Goal: Communication & Community: Answer question/provide support

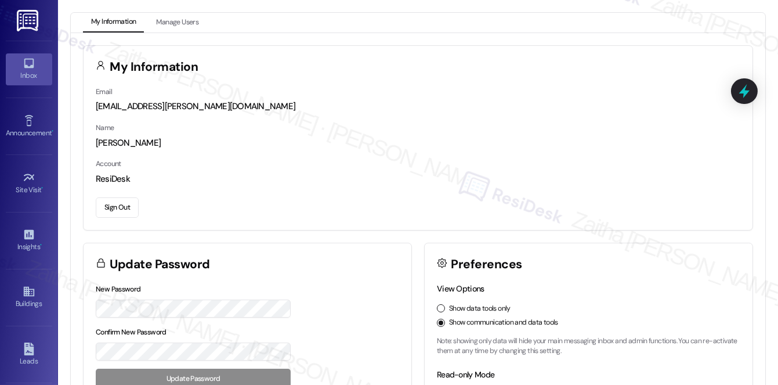
click at [32, 79] on div "Inbox" at bounding box center [29, 76] width 58 height 12
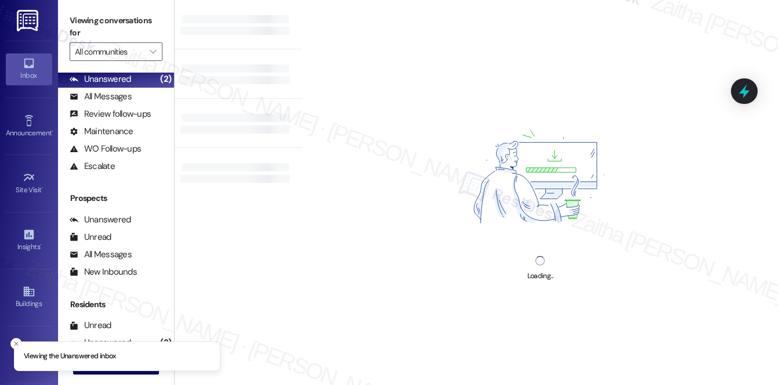
scroll to position [138, 0]
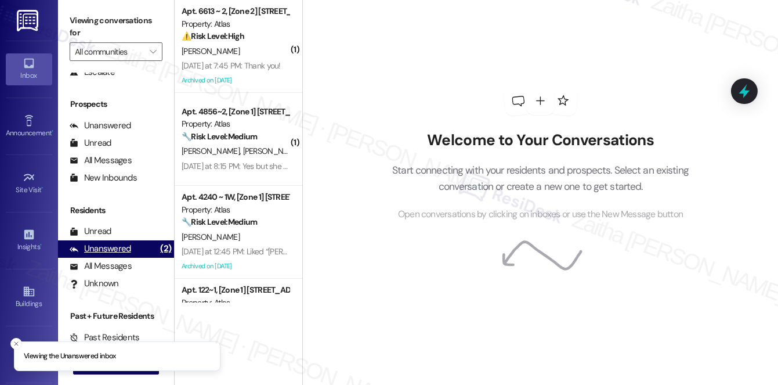
click at [111, 247] on div "Unanswered" at bounding box center [101, 249] width 62 height 12
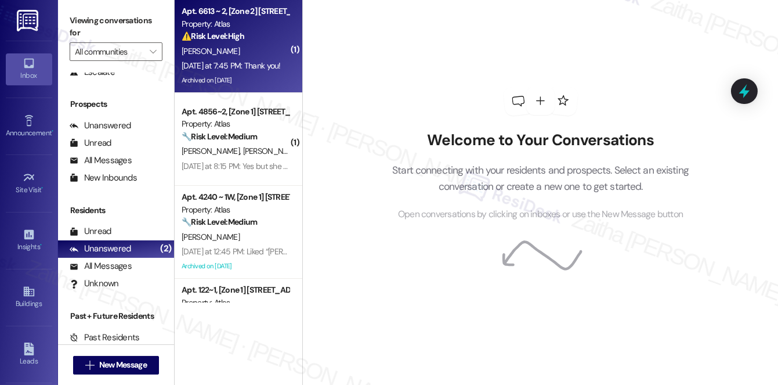
click at [249, 36] on div "⚠️ Risk Level: High The resident reports an ongoing issue with a broken microwa…" at bounding box center [235, 36] width 107 height 12
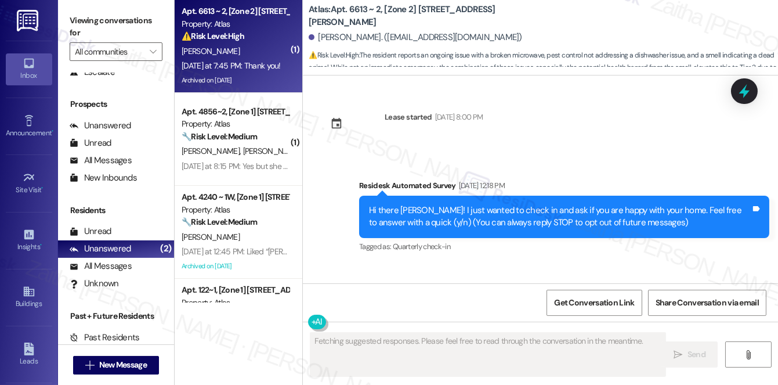
scroll to position [18600, 0]
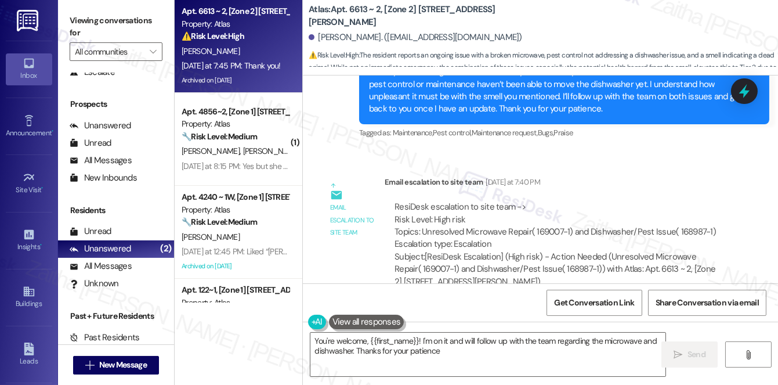
type textarea "You're welcome, {{first_name}}! I'm on it and will follow up with the team rega…"
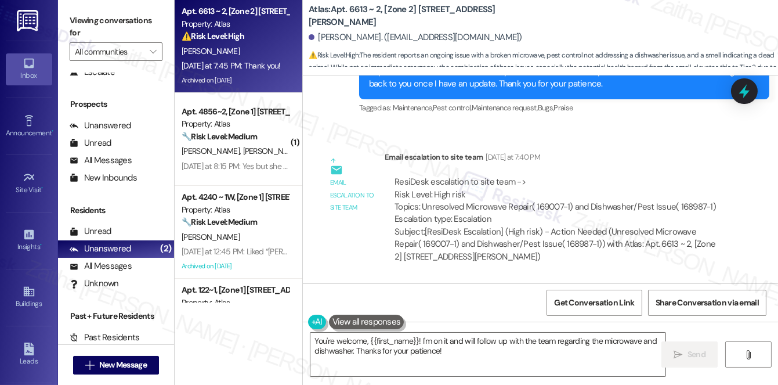
scroll to position [19440, 0]
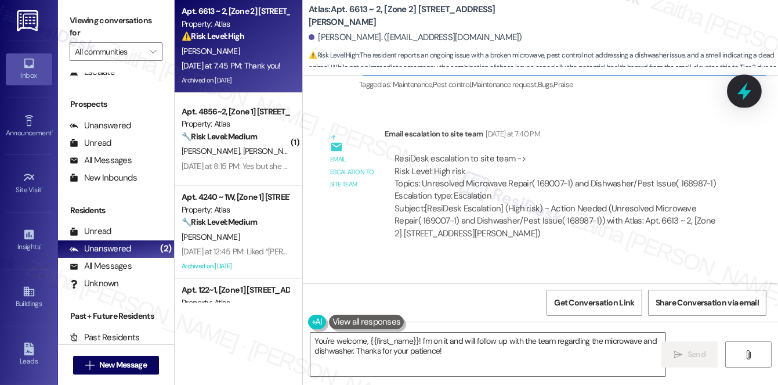
click at [744, 94] on icon at bounding box center [745, 91] width 14 height 18
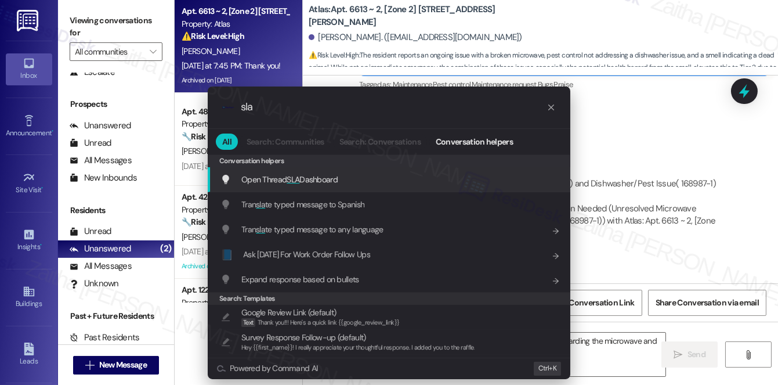
type input "sla"
click at [315, 181] on span "Open Thread SLA Dashboard" at bounding box center [289, 179] width 96 height 10
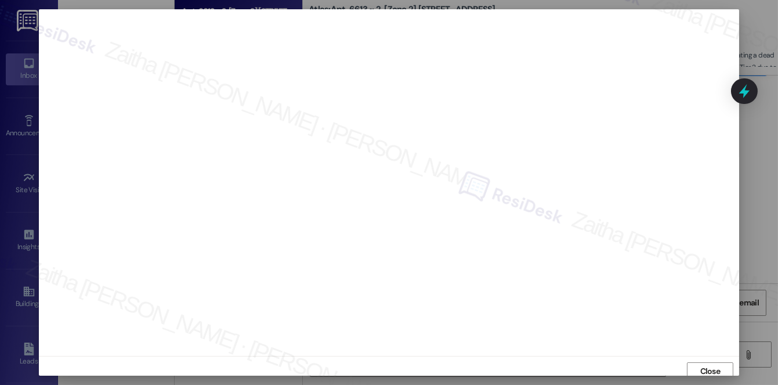
scroll to position [5, 0]
click at [702, 364] on span "Close" at bounding box center [710, 366] width 20 height 12
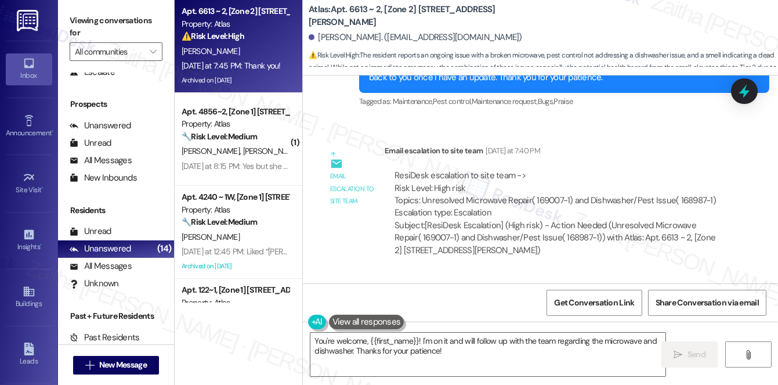
scroll to position [19440, 0]
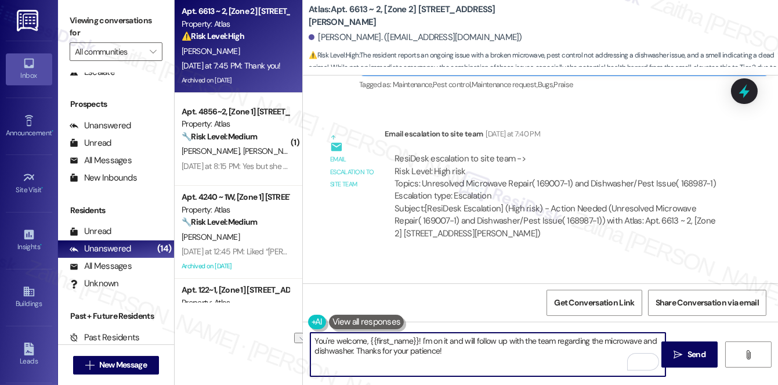
drag, startPoint x: 464, startPoint y: 341, endPoint x: 530, endPoint y: 345, distance: 66.3
click at [530, 345] on textarea "You're welcome, {{first_name}}! I'm on it and will follow up with the team rega…" at bounding box center [487, 355] width 355 height 44
click at [500, 352] on textarea "You're welcome, {{first_name}}! I'm on it and will follow up with the team rega…" at bounding box center [487, 355] width 355 height 44
drag, startPoint x: 433, startPoint y: 341, endPoint x: 522, endPoint y: 337, distance: 89.5
click at [522, 337] on textarea "You're welcome, {{first_name}}! I'm on it and will follow up with the team rega…" at bounding box center [487, 355] width 355 height 44
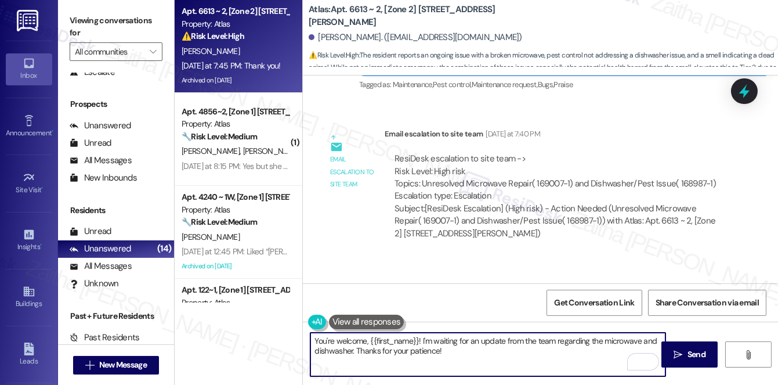
click at [430, 341] on textarea "You're welcome, {{first_name}}! I'm waiting for an update from the team regardi…" at bounding box center [487, 355] width 355 height 44
click at [381, 349] on textarea "You're welcome, {{first_name}}! I'm still waiting for an update from the team r…" at bounding box center [487, 355] width 355 height 44
click at [382, 349] on textarea "You're welcome, {{first_name}}! I'm still waiting for an update from the team r…" at bounding box center [487, 355] width 355 height 44
click at [371, 348] on textarea "You're welcome, {{first_name}}! I'm still waiting for an update from the team r…" at bounding box center [487, 355] width 355 height 44
type textarea "You're welcome, {{first_name}}! I'm still waiting for an update from the team r…"
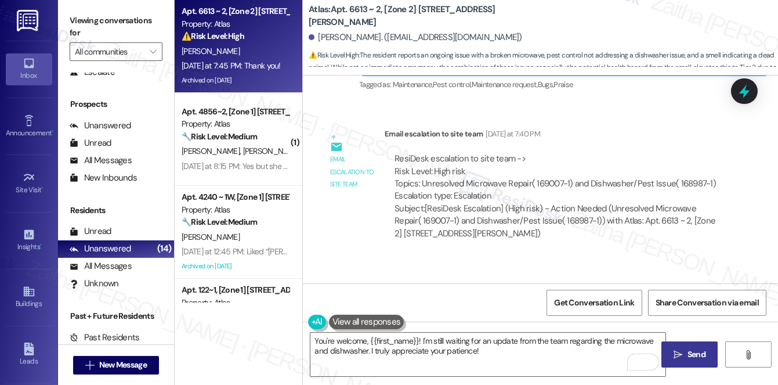
click at [694, 350] on span "Send" at bounding box center [697, 354] width 18 height 12
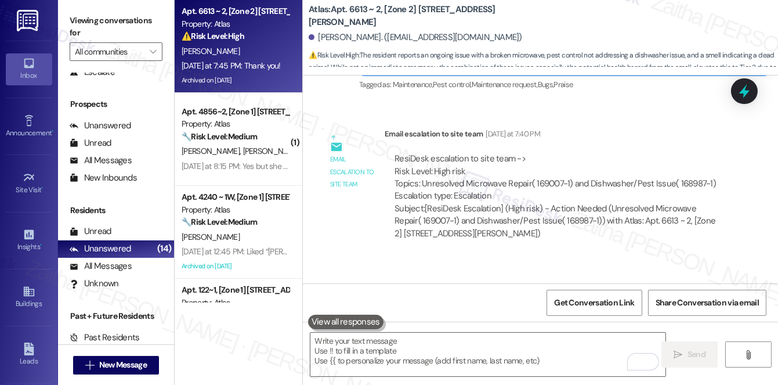
scroll to position [19439, 0]
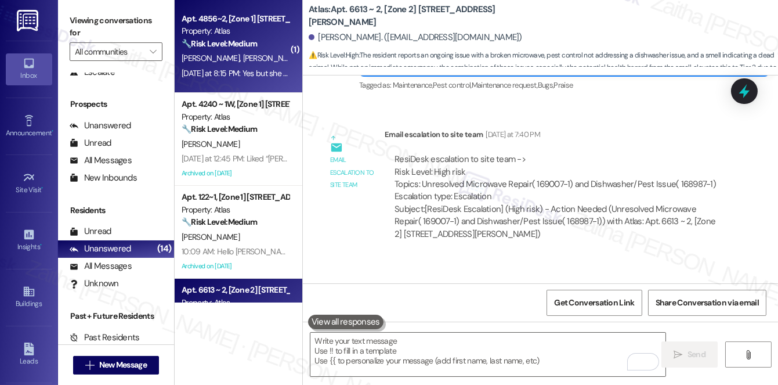
click at [274, 57] on div "N. Bournes C. Birgans" at bounding box center [235, 58] width 110 height 15
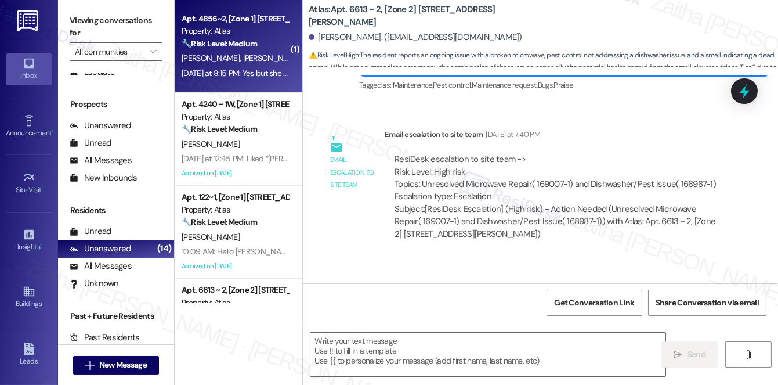
type textarea "Fetching suggested responses. Please feel free to read through the conversation…"
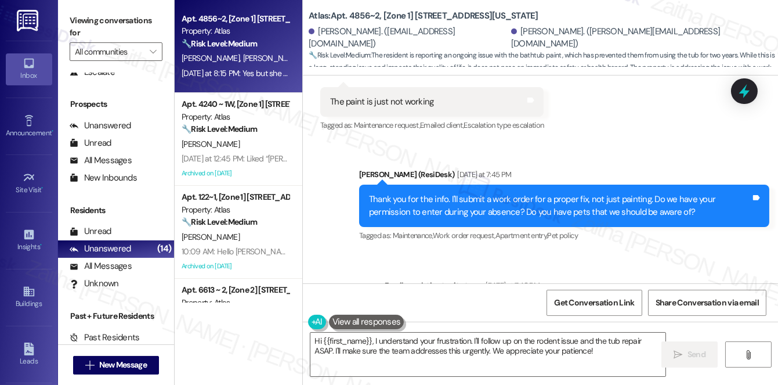
scroll to position [16366, 0]
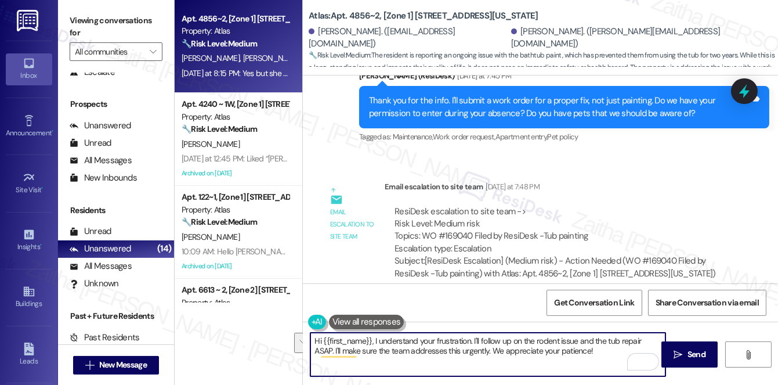
drag, startPoint x: 373, startPoint y: 341, endPoint x: 470, endPoint y: 353, distance: 98.2
click at [470, 353] on textarea "Hi {{first_name}}, I understand your frustration. I'll follow up on the rodent …" at bounding box center [487, 355] width 355 height 44
click at [423, 342] on textarea "Hi {{first_name}}, I understand your frustration. I'll follow up on the rodent …" at bounding box center [487, 355] width 355 height 44
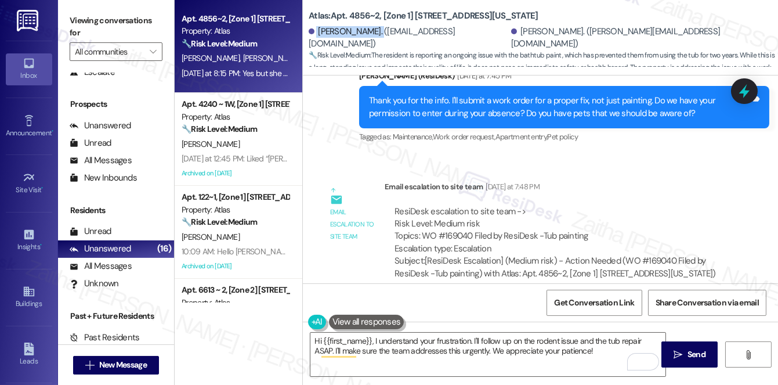
drag, startPoint x: 314, startPoint y: 35, endPoint x: 373, endPoint y: 33, distance: 59.2
click at [373, 33] on div "Caprice Birgans. (ricobirgans@icloud.com)" at bounding box center [409, 38] width 200 height 25
copy div "Caprice Birgans"
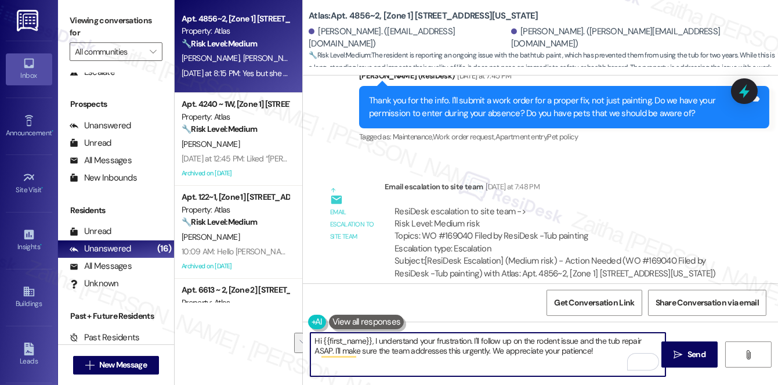
drag, startPoint x: 373, startPoint y: 339, endPoint x: 581, endPoint y: 352, distance: 208.8
click at [581, 352] on textarea "Hi {{first_name}}, I understand your frustration. I'll follow up on the rodent …" at bounding box center [487, 355] width 355 height 44
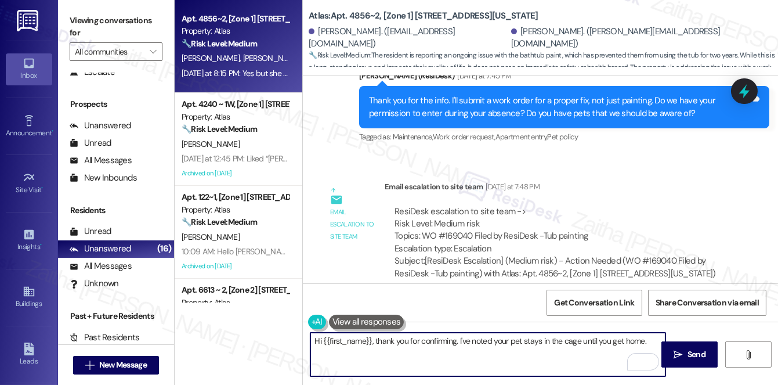
paste textarea "Do we have your permission to enter your home while you're away?"
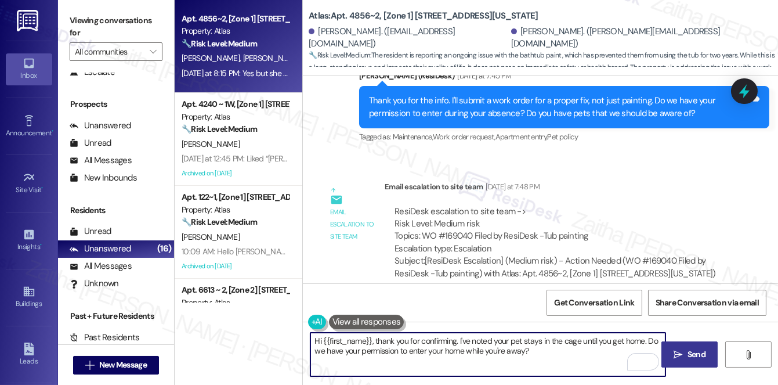
type textarea "Hi {{first_name}}, thank you for confirming. I've noted your pet stays in the c…"
click at [691, 352] on span "Send" at bounding box center [697, 354] width 18 height 12
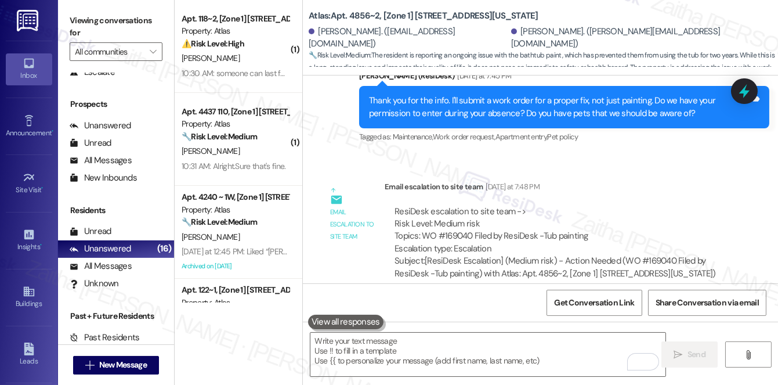
scroll to position [16365, 0]
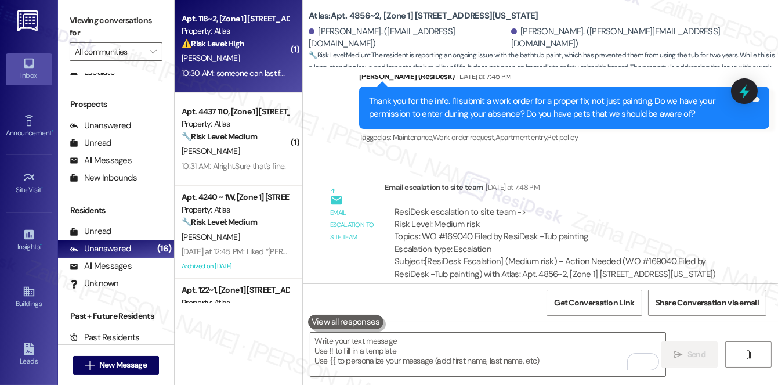
click at [244, 66] on div "10:30 AM: someone can last for water in tub said they will bring here at 8 no o…" at bounding box center [235, 73] width 110 height 15
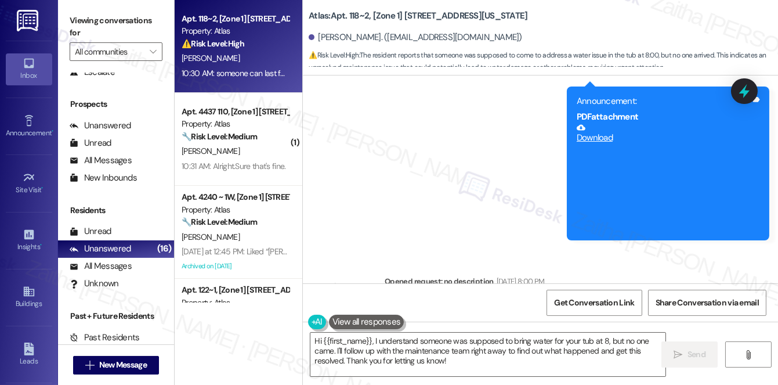
scroll to position [13002, 0]
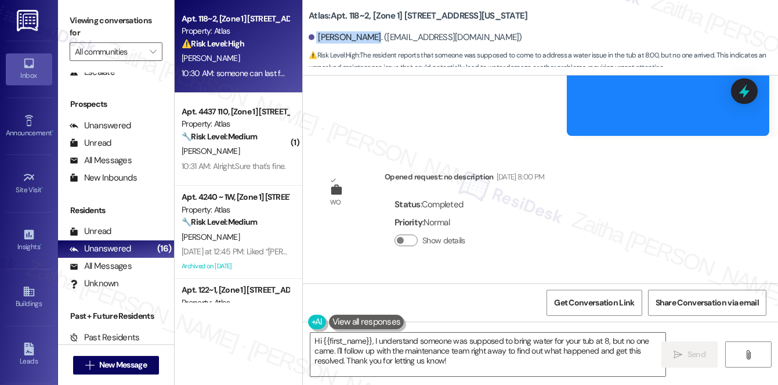
drag, startPoint x: 315, startPoint y: 37, endPoint x: 360, endPoint y: 30, distance: 46.5
click at [360, 30] on div "Leroy Griffin. (007leroygriffin2@gmail.com)" at bounding box center [543, 37] width 469 height 23
copy div "Leroy Griffin"
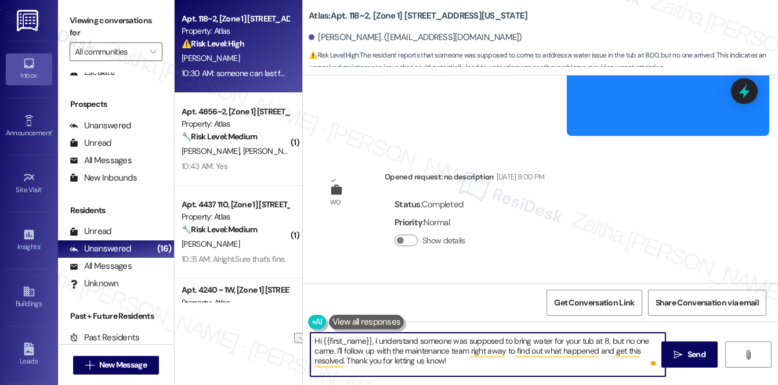
drag, startPoint x: 511, startPoint y: 338, endPoint x: 566, endPoint y: 341, distance: 55.2
click at [566, 341] on textarea "Hi {{first_name}}, I understand someone was supposed to bring water for your tu…" at bounding box center [487, 355] width 355 height 44
click at [539, 341] on textarea "Hi {{first_name}}, I understand someone was supposed to bring water for your tu…" at bounding box center [487, 355] width 355 height 44
click at [516, 339] on textarea "Hi {{first_name}}, I understand someone was supposed to bring water for your tu…" at bounding box center [487, 355] width 355 height 44
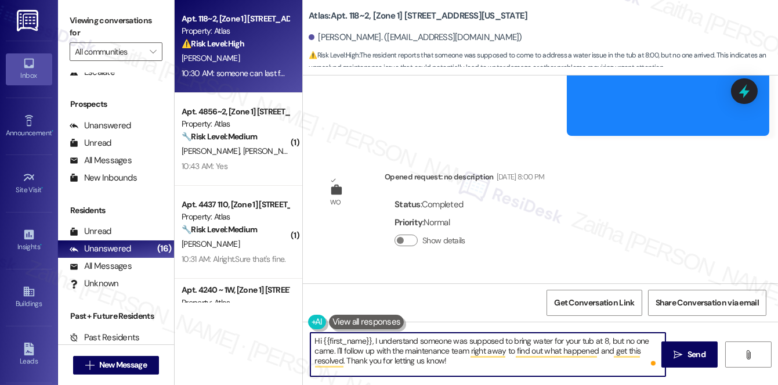
click at [516, 339] on textarea "Hi {{first_name}}, I understand someone was supposed to bring water for your tu…" at bounding box center [487, 355] width 355 height 44
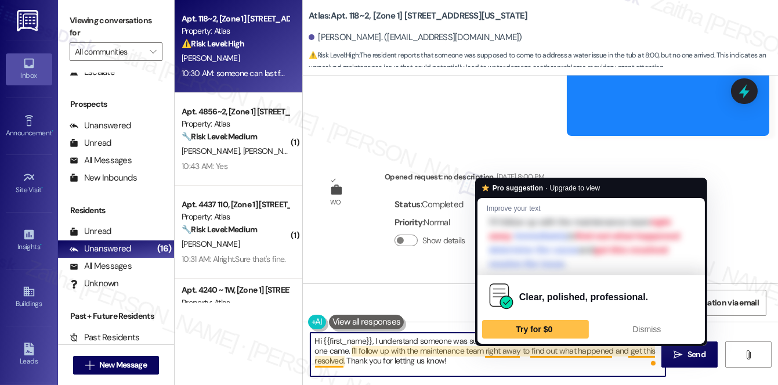
click at [511, 349] on textarea "Hi {{first_name}}, I understand someone was supposed to fix your hot water for …" at bounding box center [487, 355] width 355 height 44
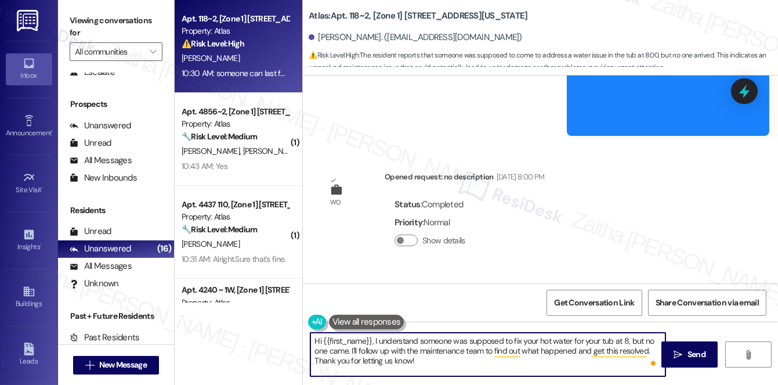
click at [388, 360] on textarea "Hi {{first_name}}, I understand someone was supposed to fix your hot water for …" at bounding box center [487, 355] width 355 height 44
type textarea "Hi {{first_name}}, I understand someone was supposed to fix your hot water for …"
click at [688, 351] on span "Send" at bounding box center [697, 354] width 18 height 12
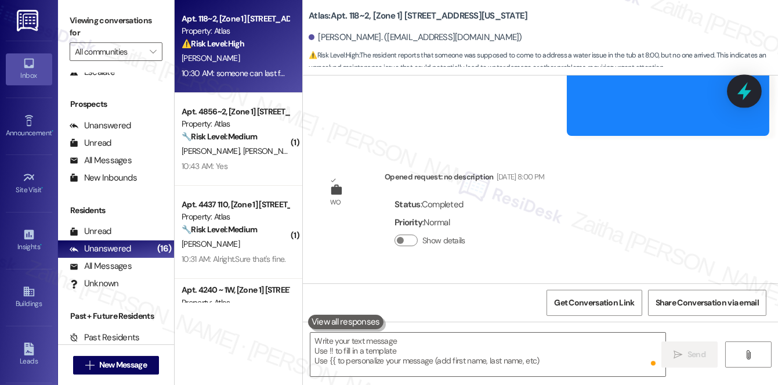
click at [749, 95] on icon at bounding box center [745, 91] width 20 height 20
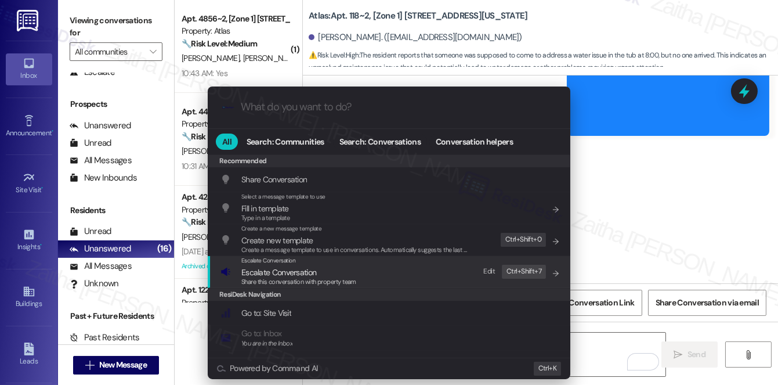
click at [287, 273] on span "Escalate Conversation" at bounding box center [278, 272] width 75 height 10
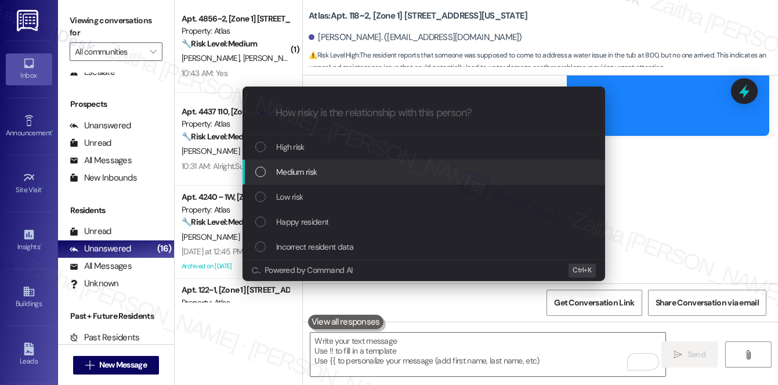
click at [313, 175] on span "Medium risk" at bounding box center [296, 171] width 41 height 13
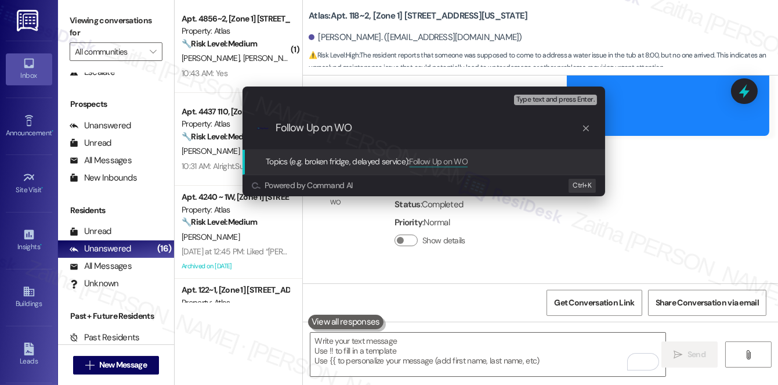
paste input "#169042"
type input "Follow Up on WO #169042 - No hot water in the tub"
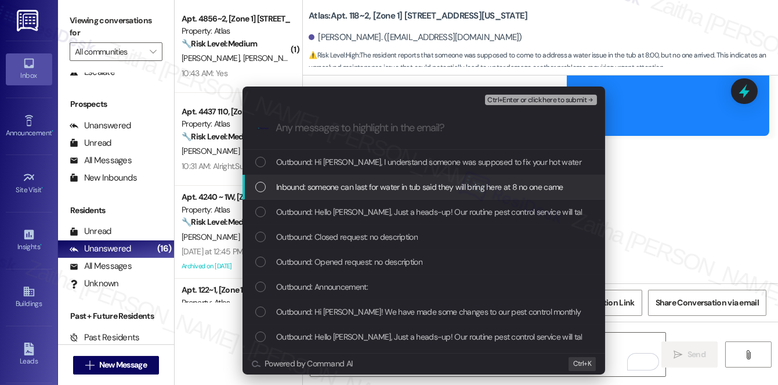
click at [381, 181] on span "Inbound: someone can last for water in tub said they will bring here at 8 no on…" at bounding box center [419, 186] width 287 height 13
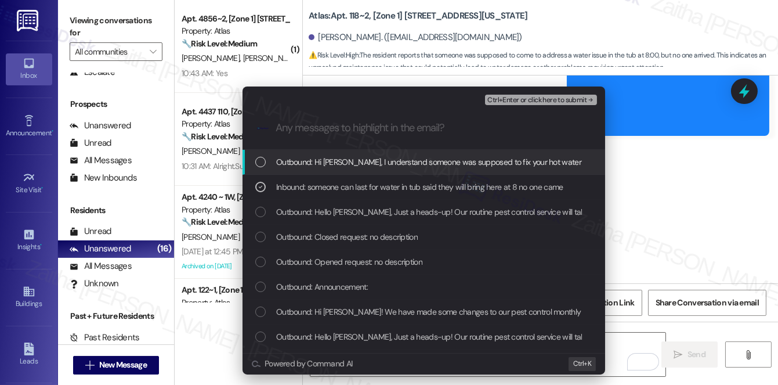
click at [519, 99] on span "Ctrl+Enter or click here to submit" at bounding box center [536, 100] width 99 height 8
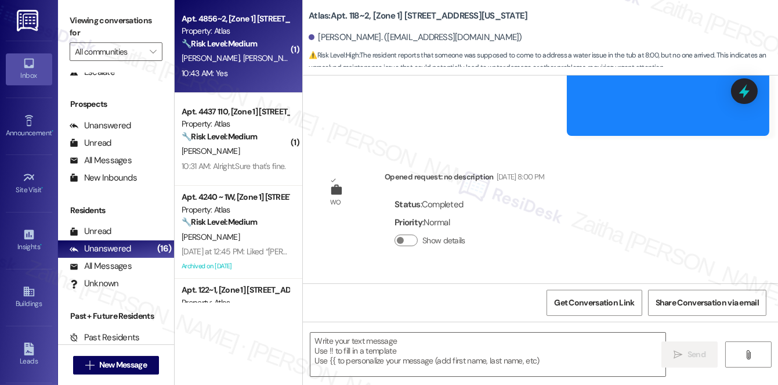
type textarea "Fetching suggested responses. Please feel free to read through the conversation…"
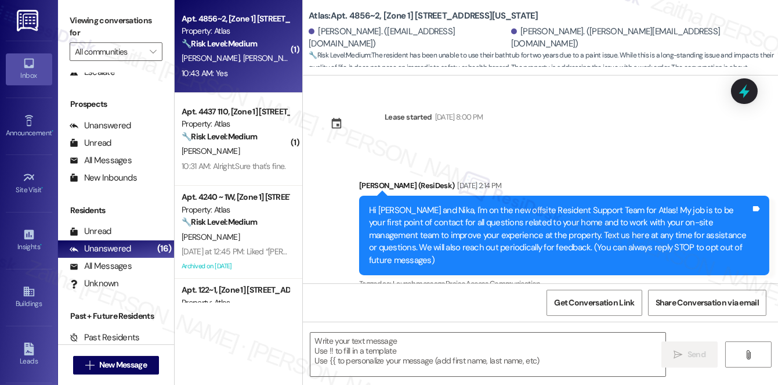
scroll to position [16573, 0]
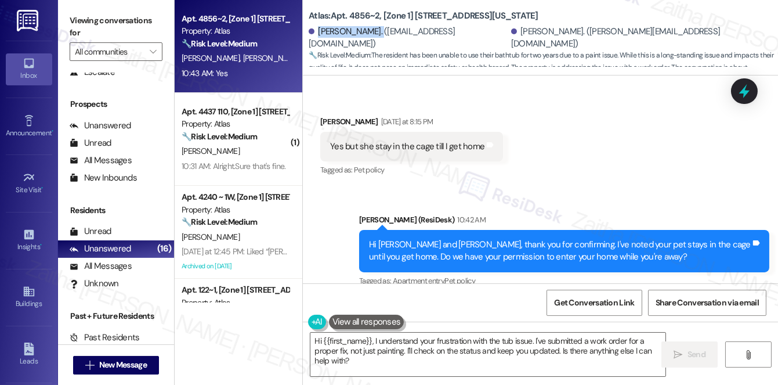
drag, startPoint x: 319, startPoint y: 37, endPoint x: 373, endPoint y: 35, distance: 54.6
click at [373, 35] on div "Caprice Birgans. (ricobirgans@icloud.com)" at bounding box center [409, 38] width 200 height 25
copy div "Caprice Birgans"
click at [317, 339] on textarea "Hi {{first_name}}, I understand your frustration with the tub issue. I've submi…" at bounding box center [487, 355] width 355 height 44
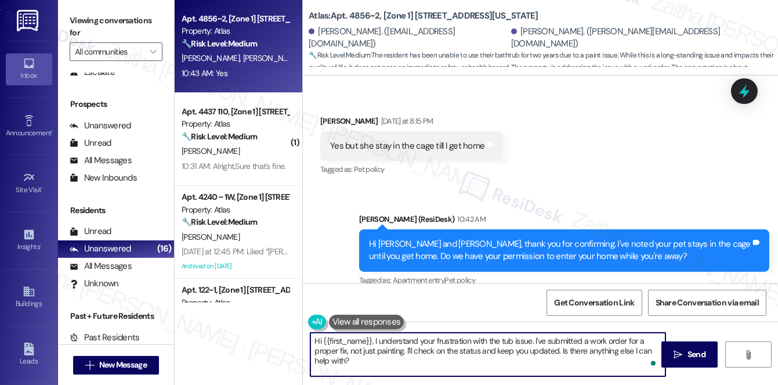
click at [317, 339] on textarea "Hi {{first_name}}, I understand your frustration with the tub issue. I've submi…" at bounding box center [487, 355] width 355 height 44
click at [321, 323] on div "Nika Bournes 10:43 AM" at bounding box center [364, 331] width 89 height 16
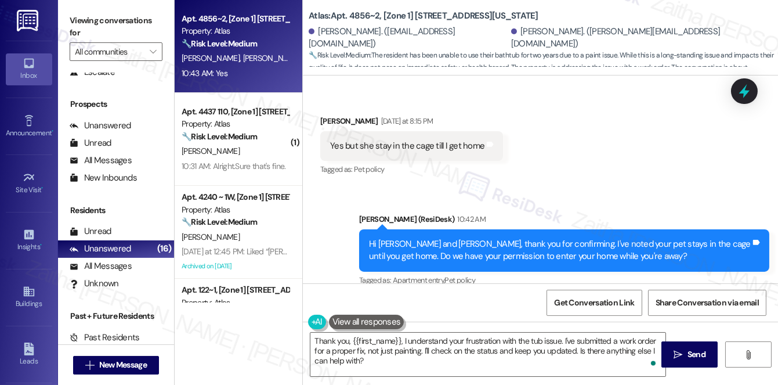
click at [321, 323] on div "Nika Bournes 10:43 AM" at bounding box center [364, 331] width 89 height 16
copy div "Nika"
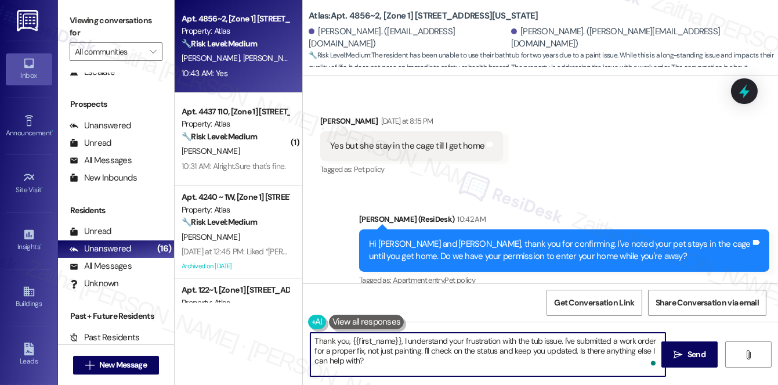
click at [389, 341] on textarea "Thank you, {{first_name}}, I understand your frustration with the tub issue. I'…" at bounding box center [487, 355] width 355 height 44
paste textarea "Nika"
click at [370, 340] on textarea "Thank you, Nika. I understand your frustration with the tub issue. I've submitt…" at bounding box center [487, 355] width 355 height 44
drag, startPoint x: 371, startPoint y: 339, endPoint x: 388, endPoint y: 364, distance: 30.9
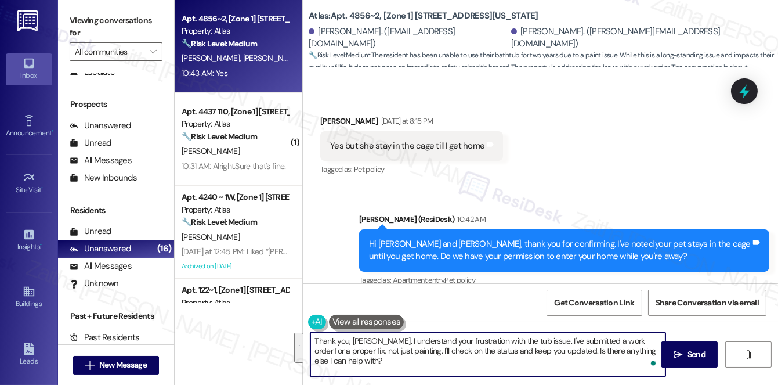
click at [388, 364] on textarea "Thank you, Nika. I understand your frustration with the tub issue. I've submitt…" at bounding box center [487, 355] width 355 height 44
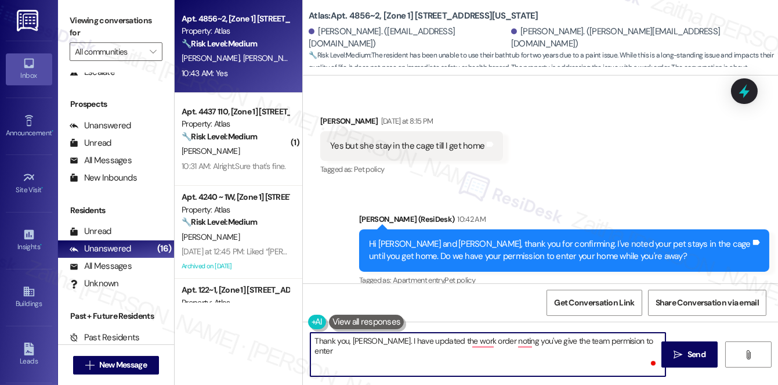
type textarea "Thank you, Nika. I have updated the work order noting you've give the team perm…"
drag, startPoint x: 316, startPoint y: 339, endPoint x: 648, endPoint y: 355, distance: 332.3
click at [648, 355] on html "Inbox Go to Inbox Announcement • Send A Text Announcement Site Visit • Go to Si…" at bounding box center [389, 192] width 778 height 385
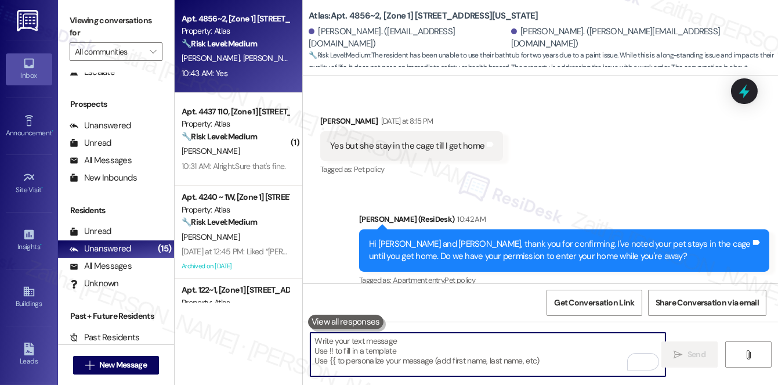
click at [410, 348] on textarea "To enrich screen reader interactions, please activate Accessibility in Grammarl…" at bounding box center [487, 355] width 355 height 44
paste textarea "Thank you, Nika. I’ve updated the work order to note that you’ve given the team…"
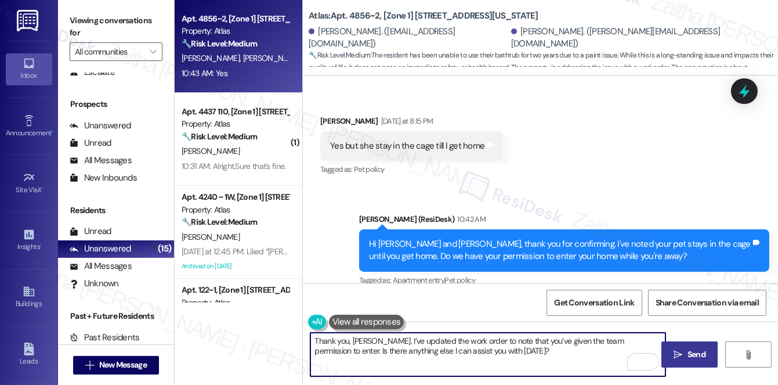
type textarea "Thank you, Nika. I’ve updated the work order to note that you’ve given the team…"
click at [692, 352] on span "Send" at bounding box center [697, 354] width 18 height 12
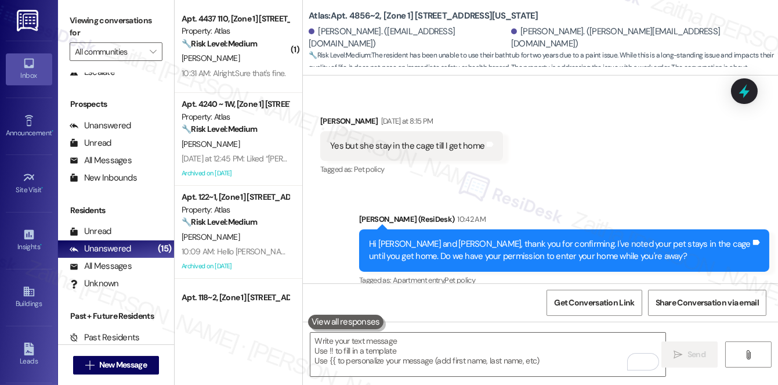
scroll to position [16573, 0]
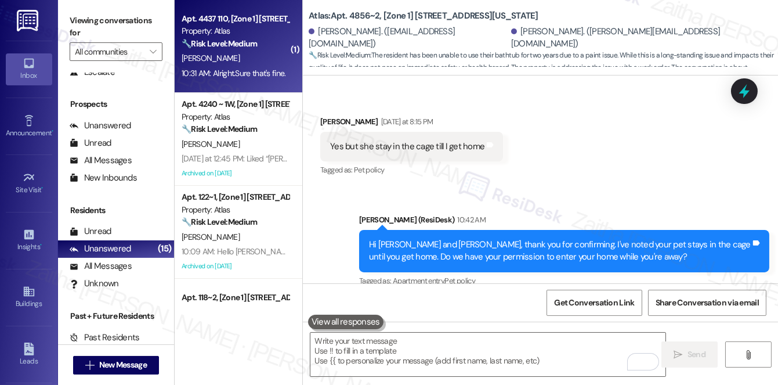
click at [266, 52] on div "J. Brown" at bounding box center [235, 58] width 110 height 15
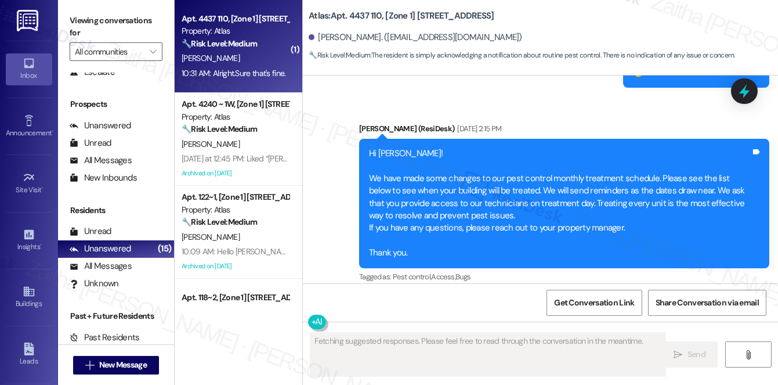
scroll to position [6581, 0]
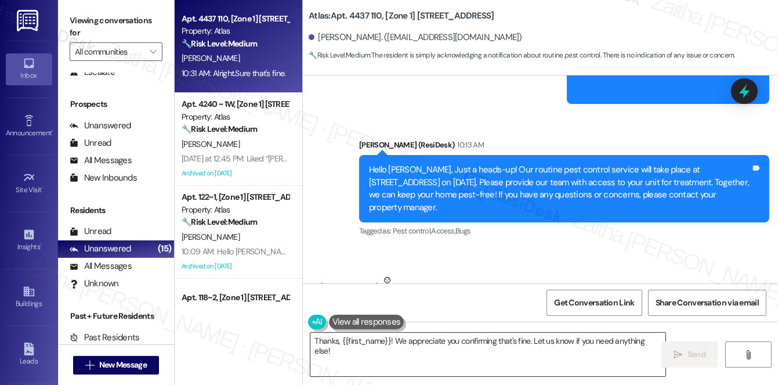
click at [521, 341] on textarea "Thanks, {{first_name}}! We appreciate you confirming that's fine. Let us know i…" at bounding box center [487, 355] width 355 height 44
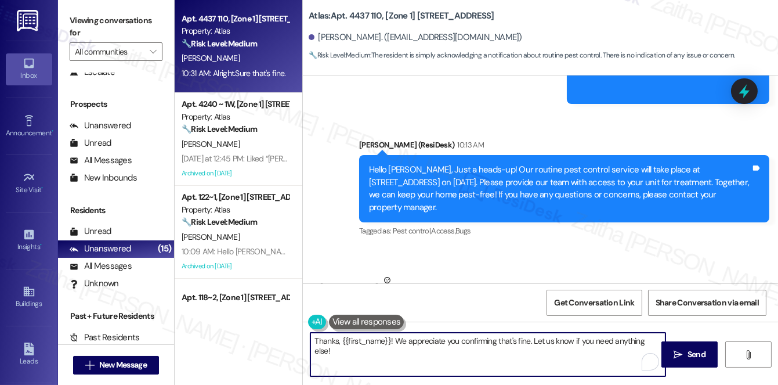
click at [521, 341] on textarea "Thanks, {{first_name}}! We appreciate you confirming that's fine. Let us know i…" at bounding box center [487, 355] width 355 height 44
type textarea "Thanks, {{first_name}}! We appreciate you confirming permission to enter. Let u…"
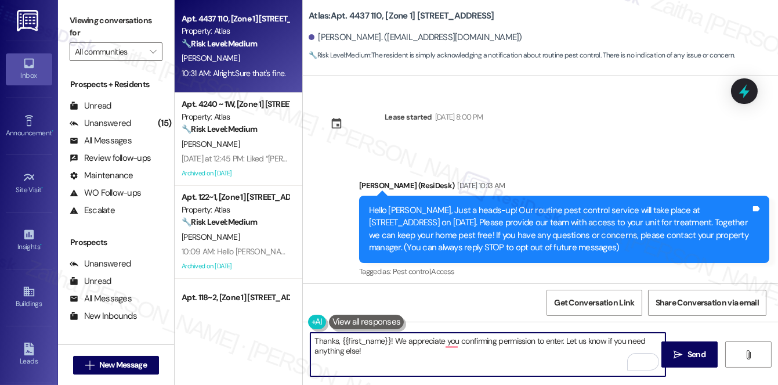
scroll to position [6581, 0]
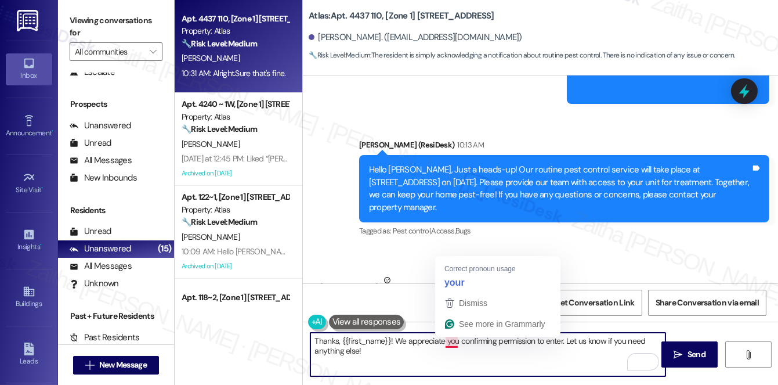
click at [360, 348] on textarea "Thanks, {{first_name}}! We appreciate you confirming permission to enter. Let u…" at bounding box center [487, 355] width 355 height 44
click at [452, 341] on textarea "Thanks, {{first_name}}! We appreciate you confirming permission to enter. Let u…" at bounding box center [487, 355] width 355 height 44
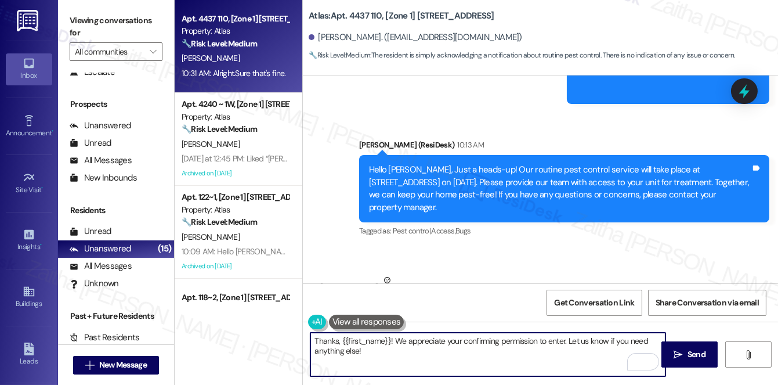
click at [370, 320] on button at bounding box center [366, 322] width 75 height 15
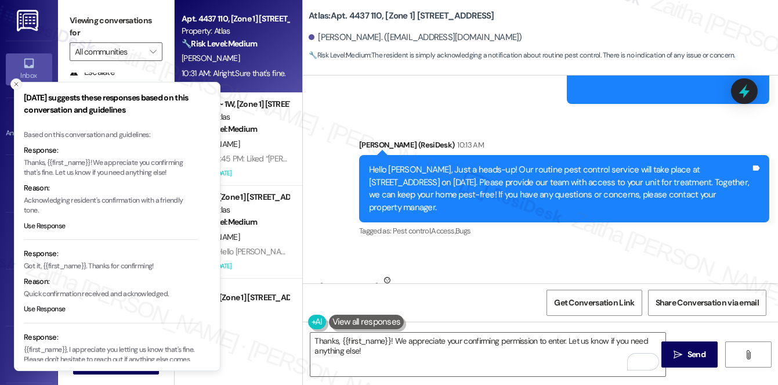
click at [17, 83] on icon "Close toast" at bounding box center [16, 84] width 7 height 7
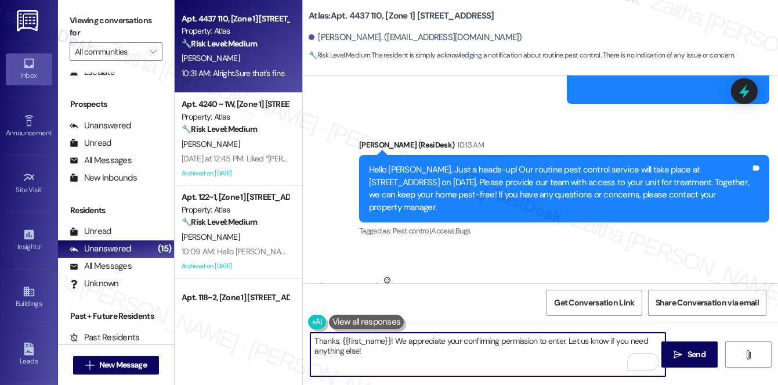
click at [460, 341] on textarea "Thanks, {{first_name}}! We appreciate your confirming permission to enter. Let …" at bounding box center [487, 355] width 355 height 44
drag, startPoint x: 313, startPoint y: 339, endPoint x: 390, endPoint y: 353, distance: 78.5
click at [390, 353] on textarea "Thanks, {{first_name}}! We appreciate you confirming permission to enter. Let u…" at bounding box center [487, 355] width 355 height 44
type textarea "Thanks, {{first_name}}! We appreciate you confirming permission to enter. Let u…"
click at [409, 350] on textarea "Thanks, {{first_name}}! We appreciate you confirming permission to enter. Let u…" at bounding box center [487, 355] width 355 height 44
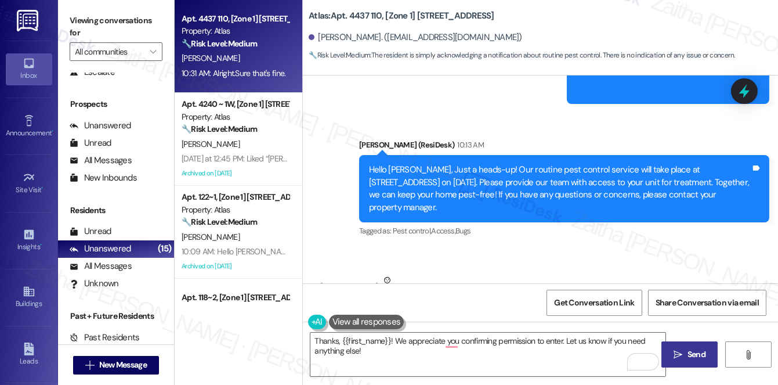
click at [690, 351] on span "Send" at bounding box center [697, 354] width 18 height 12
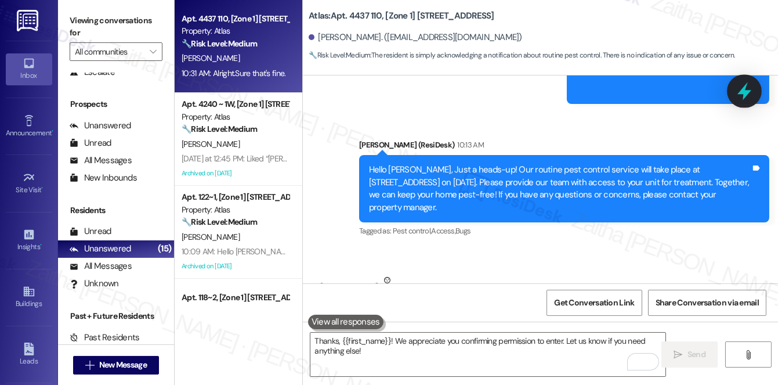
click at [743, 92] on icon at bounding box center [745, 91] width 14 height 18
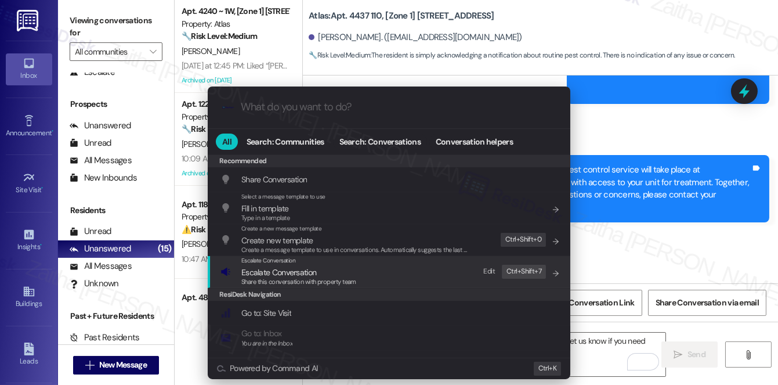
click at [261, 277] on div "Share this conversation with property team" at bounding box center [298, 282] width 115 height 10
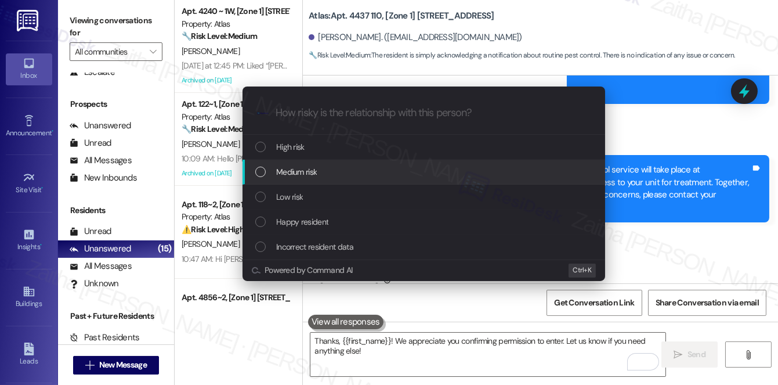
click at [316, 167] on span "Medium risk" at bounding box center [296, 171] width 41 height 13
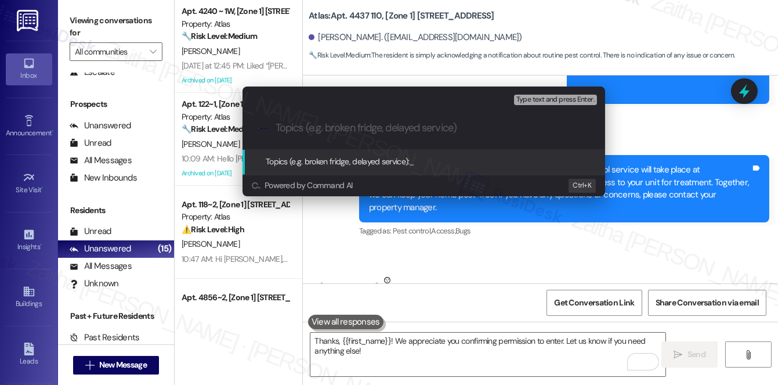
paste input "Pest Control Routine Service- Permission"
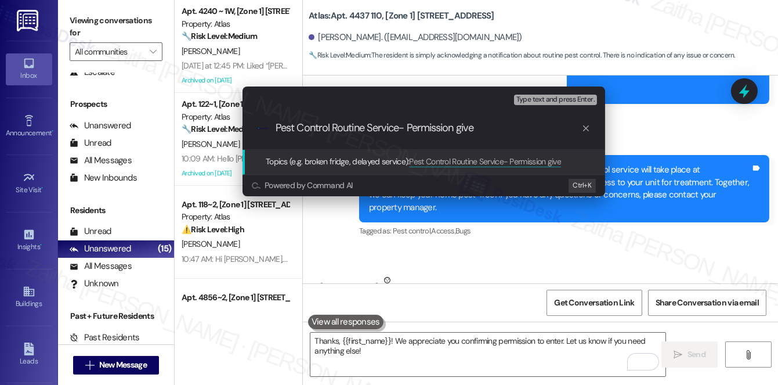
type input "Pest Control Routine Service- Permission given"
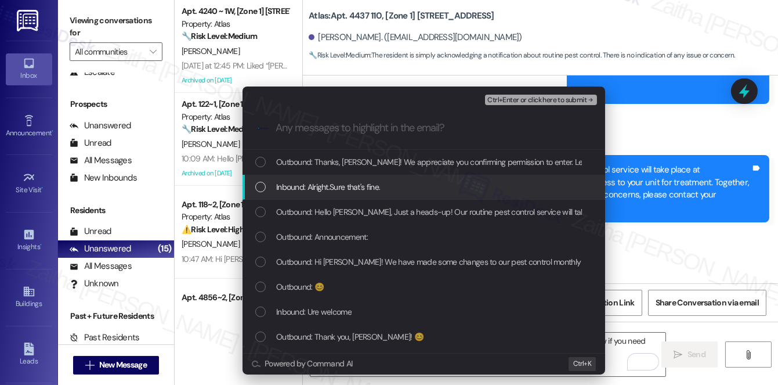
click at [416, 177] on div "Inbound: Alright.Sure that's fine." at bounding box center [424, 187] width 363 height 25
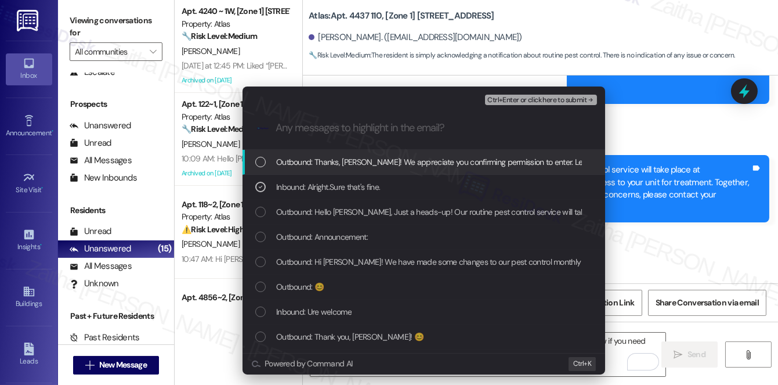
click at [539, 102] on span "Ctrl+Enter or click here to submit" at bounding box center [536, 100] width 99 height 8
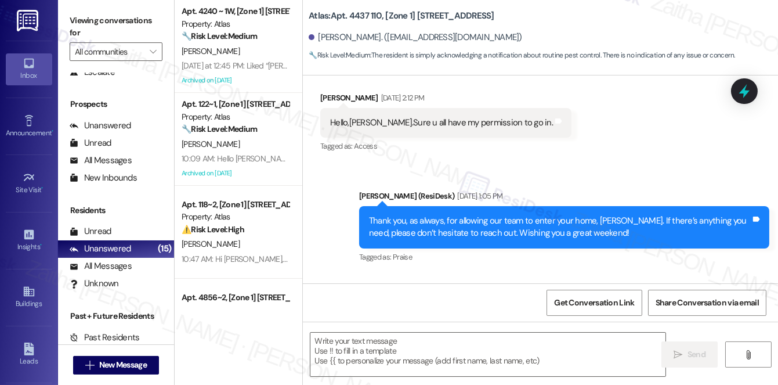
type textarea "Fetching suggested responses. Please feel free to read through the conversation…"
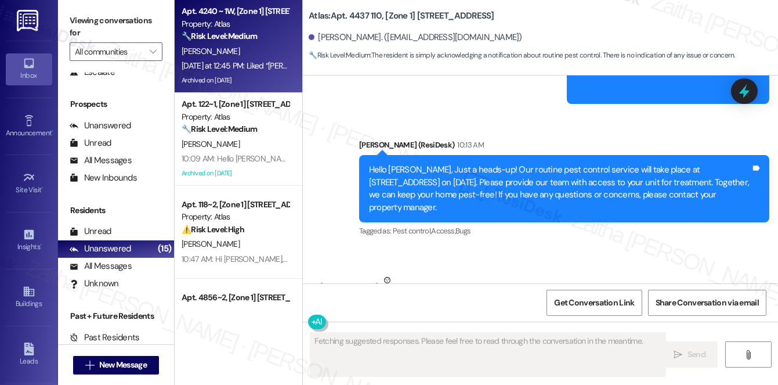
click at [234, 55] on div "[PERSON_NAME]" at bounding box center [235, 51] width 110 height 15
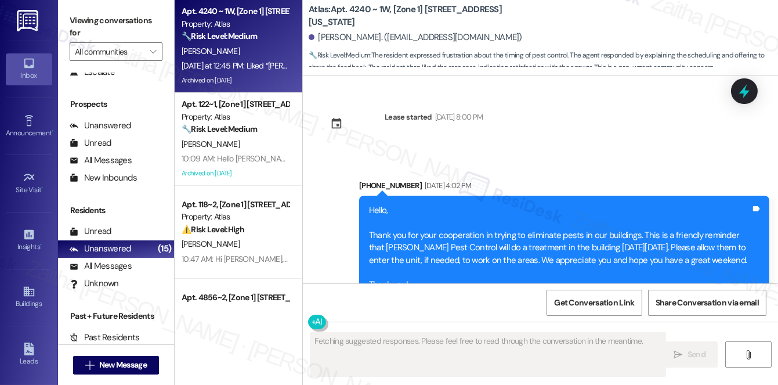
scroll to position [18629, 0]
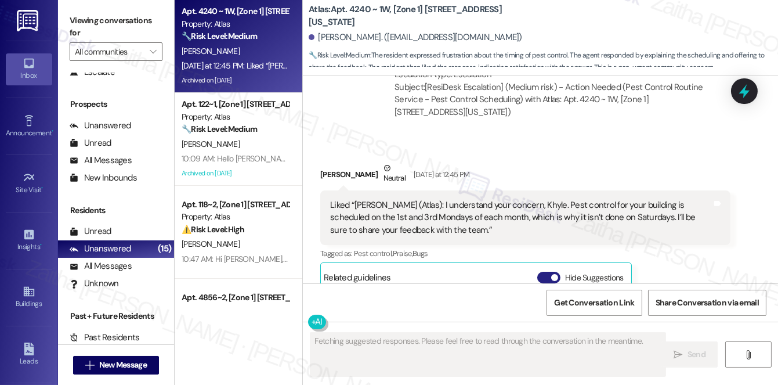
click at [541, 272] on button "Hide Suggestions" at bounding box center [548, 278] width 23 height 12
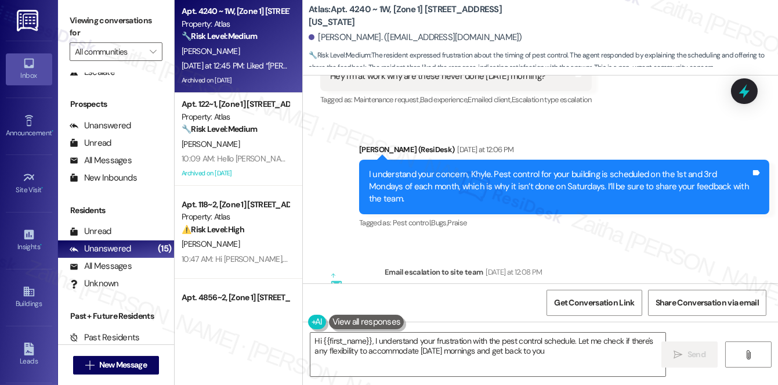
type textarea "Hi {{first_name}}, I understand your frustration with the pest control schedule…"
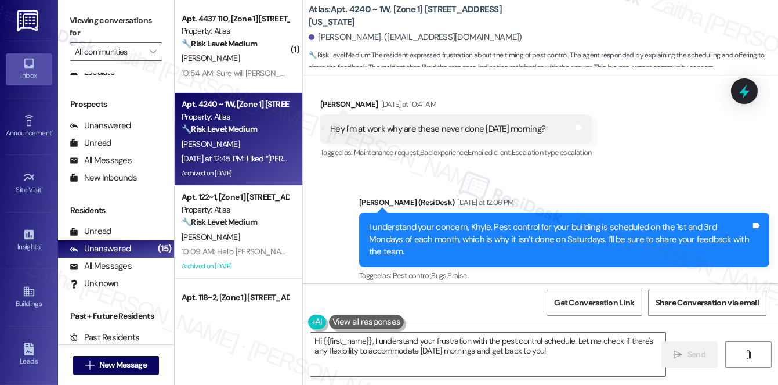
click at [263, 140] on div "[PERSON_NAME]" at bounding box center [235, 144] width 110 height 15
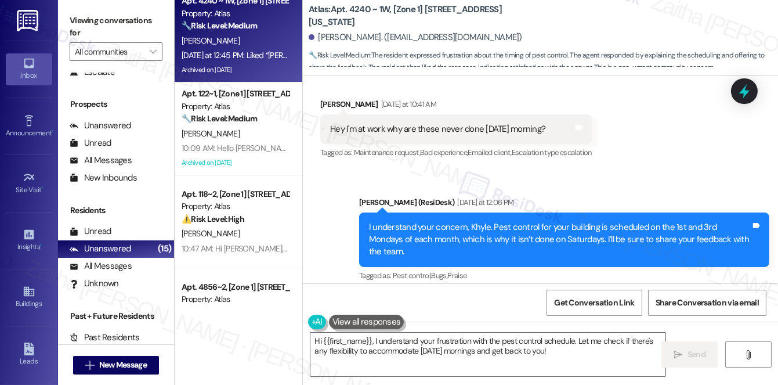
scroll to position [158, 0]
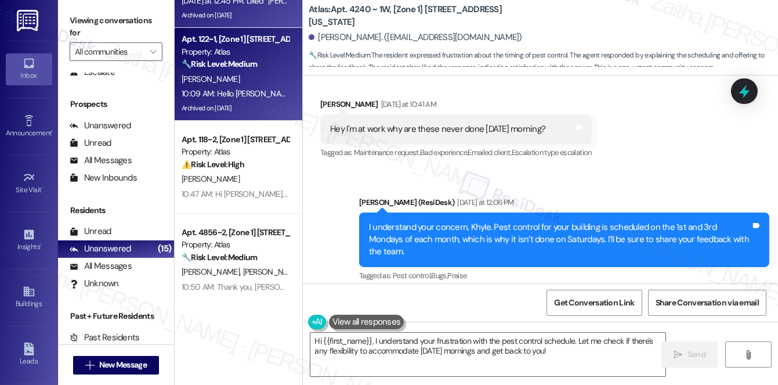
click at [265, 74] on div "[PERSON_NAME]" at bounding box center [235, 79] width 110 height 15
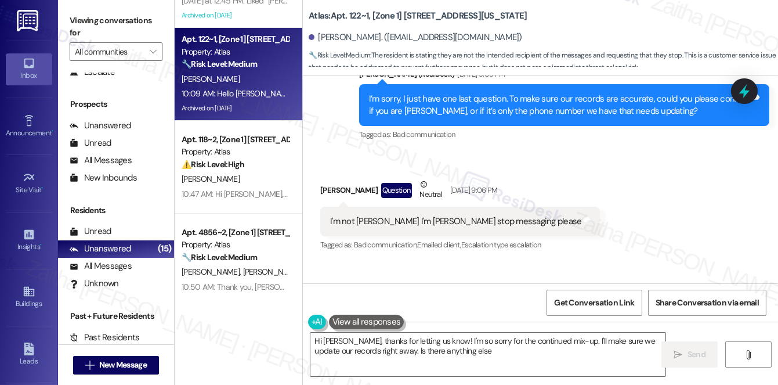
scroll to position [2286, 0]
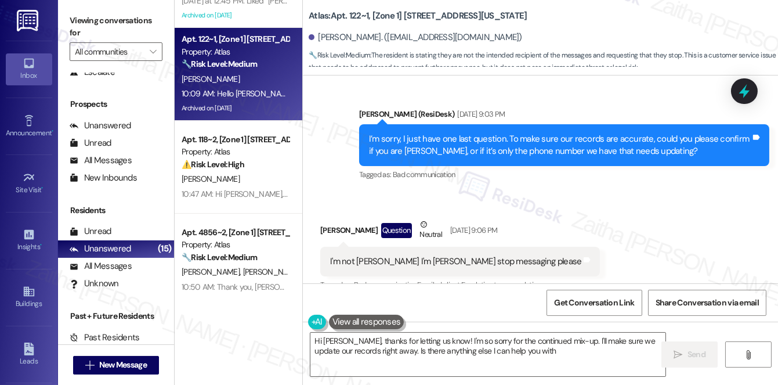
type textarea "Hi Raj, thanks for letting us know! I'm so sorry for the continued mix-up. I'll…"
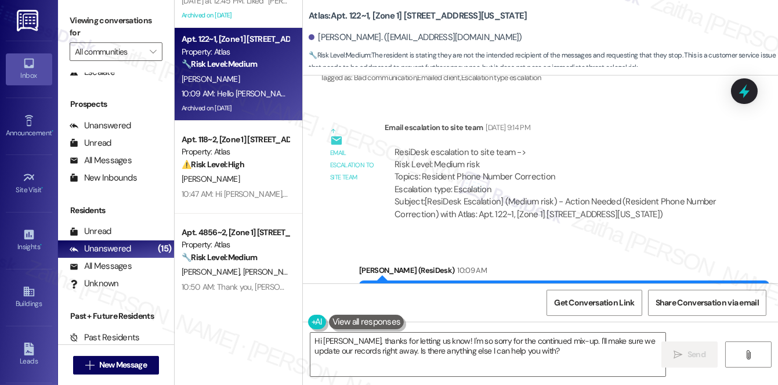
scroll to position [2497, 0]
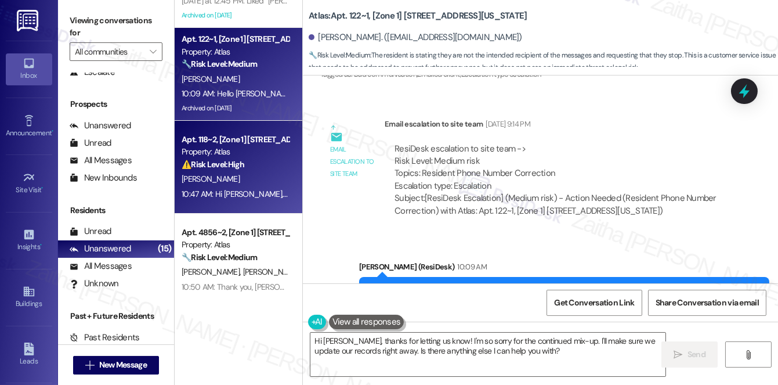
click at [260, 175] on div "[PERSON_NAME]" at bounding box center [235, 179] width 110 height 15
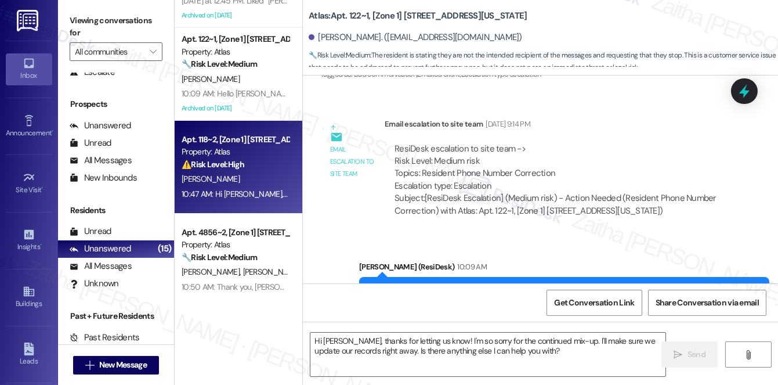
type textarea "Fetching suggested responses. Please feel free to read through the conversation…"
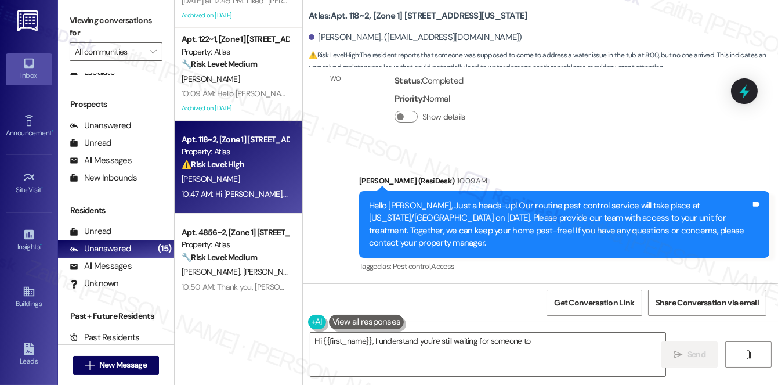
scroll to position [13107, 0]
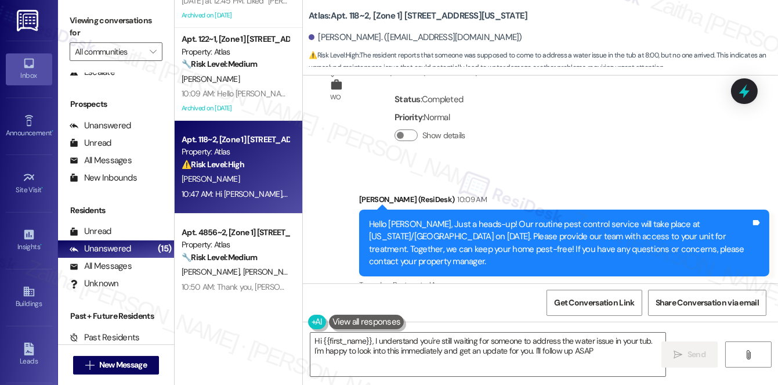
type textarea "Hi {{first_name}}, I understand you're still waiting for someone to address the…"
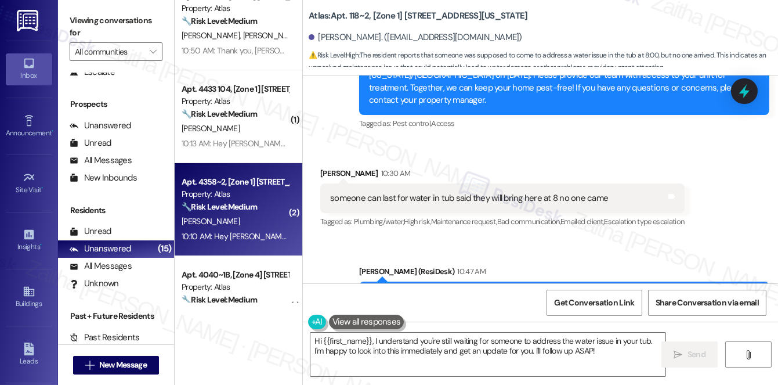
scroll to position [369, 0]
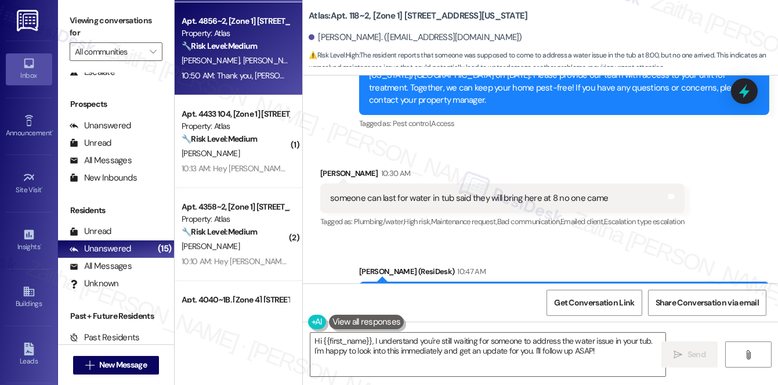
click at [261, 53] on div "C. Birgans N. Bournes" at bounding box center [235, 60] width 110 height 15
type textarea "Fetching suggested responses. Please feel free to read through the conversation…"
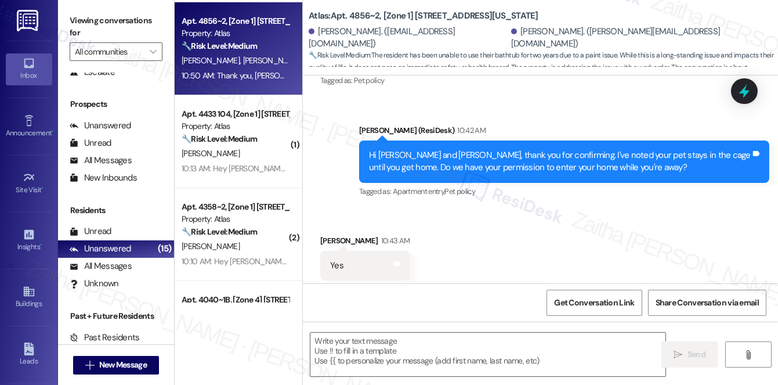
type textarea "Fetching suggested responses. Please feel free to read through the conversation…"
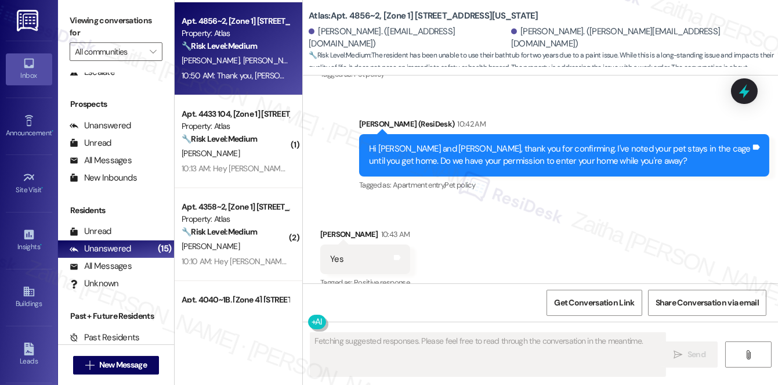
scroll to position [16685, 0]
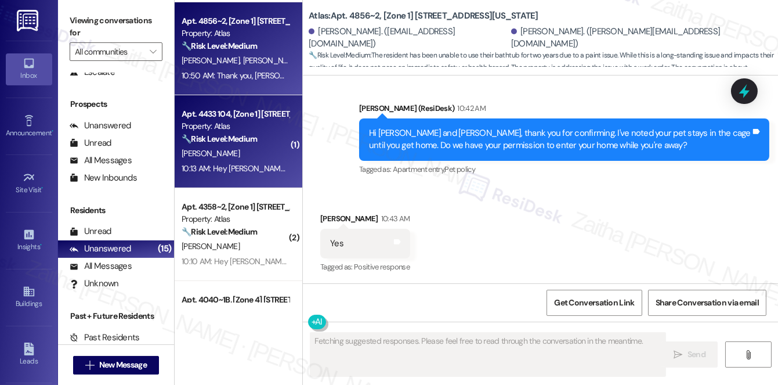
click at [245, 141] on strong "🔧 Risk Level: Medium" at bounding box center [219, 138] width 75 height 10
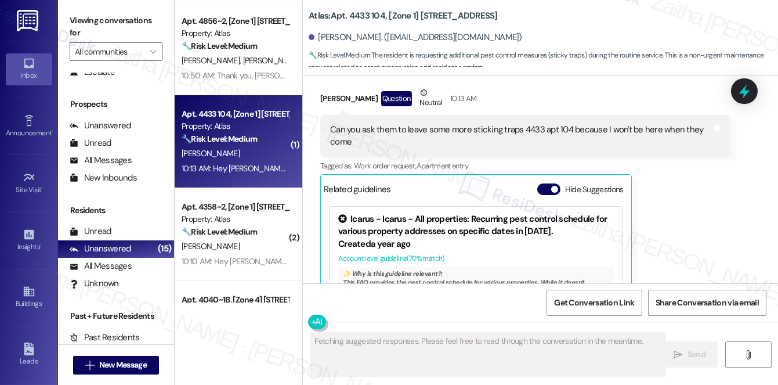
scroll to position [8248, 0]
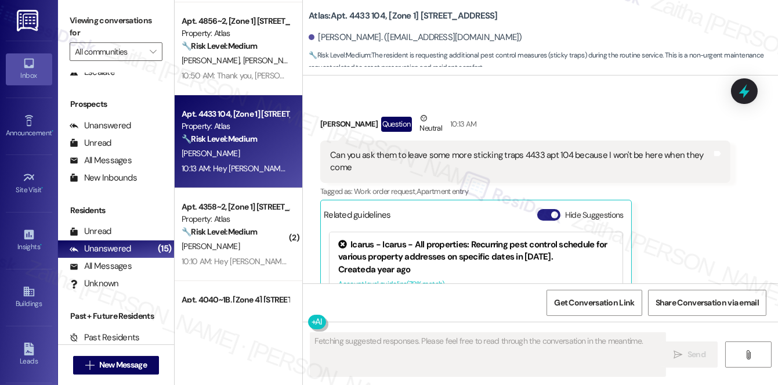
click at [541, 209] on button "Hide Suggestions" at bounding box center [548, 215] width 23 height 12
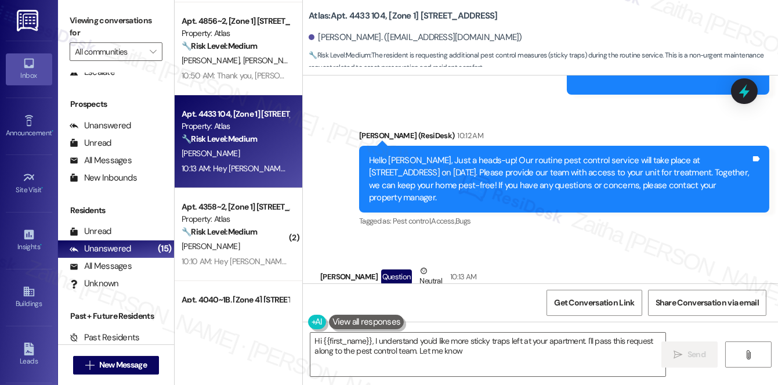
scroll to position [8093, 0]
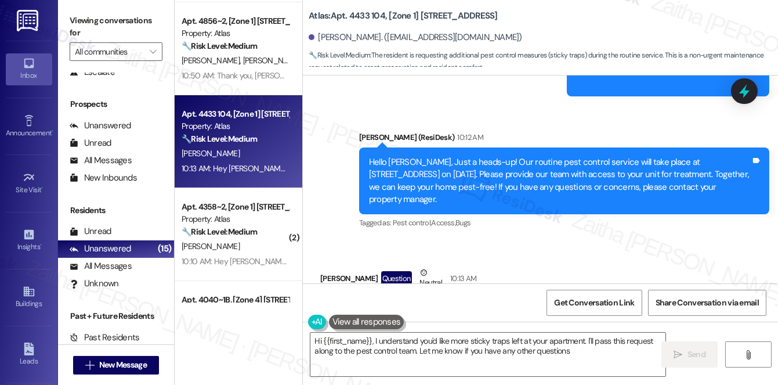
type textarea "Hi {{first_name}}, I understand you'd like more sticky traps left at your apart…"
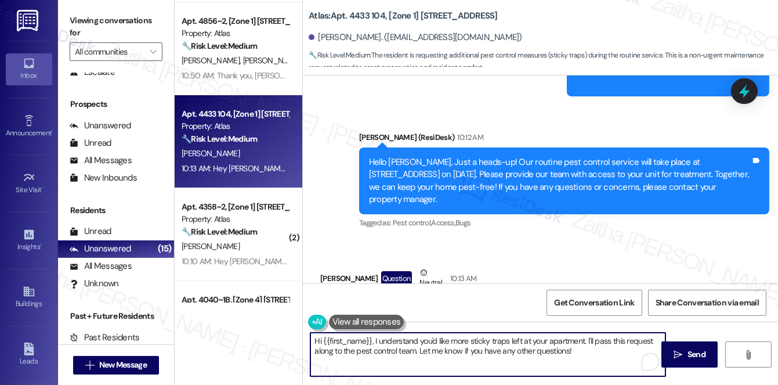
click at [582, 349] on textarea "Hi {{first_name}}, I understand you'd like more sticky traps left at your apart…" at bounding box center [487, 355] width 355 height 44
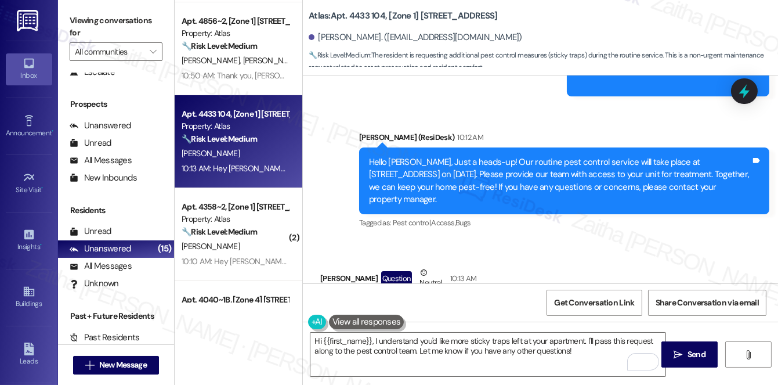
drag, startPoint x: 696, startPoint y: 350, endPoint x: 680, endPoint y: 334, distance: 23.4
click at [696, 350] on span "Send" at bounding box center [697, 354] width 18 height 12
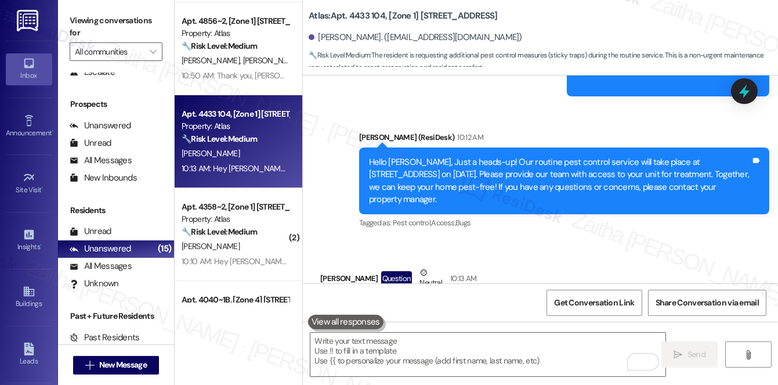
scroll to position [8088, 0]
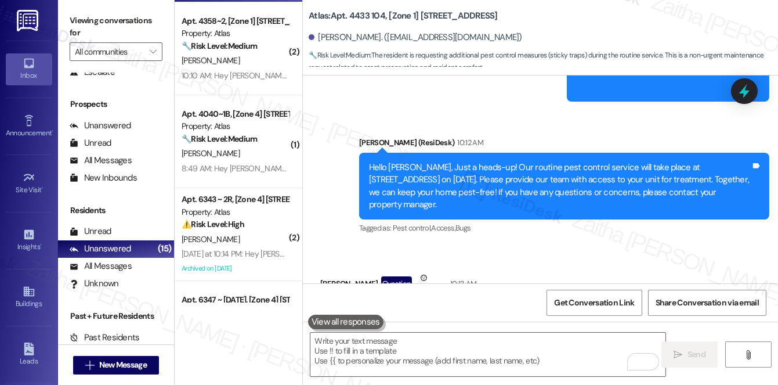
drag, startPoint x: 326, startPoint y: 197, endPoint x: 369, endPoint y: 214, distance: 45.9
click at [369, 300] on div "Can you ask them to leave some more sticking traps 4433 apt 104 because I won't…" at bounding box center [525, 321] width 410 height 42
copy div "Can you ask them to leave some more sticking traps 4433 apt 104 because I won't…"
click at [749, 91] on icon at bounding box center [745, 91] width 14 height 18
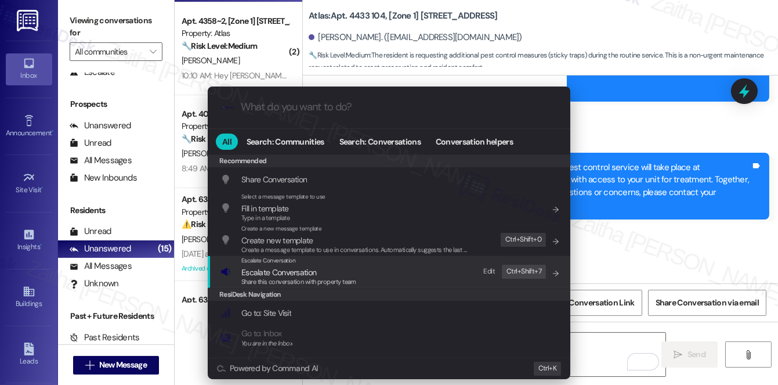
click at [277, 271] on span "Escalate Conversation" at bounding box center [278, 272] width 75 height 10
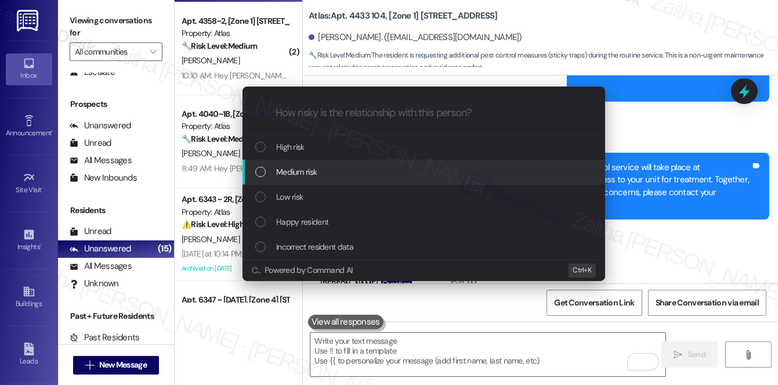
click at [314, 166] on span "Medium risk" at bounding box center [296, 171] width 41 height 13
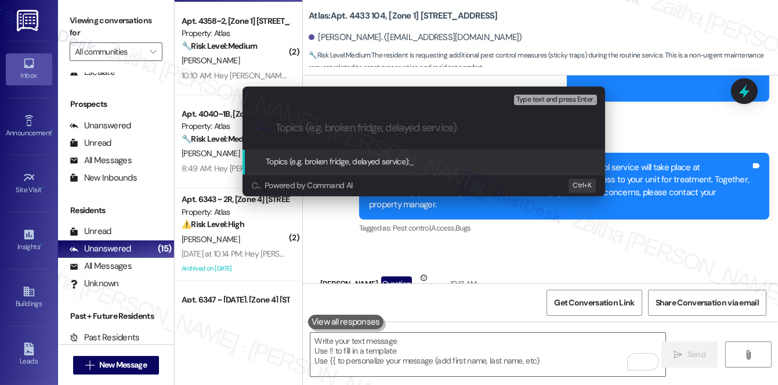
paste input "Pest Control Routine Service- Permission"
click at [438, 125] on input "Pest Control Routine Service- Permission" at bounding box center [429, 128] width 306 height 12
paste input "Leave Additional Sticky Traps"
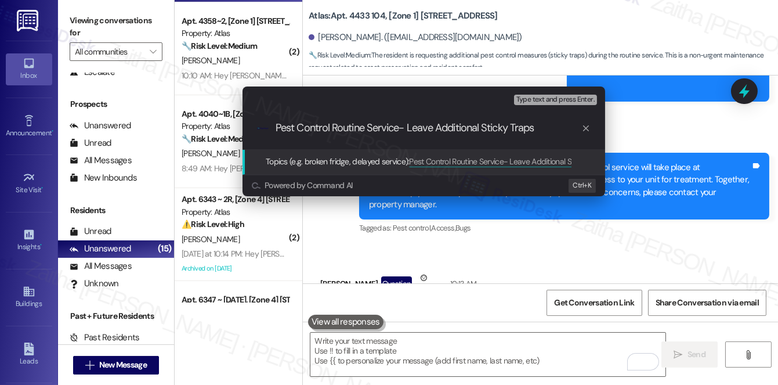
click at [441, 125] on input "Pest Control Routine Service- Leave Additional Sticky Traps" at bounding box center [429, 128] width 306 height 12
click at [486, 128] on input "Pest Control Routine Service- Leave additional Sticky Traps" at bounding box center [429, 128] width 306 height 12
click at [514, 125] on input "Pest Control Routine Service- Leave additional sticky Traps" at bounding box center [429, 128] width 306 height 12
type input "Pest Control Routine Service- Leave additional sticky traps"
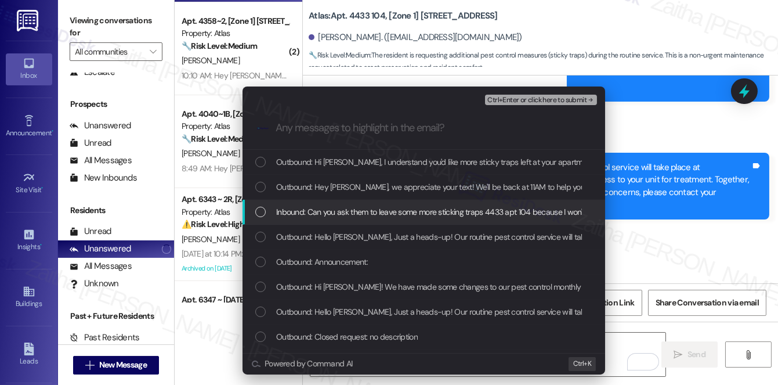
click at [394, 211] on span "Inbound: Can you ask them to leave some more sticking traps 4433 apt 104 becaus…" at bounding box center [473, 211] width 395 height 13
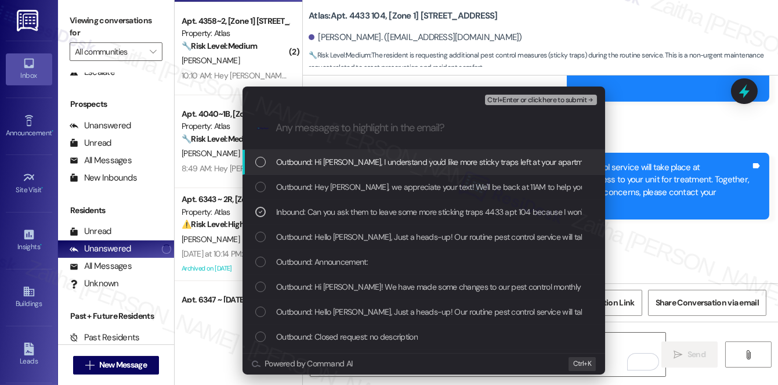
click at [530, 102] on span "Ctrl+Enter or click here to submit" at bounding box center [536, 100] width 99 height 8
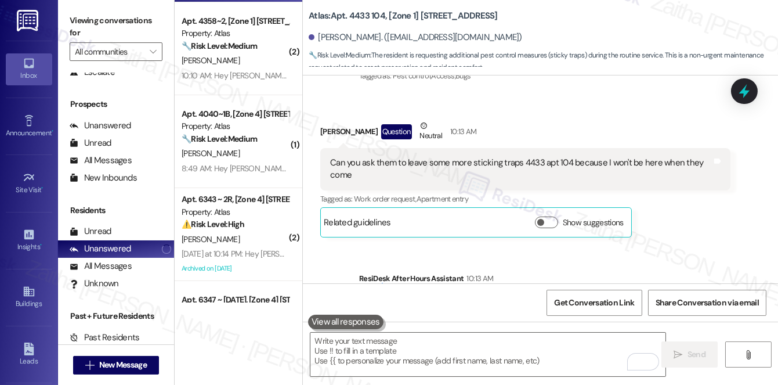
scroll to position [8293, 0]
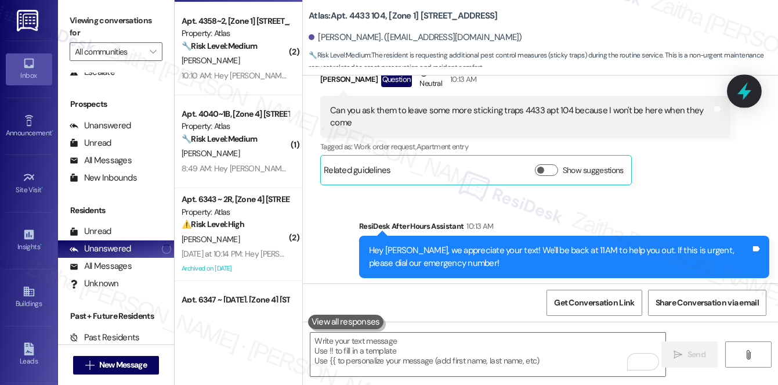
click at [747, 90] on icon at bounding box center [745, 91] width 14 height 18
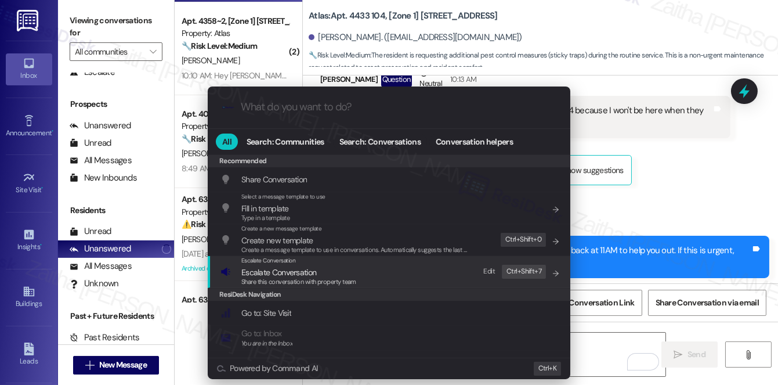
click at [296, 271] on span "Escalate Conversation" at bounding box center [278, 272] width 75 height 10
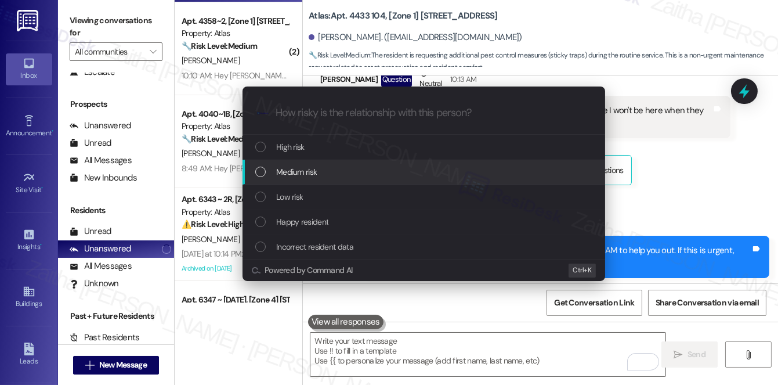
click at [316, 168] on span "Medium risk" at bounding box center [296, 171] width 41 height 13
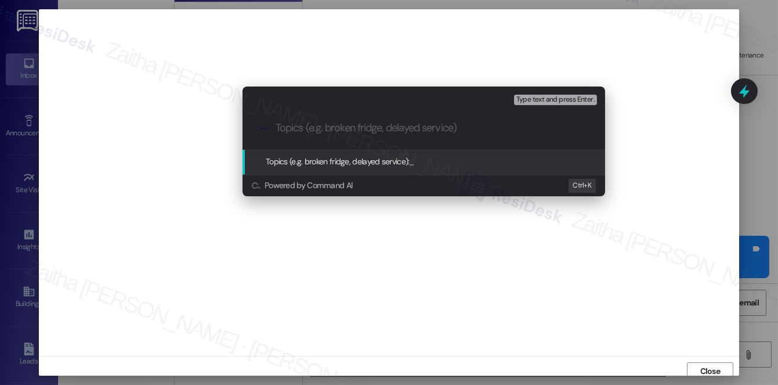
scroll to position [5, 0]
click at [646, 155] on div "Escalate Conversation Medium risk Topics (e.g. broken fridge, delayed service) …" at bounding box center [389, 192] width 778 height 385
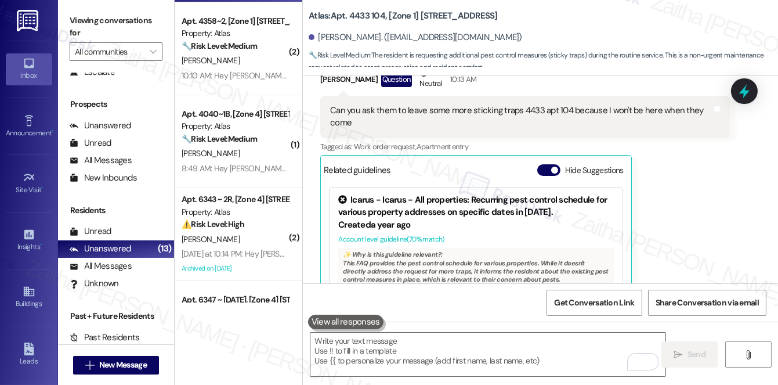
scroll to position [8446, 0]
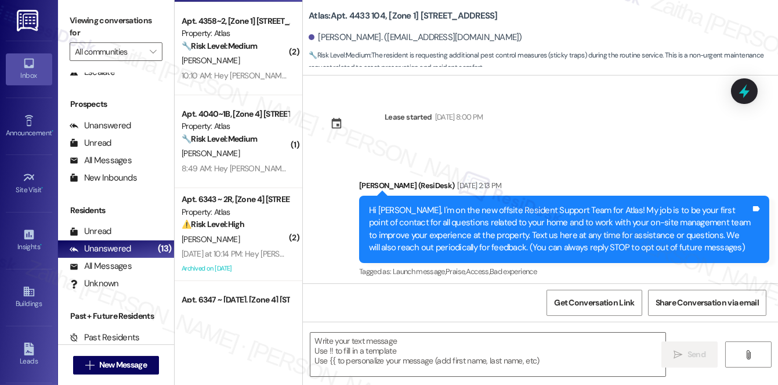
type textarea "Fetching suggested responses. Please feel free to read through the conversation…"
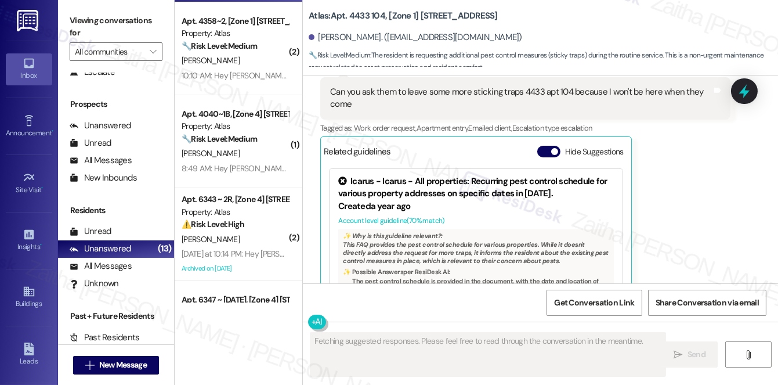
scroll to position [8242, 0]
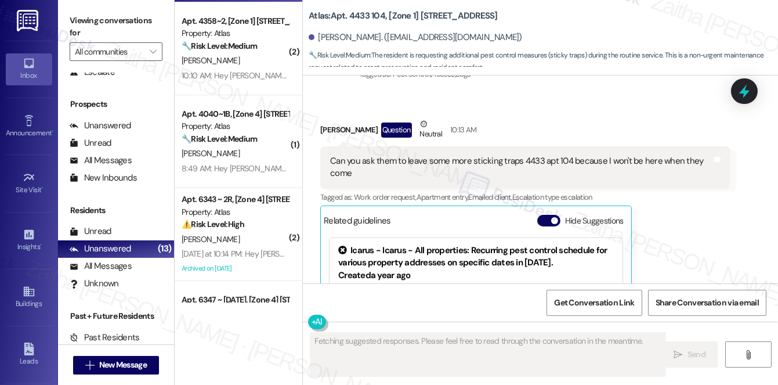
click at [256, 64] on div "[PERSON_NAME]" at bounding box center [235, 60] width 110 height 15
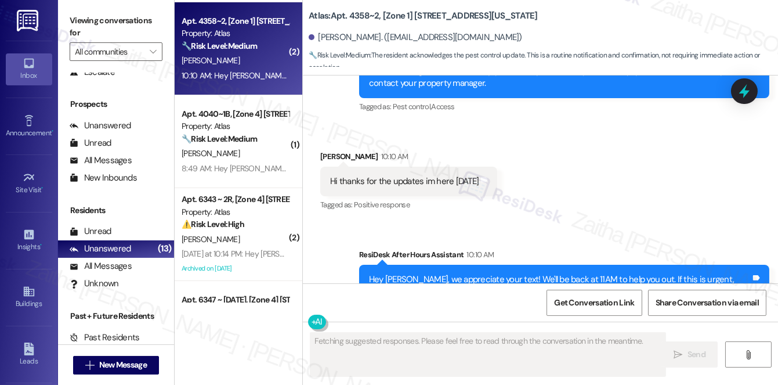
scroll to position [2384, 0]
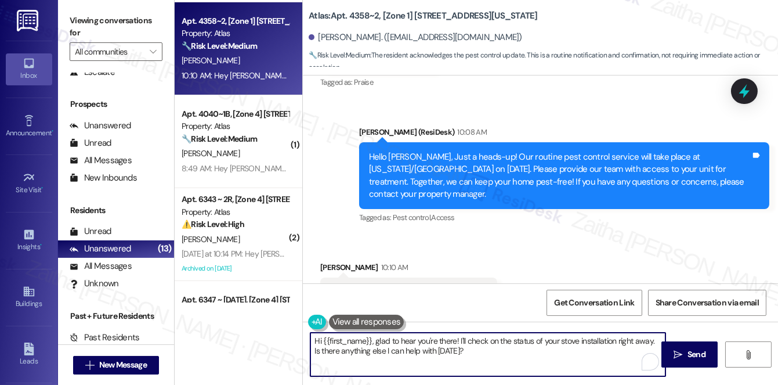
drag, startPoint x: 460, startPoint y: 338, endPoint x: 466, endPoint y: 356, distance: 19.5
click at [466, 356] on textarea "Hi {{first_name}}, glad to hear you're there! I'll check on the status of your …" at bounding box center [487, 355] width 355 height 44
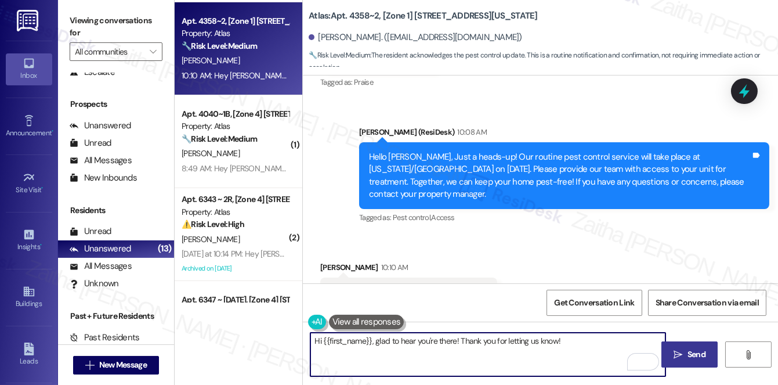
type textarea "Hi {{first_name}}, glad to hear you're there! Thank you for letting us know!"
click at [689, 349] on span "Send" at bounding box center [697, 354] width 18 height 12
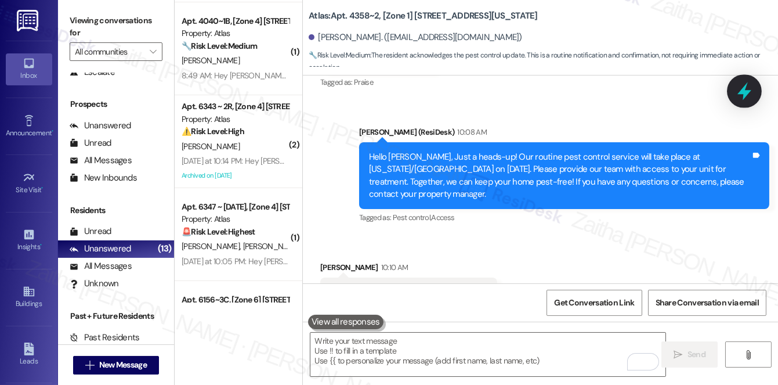
click at [739, 88] on icon at bounding box center [745, 91] width 20 height 20
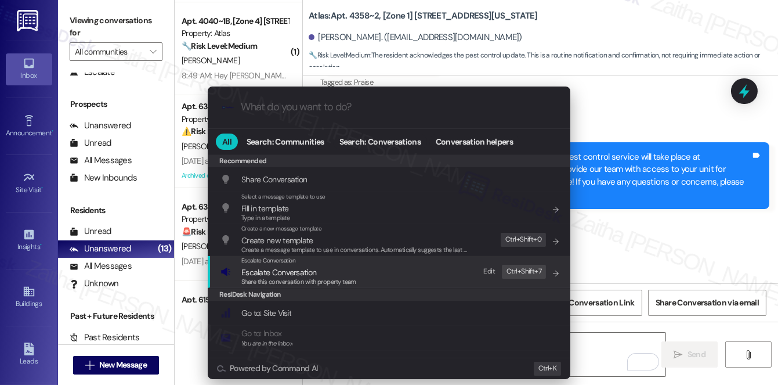
click at [299, 268] on span "Escalate Conversation" at bounding box center [278, 272] width 75 height 10
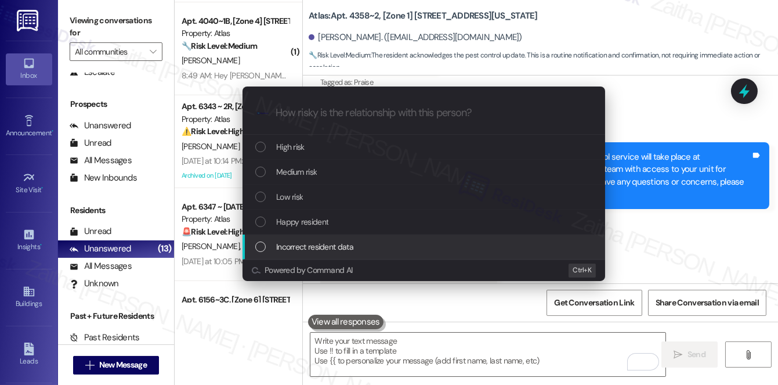
click at [669, 198] on div "Escalate Conversation How risky is the relationship with this person? Topics (e…" at bounding box center [389, 192] width 778 height 385
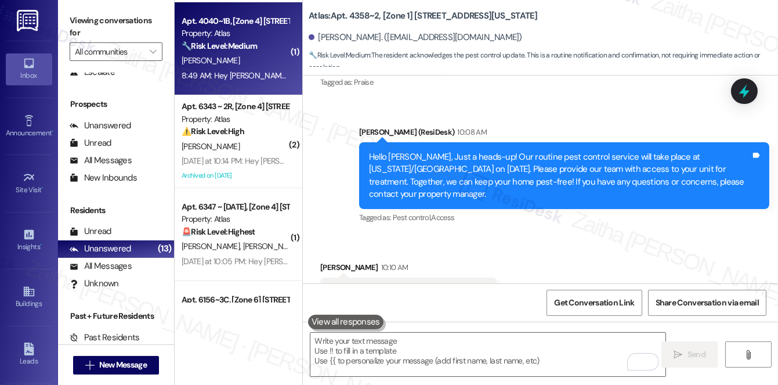
click at [256, 54] on div "T. Shadley" at bounding box center [235, 60] width 110 height 15
type textarea "Fetching suggested responses. Please feel free to read through the conversation…"
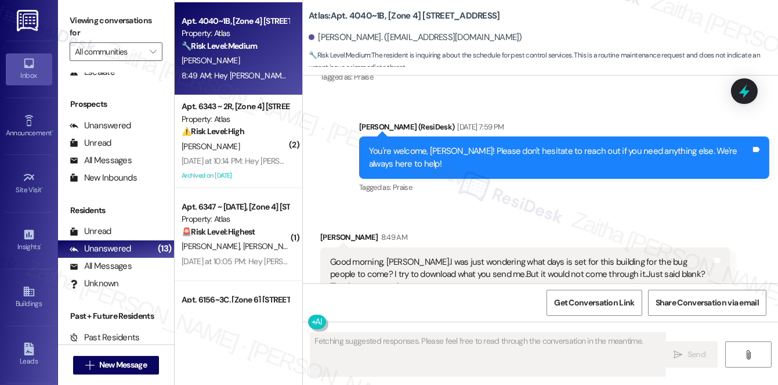
scroll to position [8169, 0]
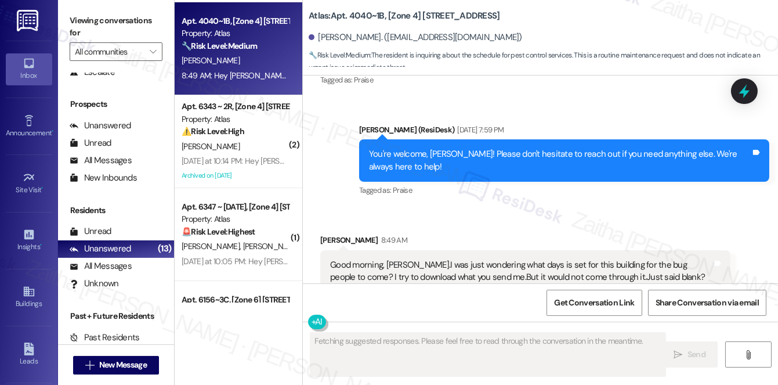
click at [543, 331] on div "Hide Suggestions" at bounding box center [582, 337] width 91 height 12
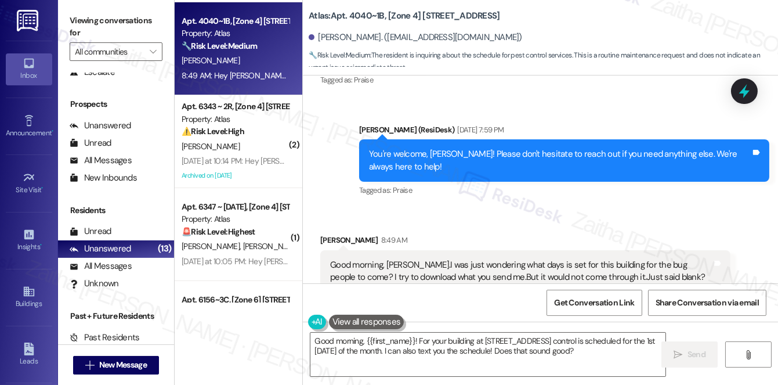
click at [540, 331] on button "Hide Suggestions" at bounding box center [548, 337] width 23 height 12
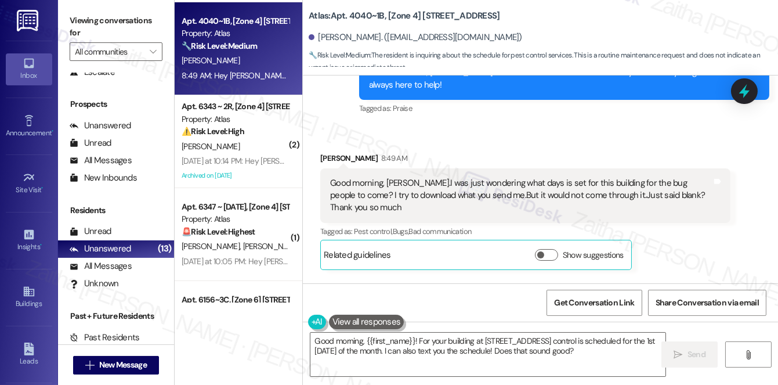
scroll to position [8226, 0]
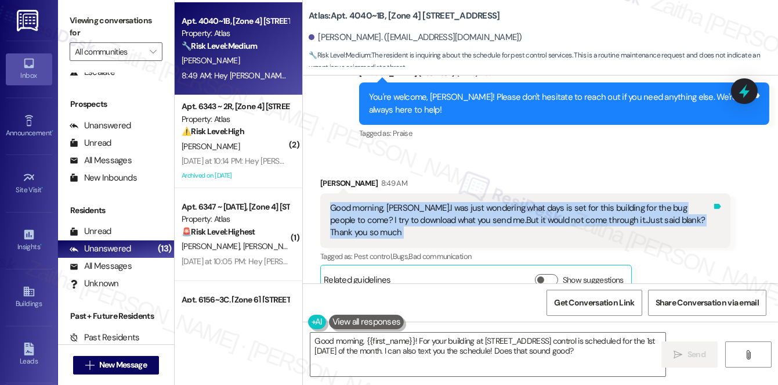
drag, startPoint x: 326, startPoint y: 141, endPoint x: 710, endPoint y: 151, distance: 384.3
click at [710, 193] on div "Good morning, sarah.I was just wondering what days is set for this building for…" at bounding box center [525, 220] width 410 height 55
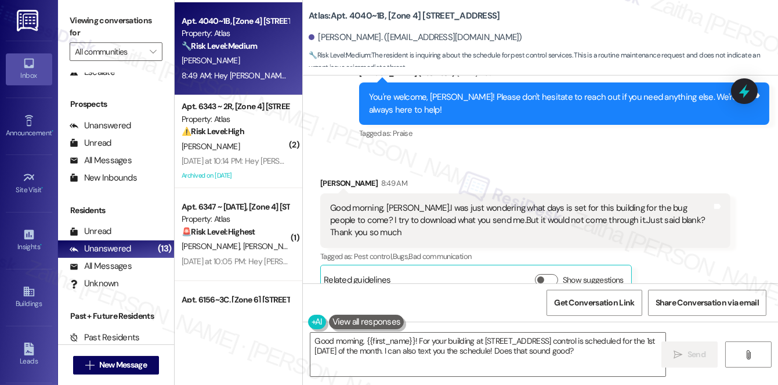
click at [655, 151] on div "Received via SMS Tiffany Shadley 8:49 AM Good morning, sarah.I was just wonderi…" at bounding box center [540, 227] width 475 height 153
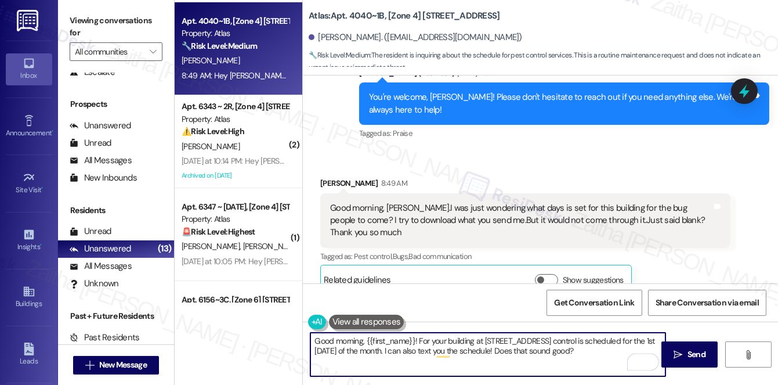
drag, startPoint x: 404, startPoint y: 350, endPoint x: 619, endPoint y: 355, distance: 214.8
click at [619, 355] on textarea "Good morning, {{first_name}}! For your building at 4040 W 63rd St, pest control…" at bounding box center [487, 355] width 355 height 44
drag, startPoint x: 314, startPoint y: 351, endPoint x: 357, endPoint y: 353, distance: 43.6
click at [357, 353] on textarea "Good morning, {{first_name}}! For your building at 4040 W 63rd St, pest control…" at bounding box center [487, 355] width 355 height 44
paste textarea "2nd and 4th Thurday"
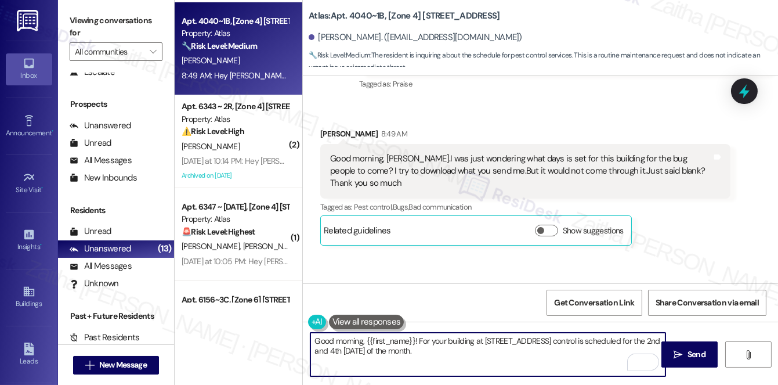
scroll to position [8279, 0]
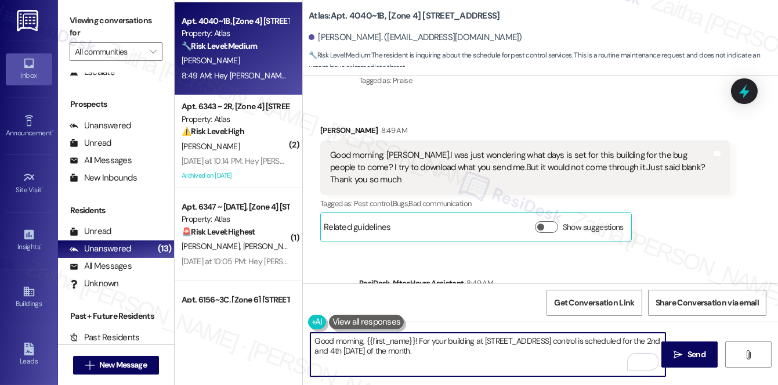
click at [456, 351] on textarea "Good morning, {{first_name}}! For your building at 4040 W 63rd St, pest control…" at bounding box center [487, 355] width 355 height 44
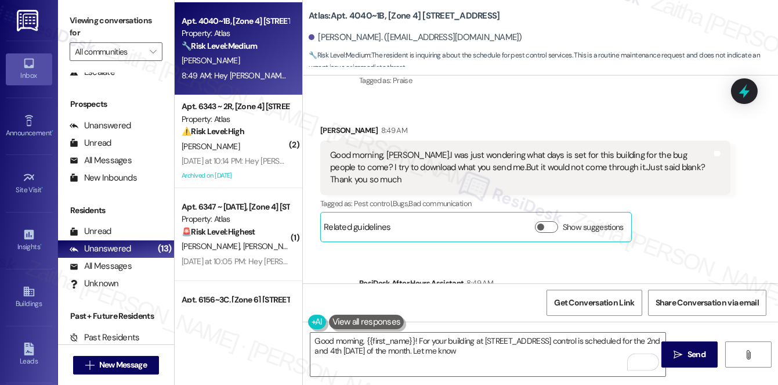
click at [357, 315] on button at bounding box center [366, 322] width 75 height 15
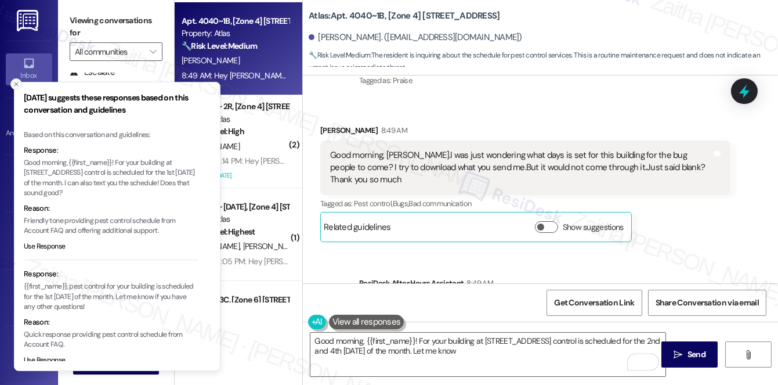
click at [16, 86] on icon "Close toast" at bounding box center [16, 84] width 7 height 7
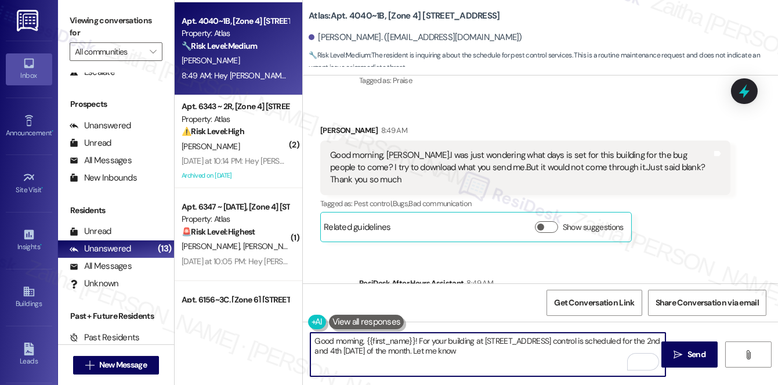
click at [492, 349] on textarea "Good morning, {{first_name}}! For your building at 4040 W 63rd St, pest control…" at bounding box center [487, 355] width 355 height 44
click at [540, 351] on textarea "Good morning, {{first_name}}! For your building at 4040 W 63rd St, pest control…" at bounding box center [487, 355] width 355 height 44
type textarea "Good morning, {{first_name}}! For your building at 4040 W 63rd St, pest control…"
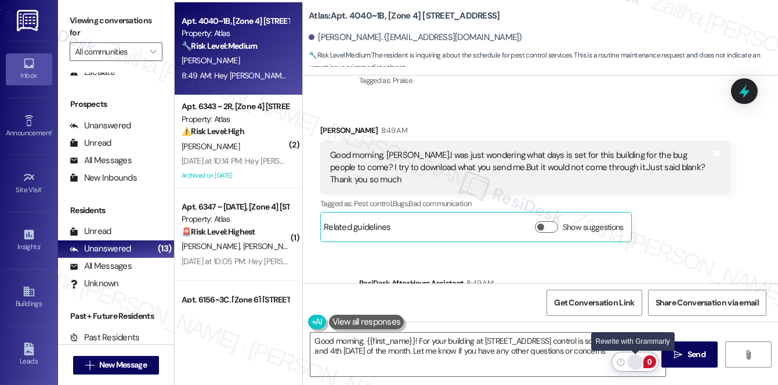
click at [632, 358] on div "Rewrite with Grammarly" at bounding box center [635, 361] width 13 height 13
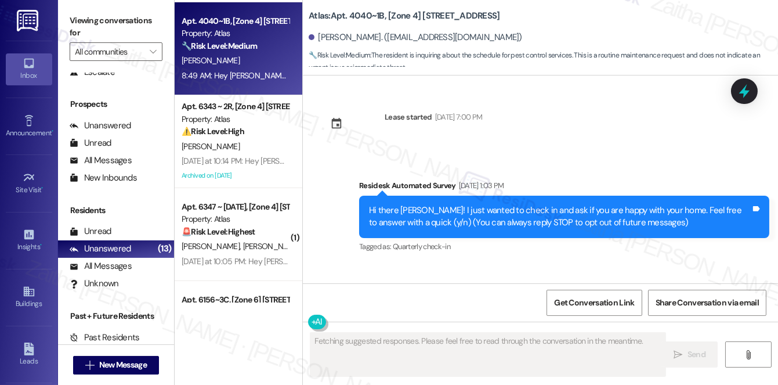
scroll to position [8322, 0]
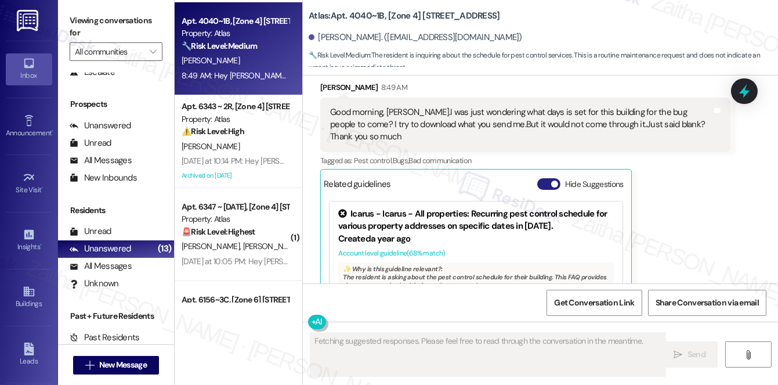
click at [540, 178] on button "Hide Suggestions" at bounding box center [548, 184] width 23 height 12
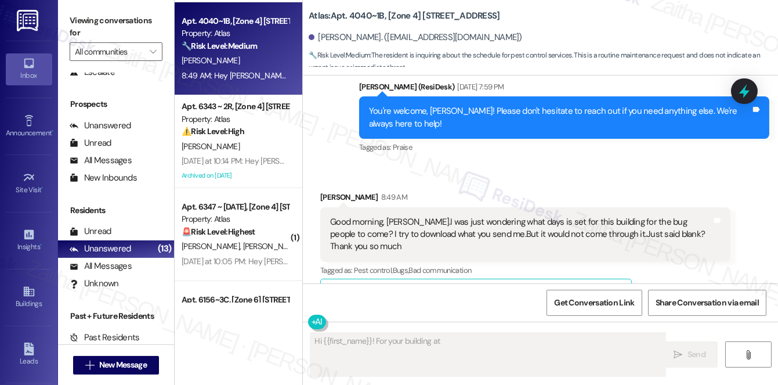
scroll to position [8279, 0]
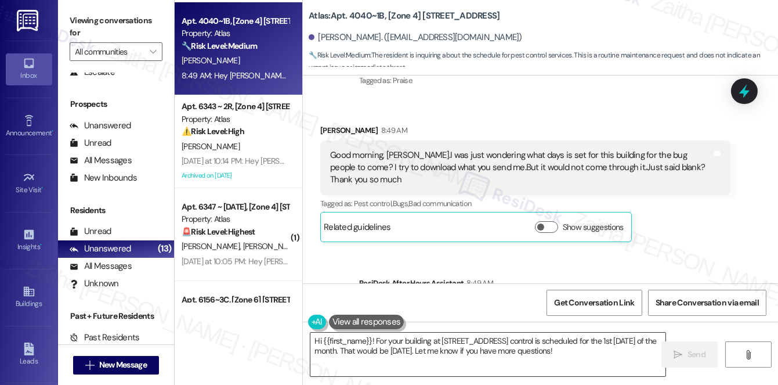
click at [319, 339] on textarea "Hi {{first_name}}! For your building at 4040 W 63rd St, pest control is schedul…" at bounding box center [487, 355] width 355 height 44
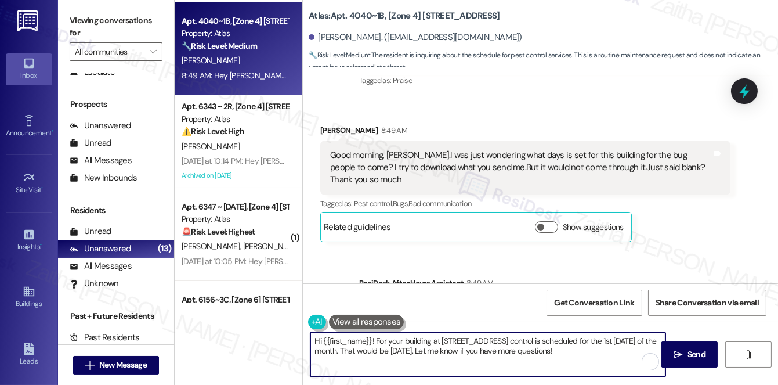
click at [319, 339] on textarea "Hi {{first_name}}! For your building at 4040 W 63rd St, pest control is schedul…" at bounding box center [487, 355] width 355 height 44
click at [584, 338] on textarea "Good morning, {{first_name}}! For your building at 4040 W 63rd St, pest control…" at bounding box center [487, 355] width 355 height 44
drag, startPoint x: 339, startPoint y: 348, endPoint x: 379, endPoint y: 348, distance: 40.0
click at [379, 348] on textarea "Good morning, {{first_name}}! For your building at 4040 W 63rd St, pest control…" at bounding box center [487, 355] width 355 height 44
paste textarea "2nd and 4th Thurday"
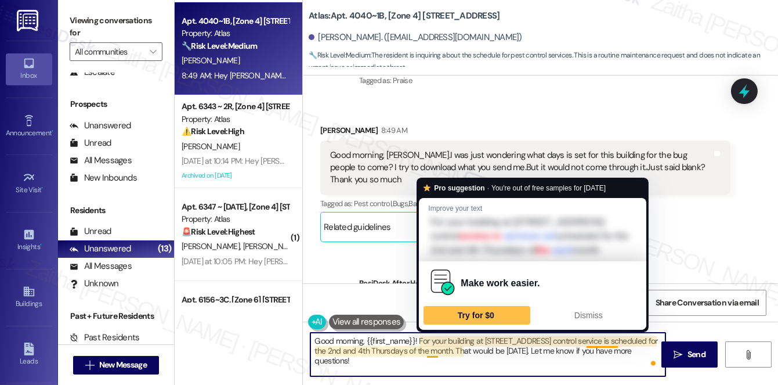
click at [431, 350] on textarea "Good morning, {{first_name}}! For your building at 4040 W 63rd St, pest control…" at bounding box center [487, 355] width 355 height 44
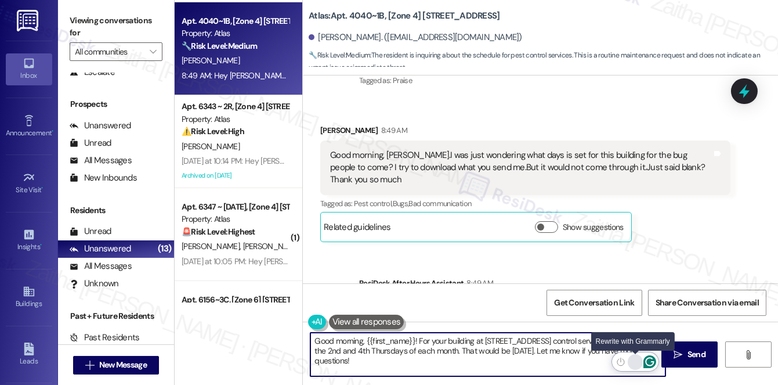
click at [634, 361] on div "Rewrite with Grammarly" at bounding box center [635, 361] width 13 height 13
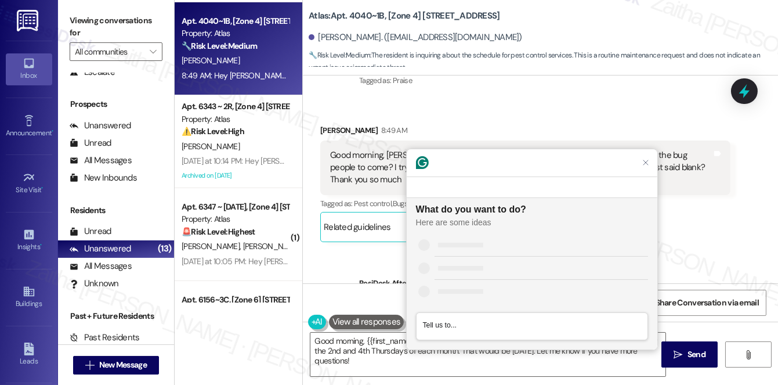
scroll to position [0, 0]
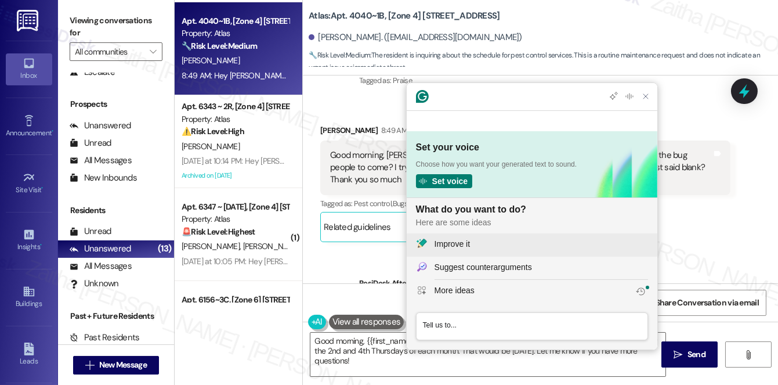
click at [475, 239] on div "Improve it" at bounding box center [542, 244] width 214 height 12
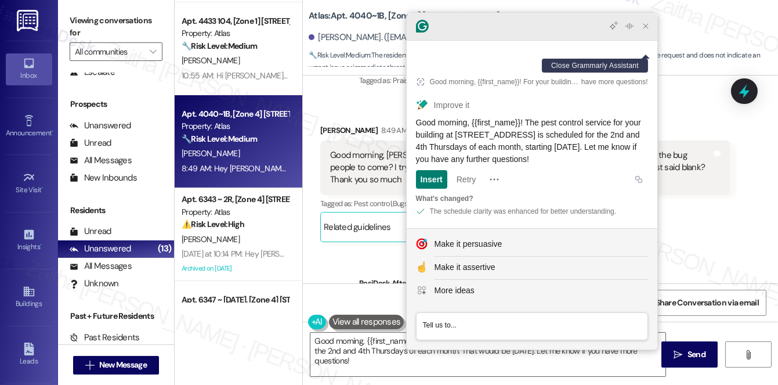
click at [644, 28] on icon "Close Grammarly Assistant" at bounding box center [646, 26] width 5 height 5
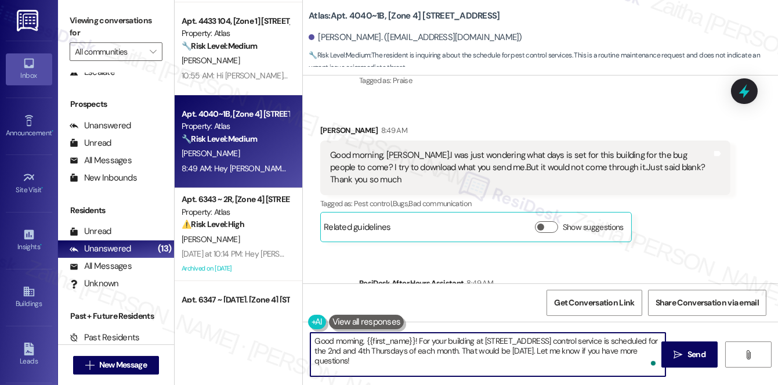
click at [508, 354] on textarea "Good morning, {{first_name}}! For your building at 4040 W 63rd St, pest control…" at bounding box center [487, 355] width 355 height 44
click at [528, 348] on textarea "Good morning, {{first_name}}! For your building at 4040 W 63rd St, pest control…" at bounding box center [487, 355] width 355 height 44
drag, startPoint x: 558, startPoint y: 350, endPoint x: 520, endPoint y: 350, distance: 38.3
click at [520, 350] on textarea "Good morning, {{first_name}}! For your building at 4040 W 63rd St, pest control…" at bounding box center [487, 355] width 355 height 44
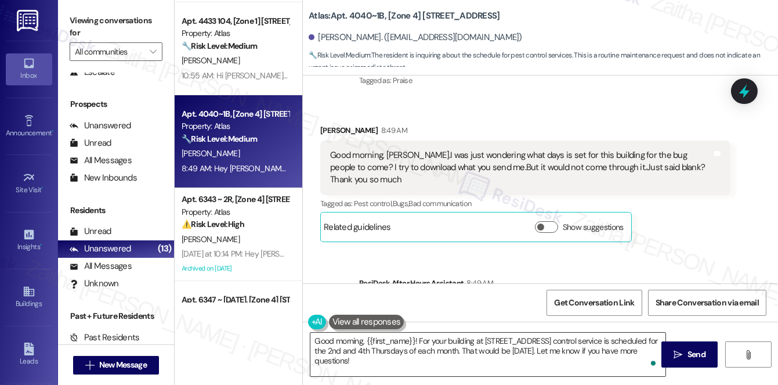
click at [570, 348] on textarea "Good morning, {{first_name}}! For your building at 4040 W 63rd St, pest control…" at bounding box center [487, 355] width 355 height 44
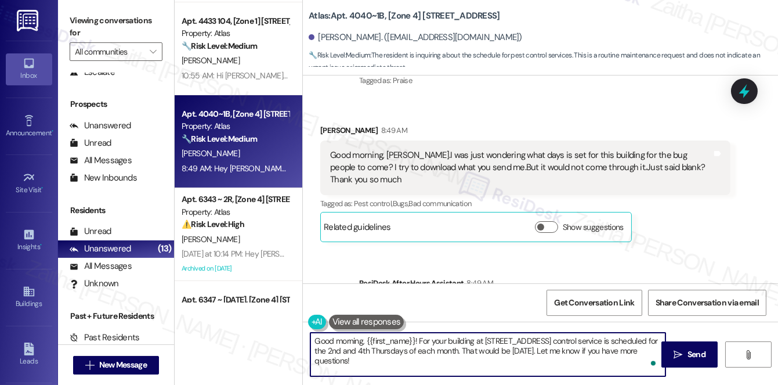
type textarea "Good morning, {{first_name}}! For your building at 4040 W 63rd St, pest control…"
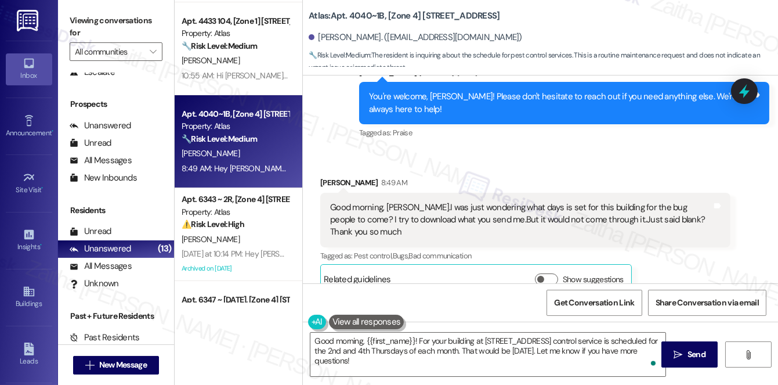
scroll to position [8226, 0]
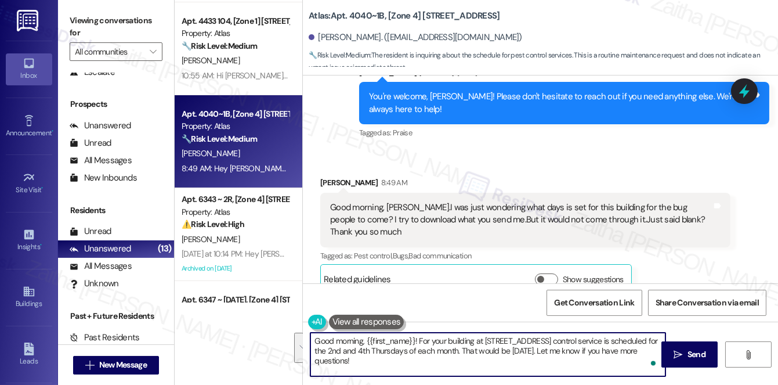
drag, startPoint x: 312, startPoint y: 344, endPoint x: 395, endPoint y: 370, distance: 87.7
click at [395, 370] on textarea "Good morning, {{first_name}}! For your building at 4040 W 63rd St, pest control…" at bounding box center [487, 355] width 355 height 44
click at [402, 366] on textarea "Good morning, {{first_name}}! For your building at 4040 W 63rd St, pest control…" at bounding box center [487, 355] width 355 height 44
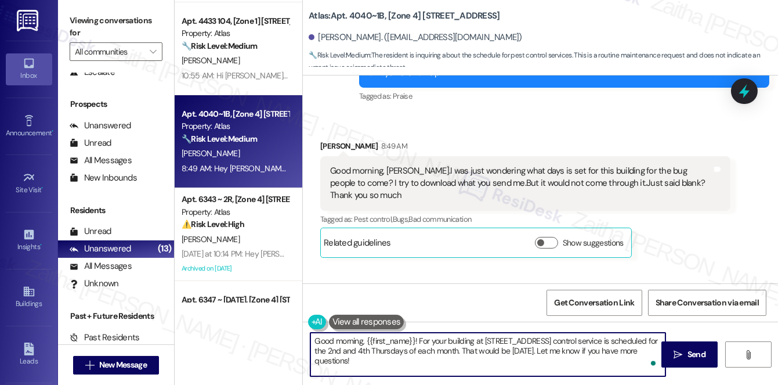
scroll to position [8279, 0]
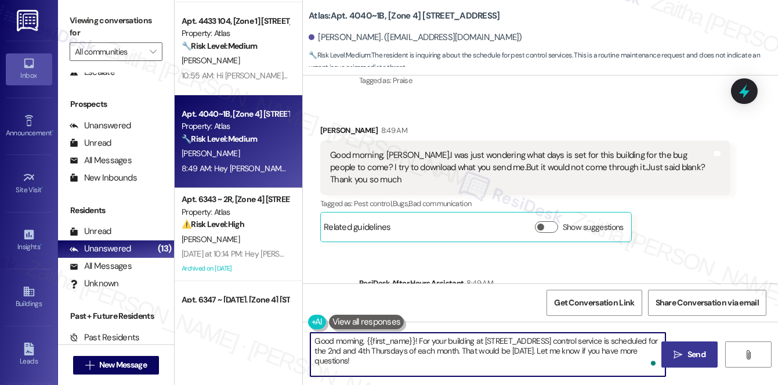
click at [684, 352] on span " Send" at bounding box center [689, 354] width 37 height 12
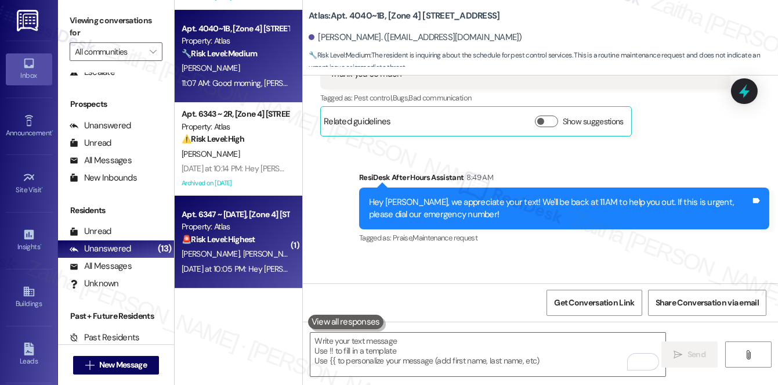
scroll to position [211, 0]
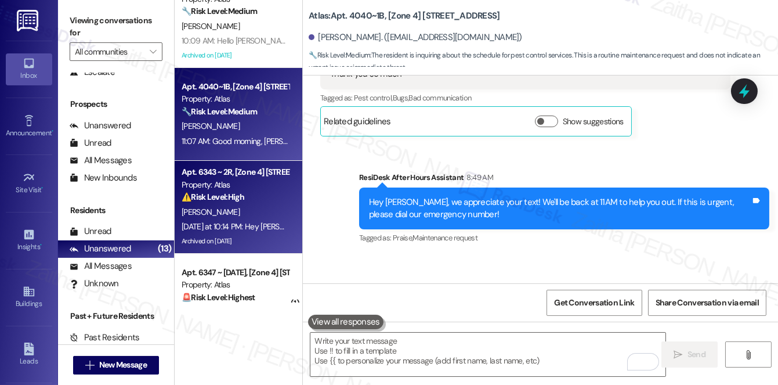
click at [268, 223] on div "Yesterday at 10:14 PM: Hey Abdul-Karim, we appreciate your text! We'll be back …" at bounding box center [443, 226] width 522 height 10
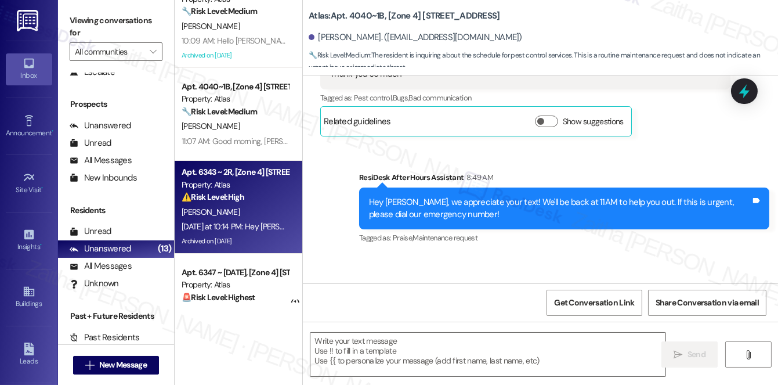
type textarea "Fetching suggested responses. Please feel free to read through the conversation…"
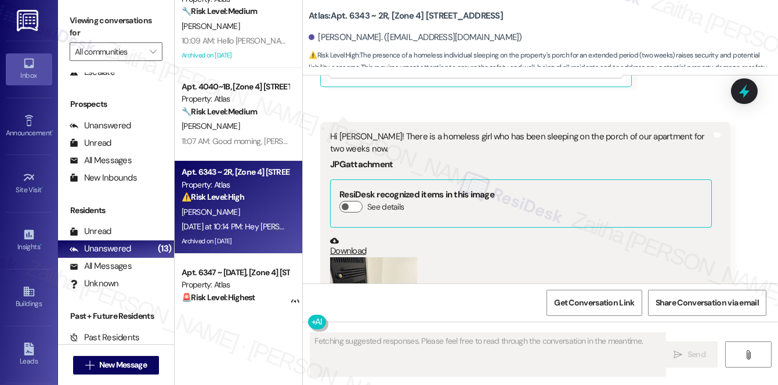
scroll to position [11706, 0]
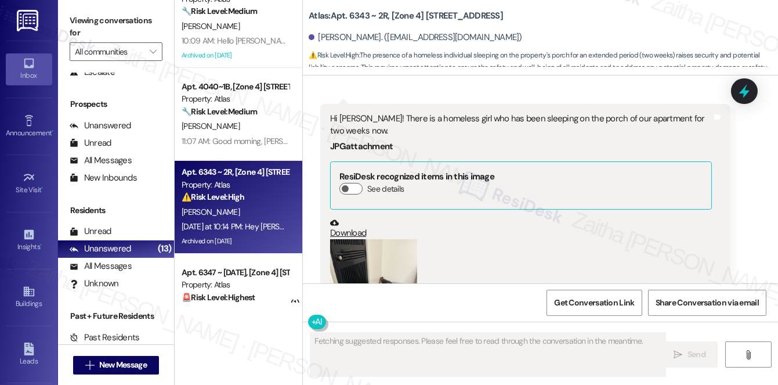
click at [382, 239] on button "Zoom image" at bounding box center [373, 297] width 87 height 116
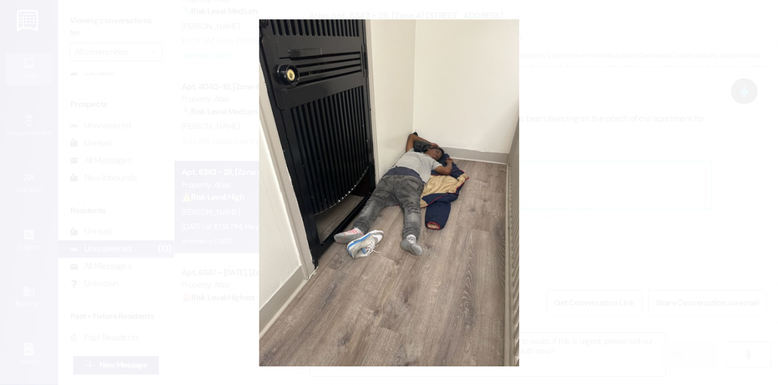
click at [619, 139] on button "Unzoom image" at bounding box center [389, 192] width 778 height 385
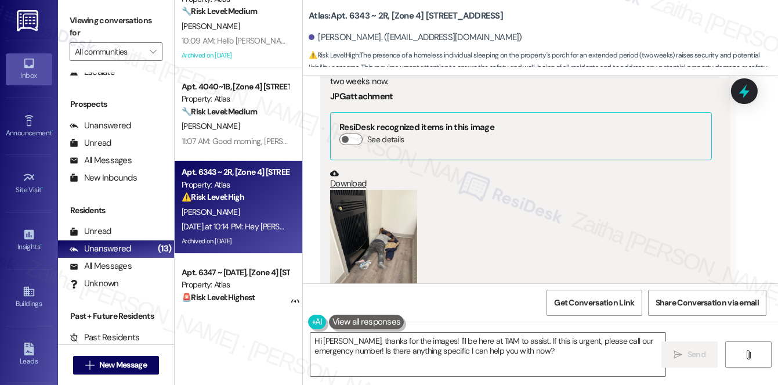
scroll to position [11231, 0]
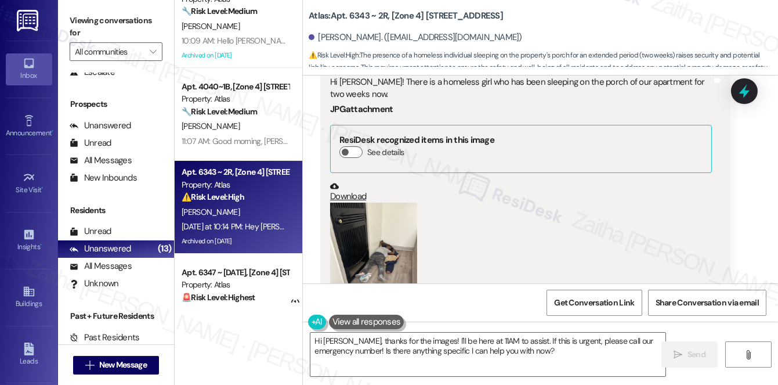
click at [541, 370] on button "Hide Suggestions" at bounding box center [548, 376] width 23 height 12
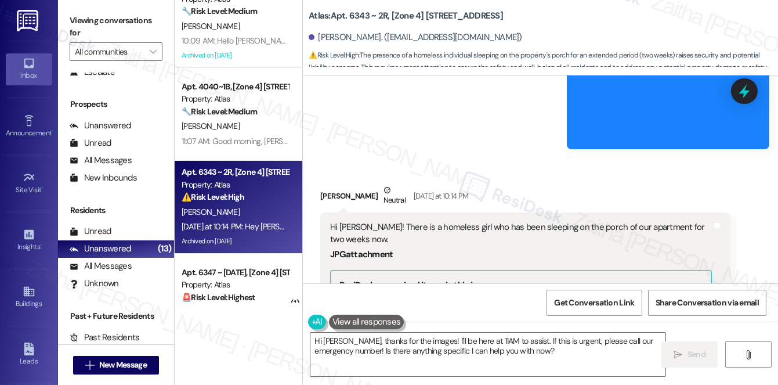
scroll to position [11073, 0]
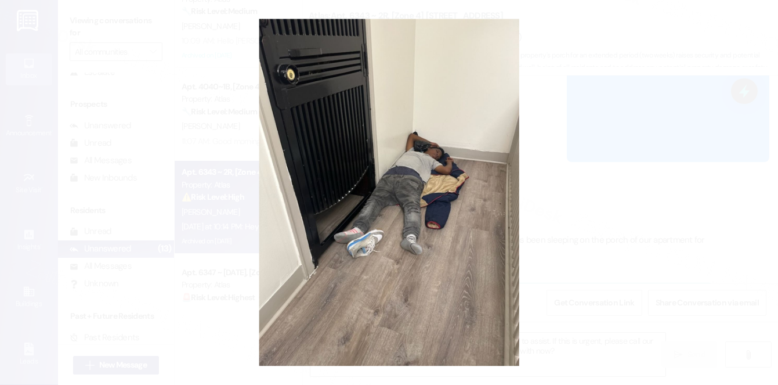
click at [635, 162] on button "Unzoom image" at bounding box center [389, 192] width 778 height 385
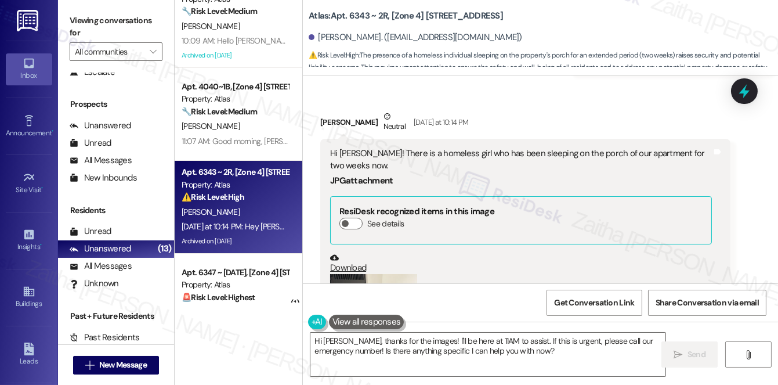
scroll to position [11179, 0]
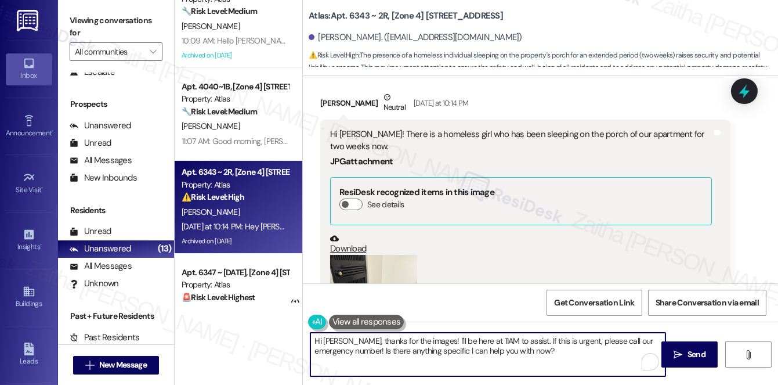
drag, startPoint x: 444, startPoint y: 339, endPoint x: 576, endPoint y: 356, distance: 132.9
click at [576, 356] on textarea "Hi Abdul-Karim, thanks for the images! I'll be here at 11AM to assist. If this …" at bounding box center [487, 355] width 355 height 44
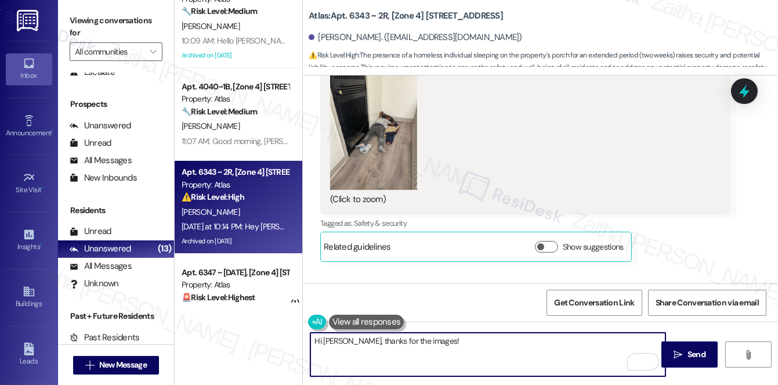
scroll to position [11337, 0]
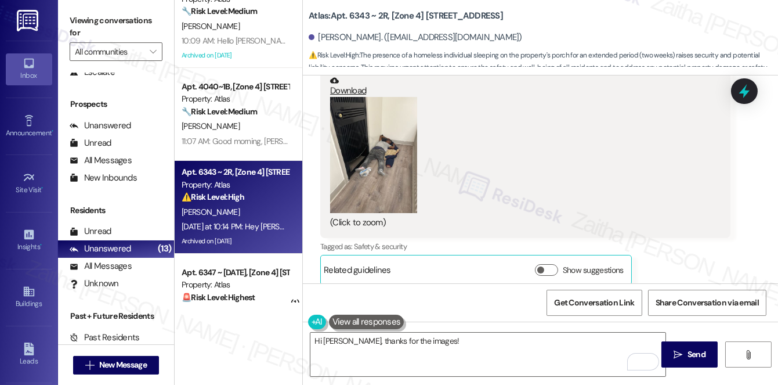
drag, startPoint x: 327, startPoint y: 127, endPoint x: 373, endPoint y: 139, distance: 47.4
copy div "Hi Sarah! There is a homeless girl who has been sleeping on the porch of our ap…"
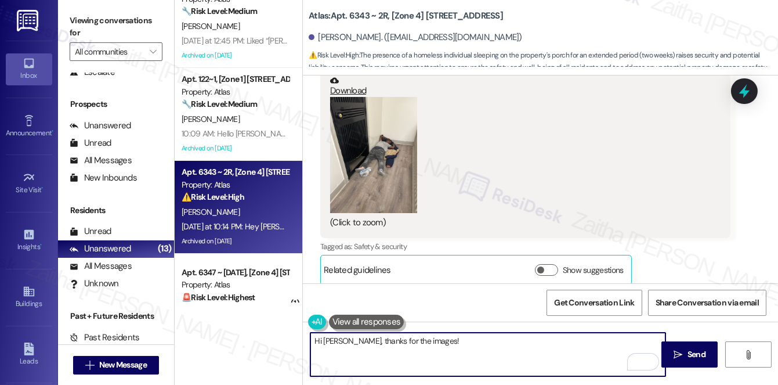
click at [460, 337] on textarea "Hi Abdul-Karim, thanks for the images!" at bounding box center [487, 355] width 355 height 44
paste textarea "for bringing this to our attention. I understand your concern about someone sle…"
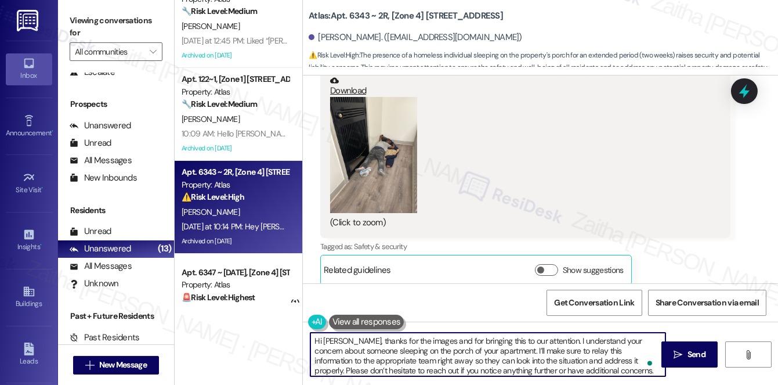
click at [333, 359] on textarea "Hi Abdul-Karim, thanks for the images and for bringing this to our attention. I…" at bounding box center [487, 355] width 355 height 44
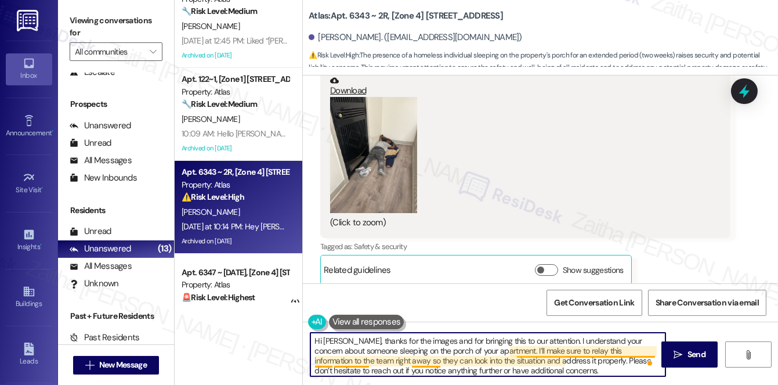
click at [359, 358] on textarea "Hi Abdul-Karim, thanks for the images and for bringing this to our attention. I…" at bounding box center [487, 355] width 355 height 44
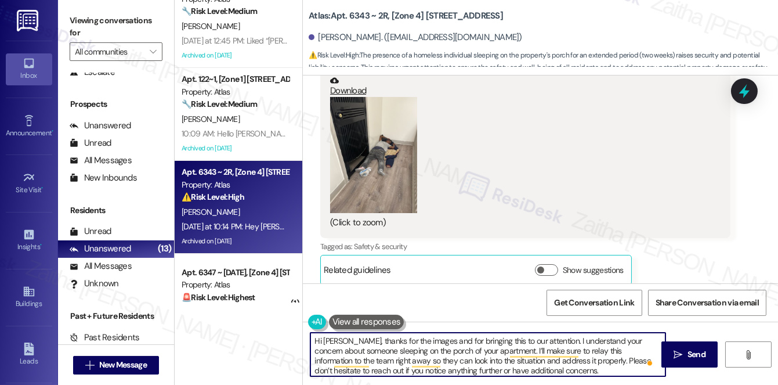
click at [359, 358] on textarea "Hi Abdul-Karim, thanks for the images and for bringing this to our attention. I…" at bounding box center [487, 355] width 355 height 44
drag, startPoint x: 446, startPoint y: 359, endPoint x: 488, endPoint y: 360, distance: 41.8
click at [488, 360] on textarea "Hi Abdul-Karim, thanks for the images and for bringing this to our attention. I…" at bounding box center [487, 355] width 355 height 44
click at [515, 368] on textarea "Hi Abdul-Karim, thanks for the images and for bringing this to our attention. I…" at bounding box center [487, 355] width 355 height 44
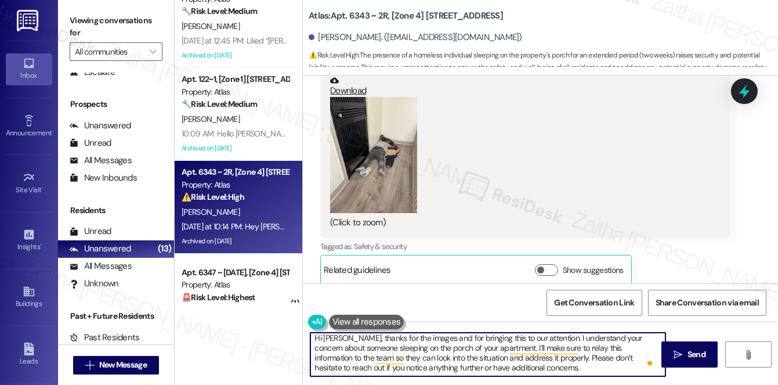
scroll to position [0, 0]
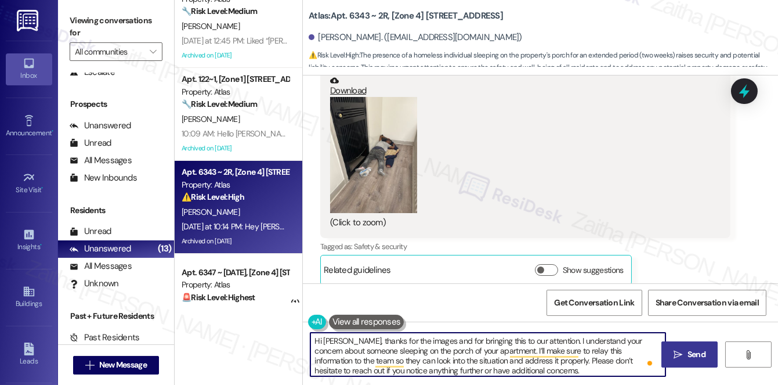
type textarea "Hi Abdul-Karim, thanks for the images and for bringing this to our attention. I…"
click at [685, 356] on span "Send" at bounding box center [696, 354] width 23 height 12
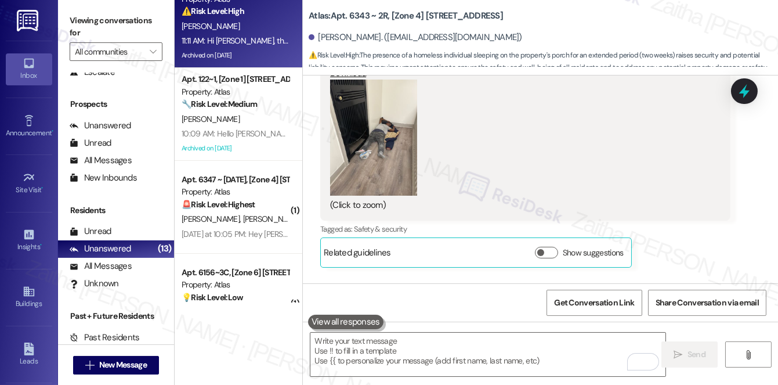
scroll to position [11728, 0]
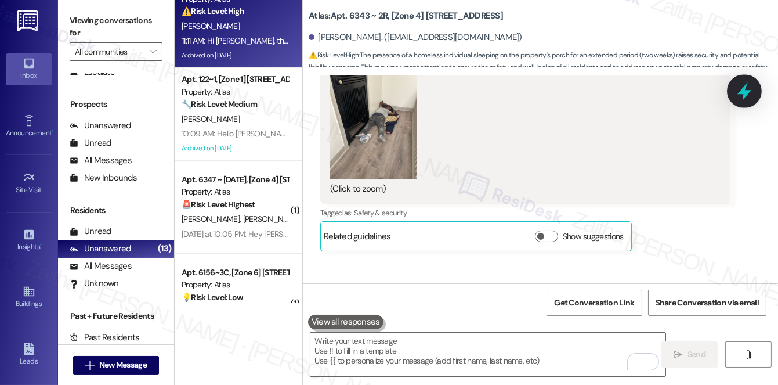
click at [751, 93] on icon at bounding box center [745, 91] width 20 height 20
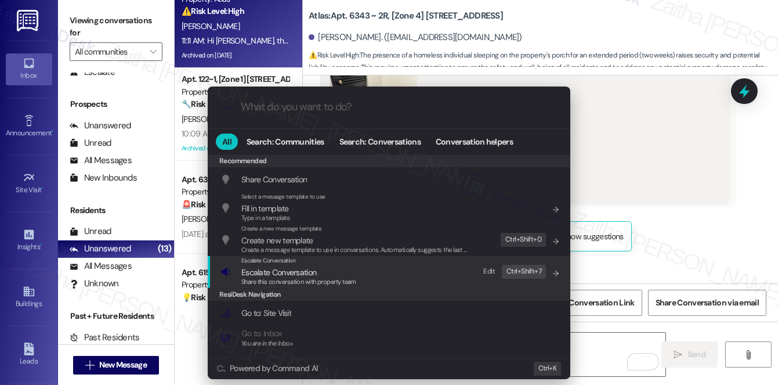
click at [299, 266] on span "Escalate Conversation" at bounding box center [278, 272] width 75 height 13
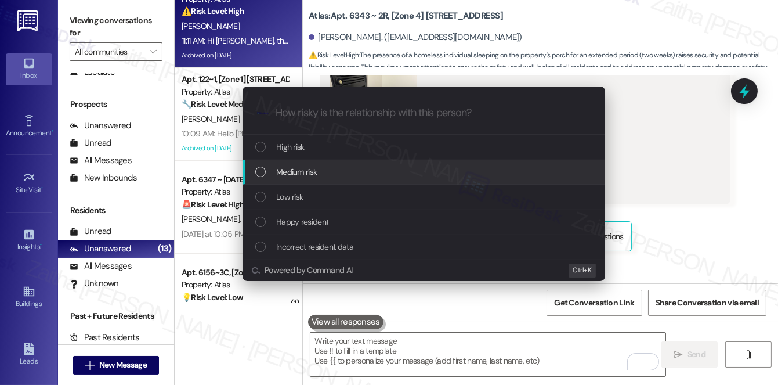
click at [323, 171] on div "Medium risk" at bounding box center [424, 171] width 339 height 13
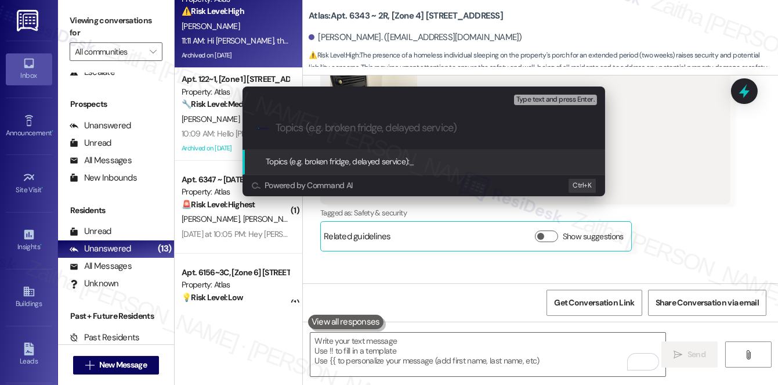
paste input "Individual Sleeping on Apartment Porch"
type input "Individual Sleeping on Apartment Porch"
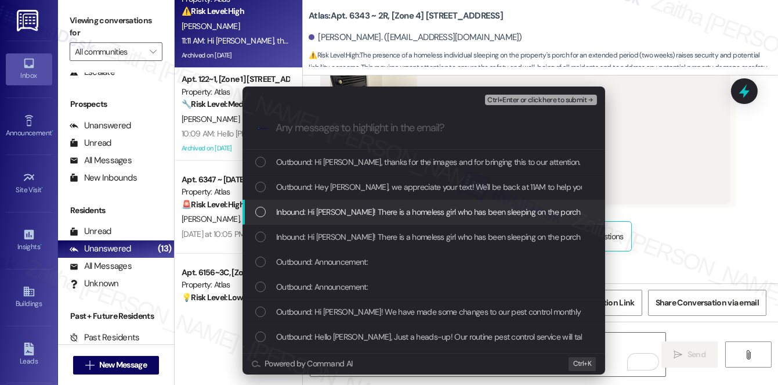
click at [359, 205] on span "Inbound: Hi Sarah! There is a homeless girl who has been sleeping on the porch …" at bounding box center [491, 211] width 431 height 13
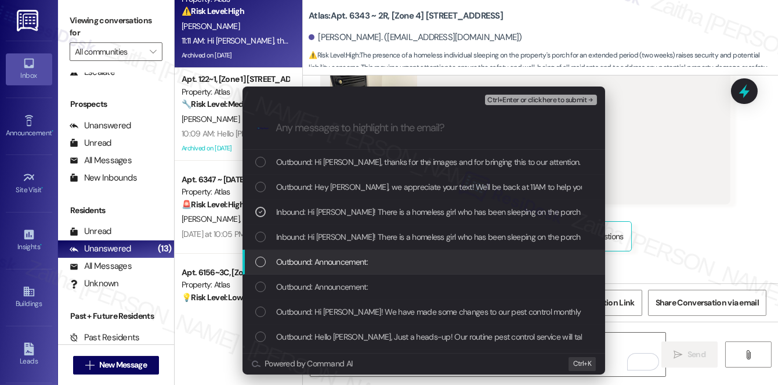
click at [266, 265] on div "Outbound: Announcement:" at bounding box center [424, 261] width 339 height 13
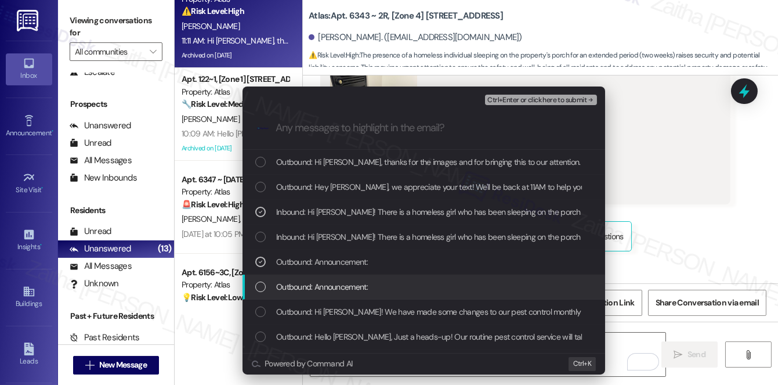
click at [263, 281] on div "List of options" at bounding box center [260, 286] width 10 height 10
click at [265, 280] on div "Outbound: Announcement:" at bounding box center [424, 286] width 339 height 13
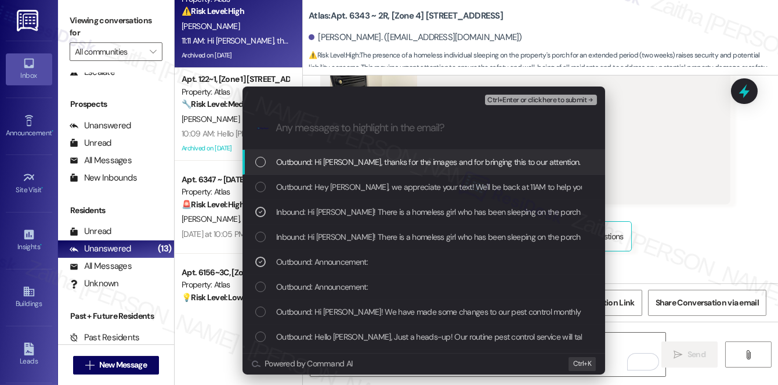
click at [540, 100] on span "Ctrl+Enter or click here to submit" at bounding box center [536, 100] width 99 height 8
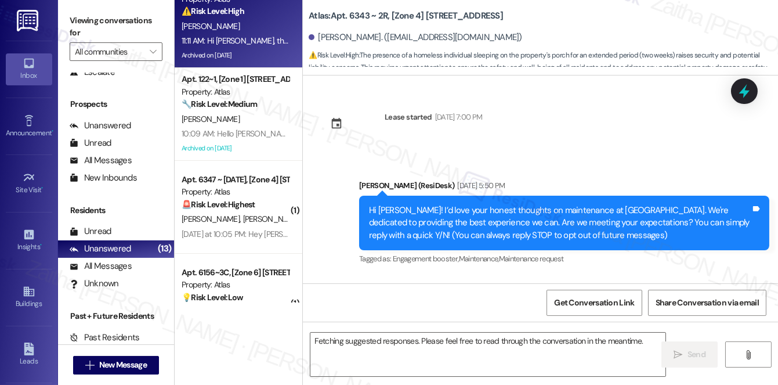
scroll to position [11654, 0]
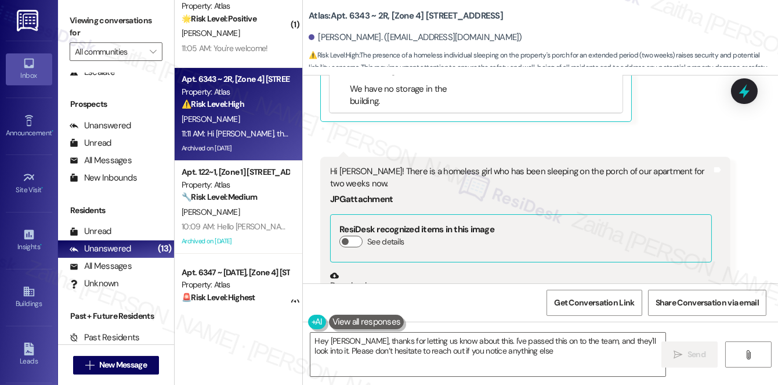
type textarea "Hey Abdul-Karim, thanks for letting us know about this. I've passed this on to …"
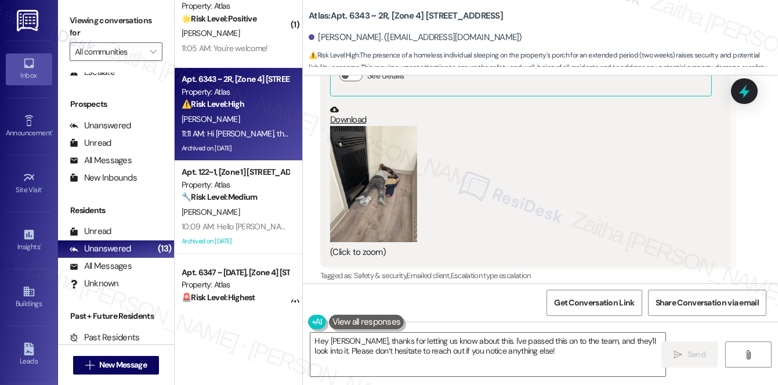
scroll to position [11794, 0]
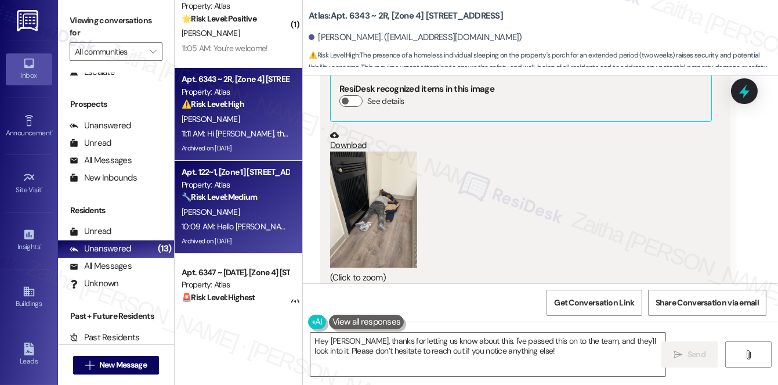
click at [246, 211] on div "[PERSON_NAME]" at bounding box center [235, 212] width 110 height 15
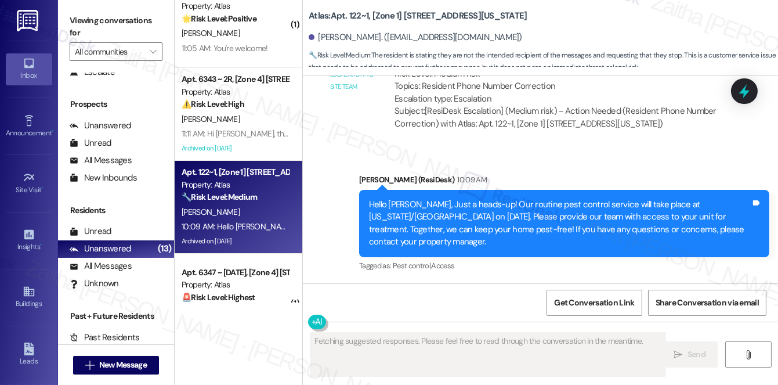
scroll to position [2497, 0]
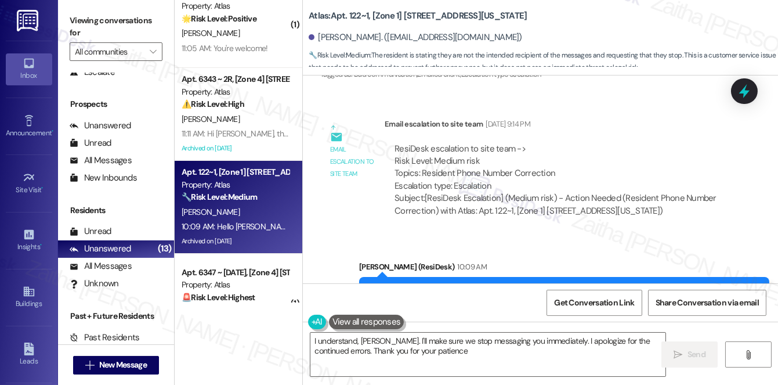
type textarea "I understand, Raj. I'll make sure we stop messaging you immediately. I apologiz…"
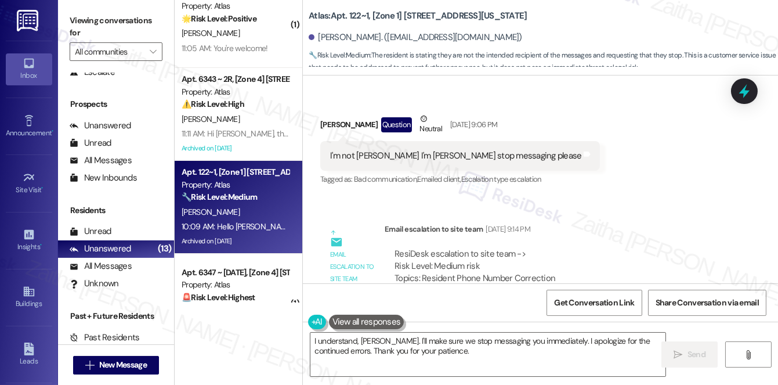
scroll to position [2339, 0]
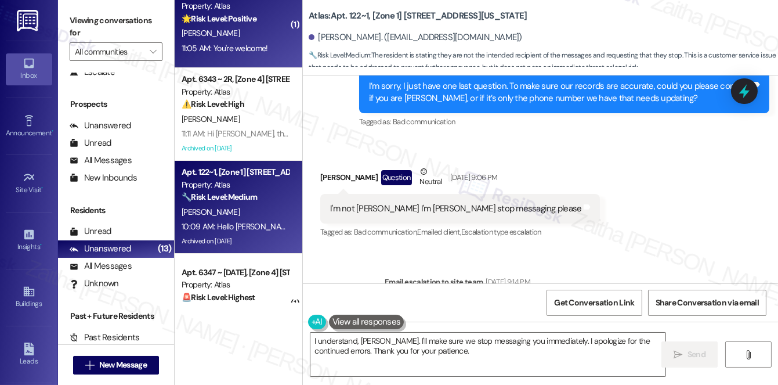
click at [251, 39] on div "[PERSON_NAME]" at bounding box center [235, 33] width 110 height 15
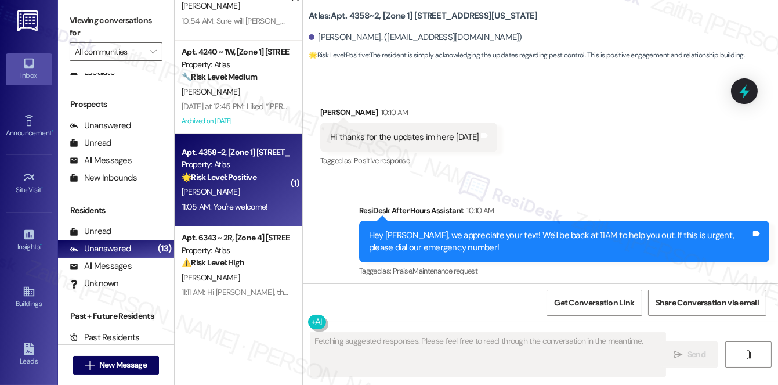
scroll to position [2690, 0]
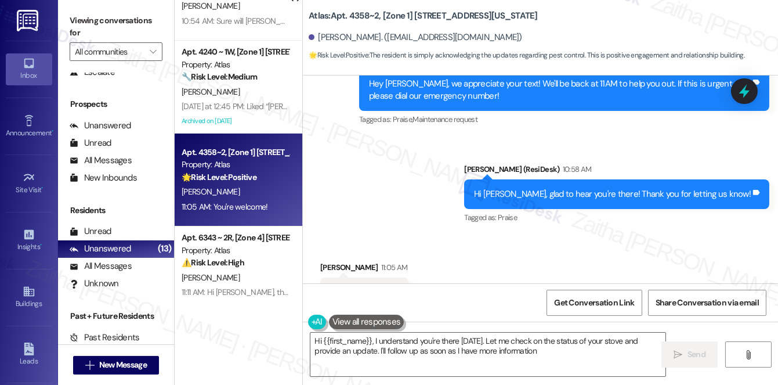
type textarea "Hi {{first_name}}, I understand you're there today. Let me check on the status …"
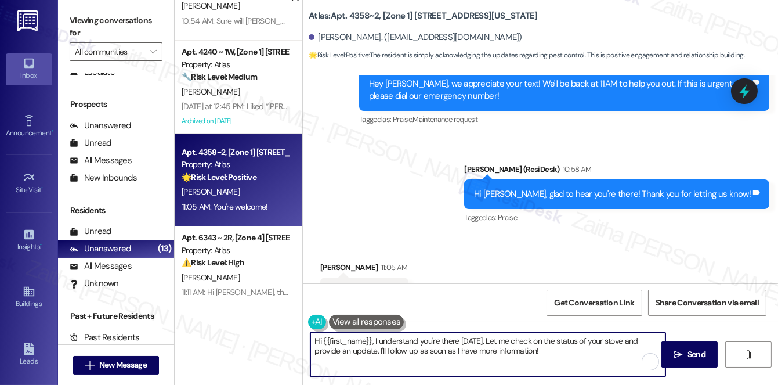
drag, startPoint x: 311, startPoint y: 342, endPoint x: 569, endPoint y: 371, distance: 259.3
click at [569, 371] on textarea "Hi {{first_name}}, I understand you're there today. Let me check on the status …" at bounding box center [487, 355] width 355 height 44
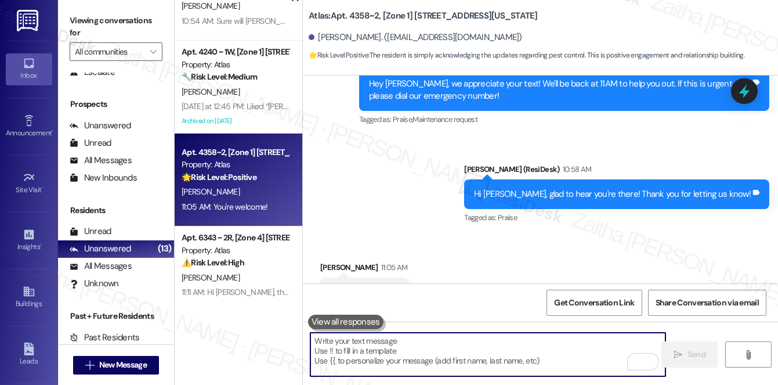
click at [401, 331] on div " Send " at bounding box center [540, 364] width 475 height 87
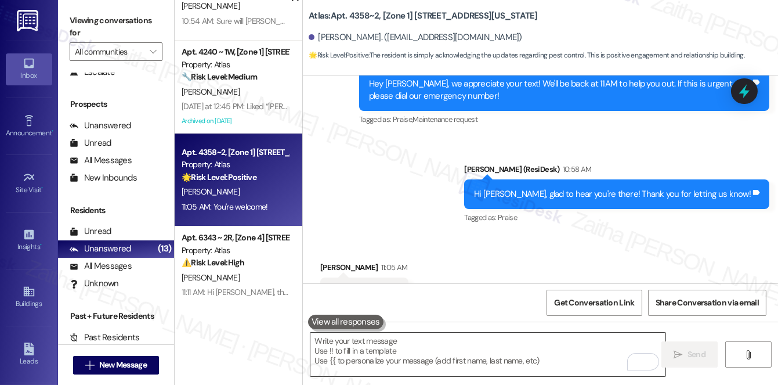
click at [402, 346] on textarea "To enrich screen reader interactions, please activate Accessibility in Grammarl…" at bounding box center [487, 355] width 355 height 44
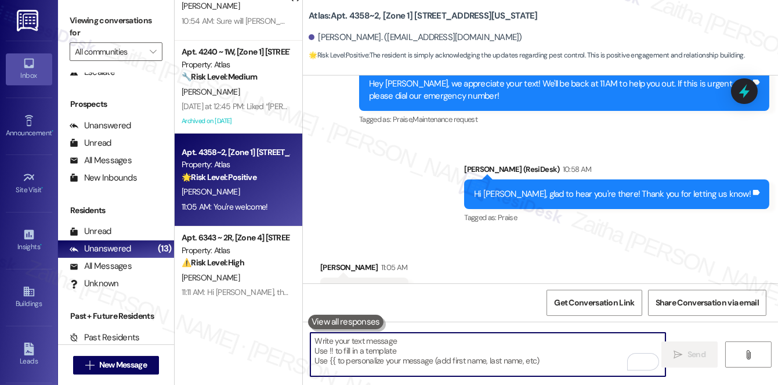
type textarea "😊"
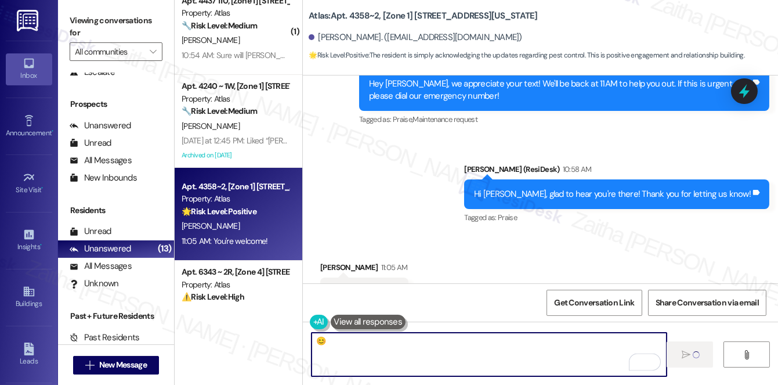
scroll to position [0, 0]
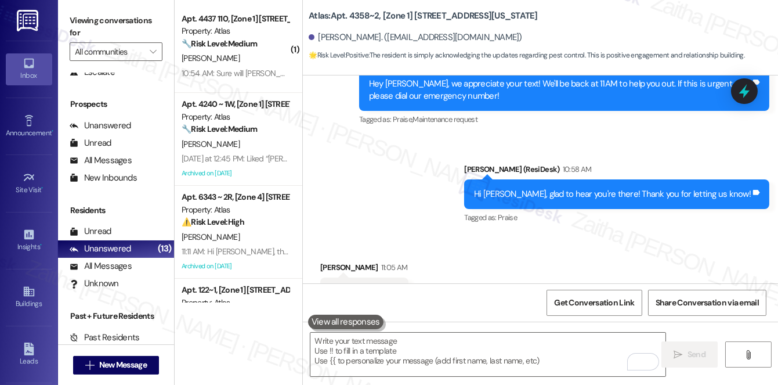
click at [252, 56] on div "[PERSON_NAME]" at bounding box center [235, 58] width 110 height 15
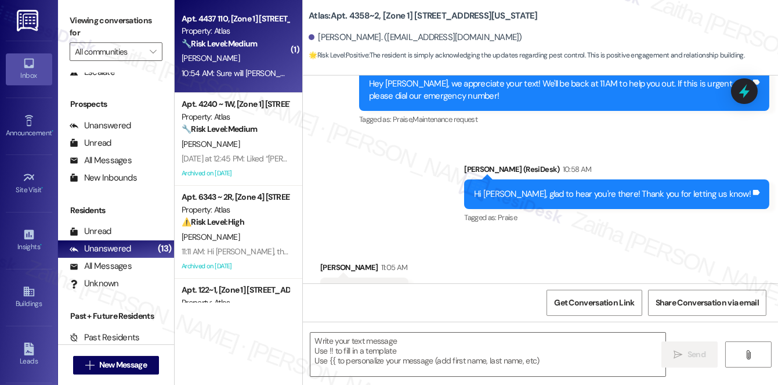
type textarea "Fetching suggested responses. Please feel free to read through the conversation…"
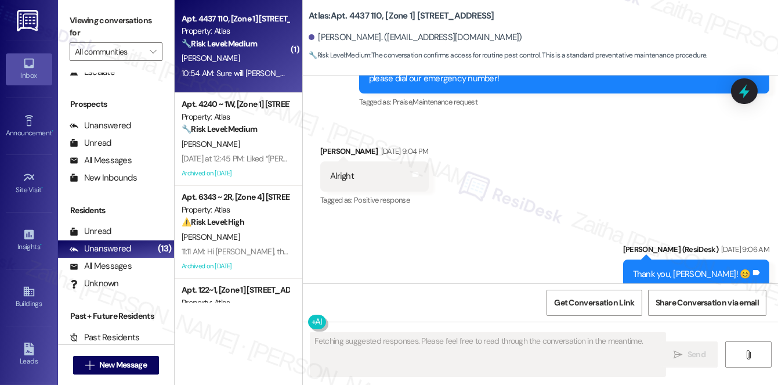
scroll to position [6778, 0]
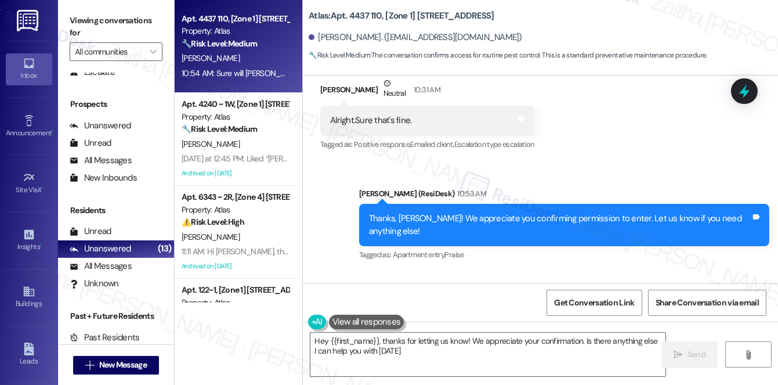
type textarea "Hey {{first_name}}, thanks for letting us know! We appreciate your confirmation…"
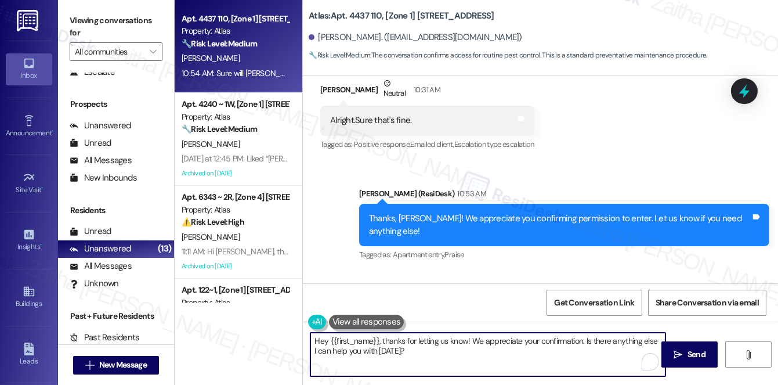
drag, startPoint x: 315, startPoint y: 341, endPoint x: 435, endPoint y: 359, distance: 120.9
click at [435, 359] on textarea "Hey {{first_name}}, thanks for letting us know! We appreciate your confirmation…" at bounding box center [487, 355] width 355 height 44
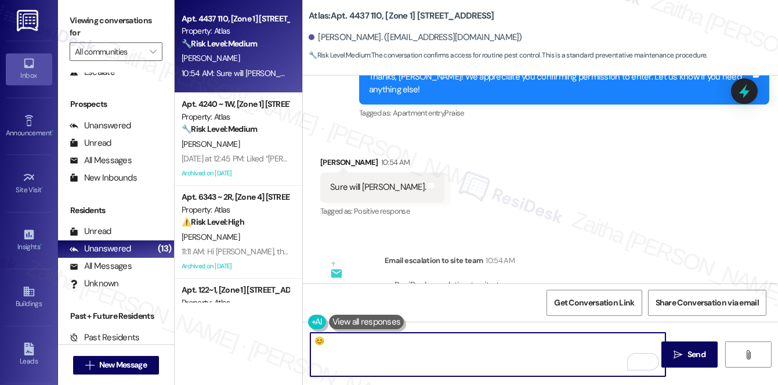
scroll to position [6933, 0]
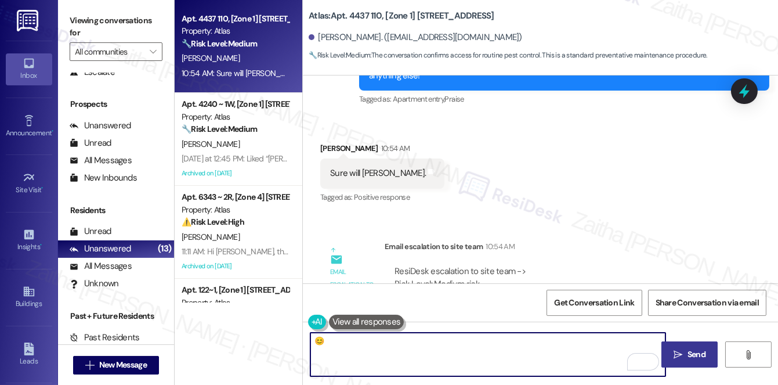
type textarea "😊"
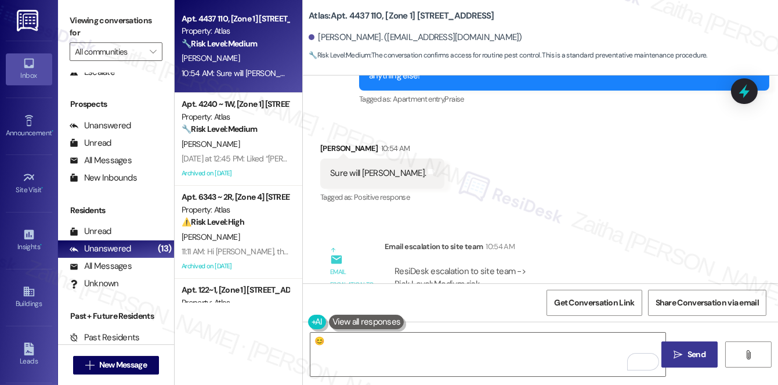
drag, startPoint x: 699, startPoint y: 348, endPoint x: 682, endPoint y: 343, distance: 17.6
click at [699, 348] on span "Send" at bounding box center [697, 354] width 18 height 12
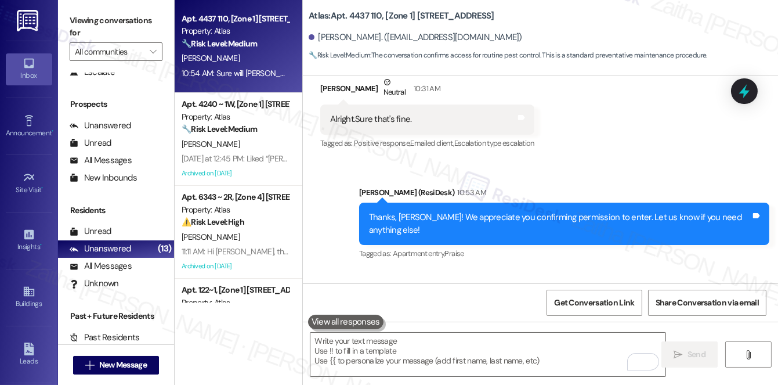
scroll to position [6778, 0]
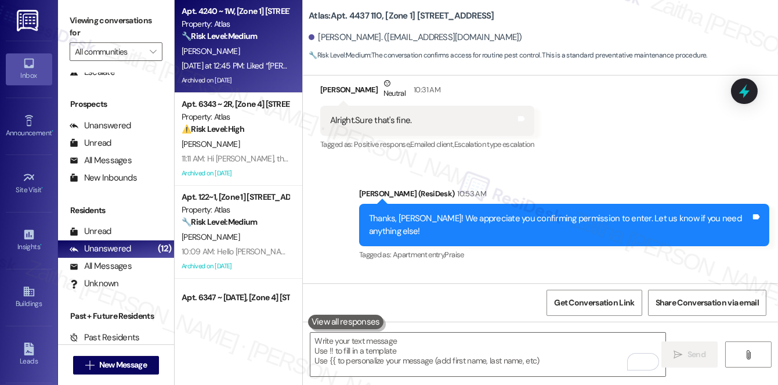
click at [259, 52] on div "[PERSON_NAME]" at bounding box center [235, 51] width 110 height 15
type textarea "Fetching suggested responses. Please feel free to read through the conversation…"
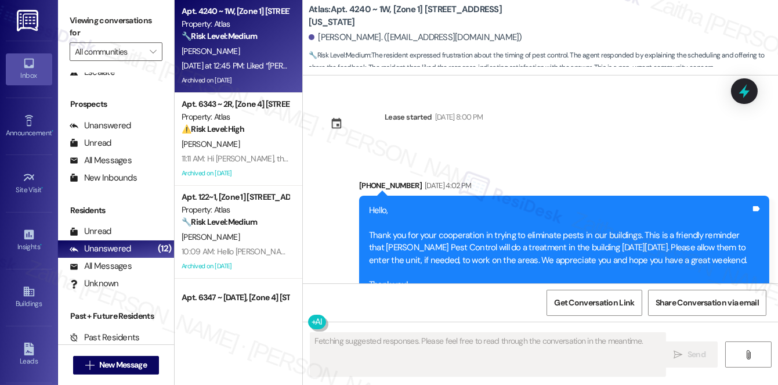
scroll to position [18628, 0]
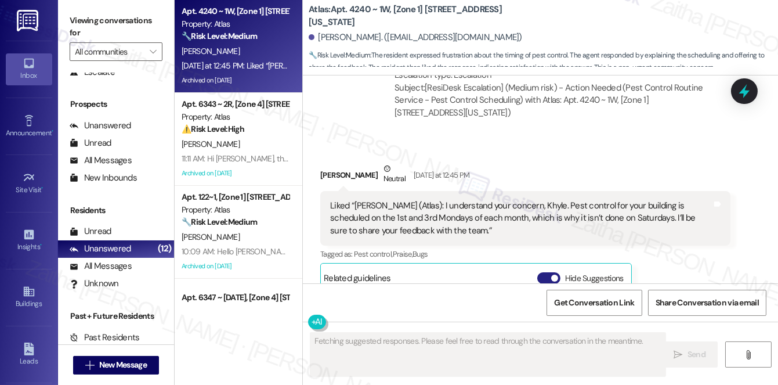
click at [548, 272] on button "Hide Suggestions" at bounding box center [548, 278] width 23 height 12
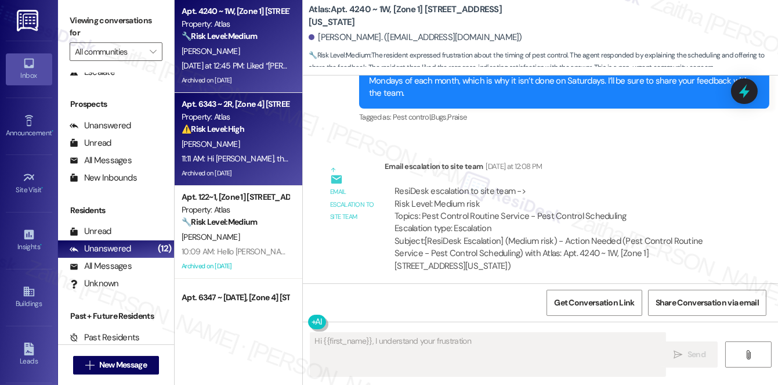
type textarea "Hi {{first_name}}, I understand your frustration with"
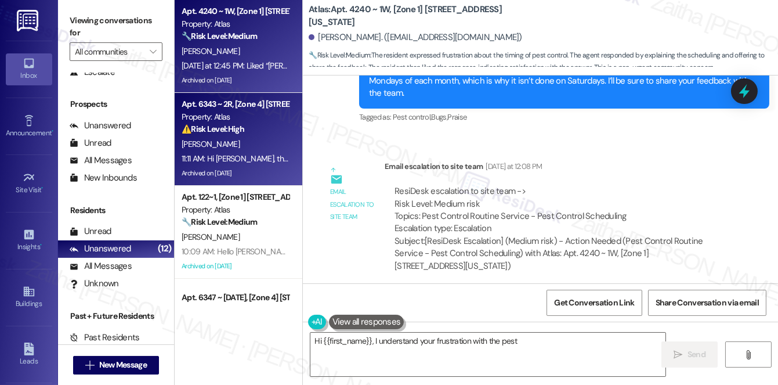
click at [233, 150] on div "A. Ibrahim" at bounding box center [235, 144] width 110 height 15
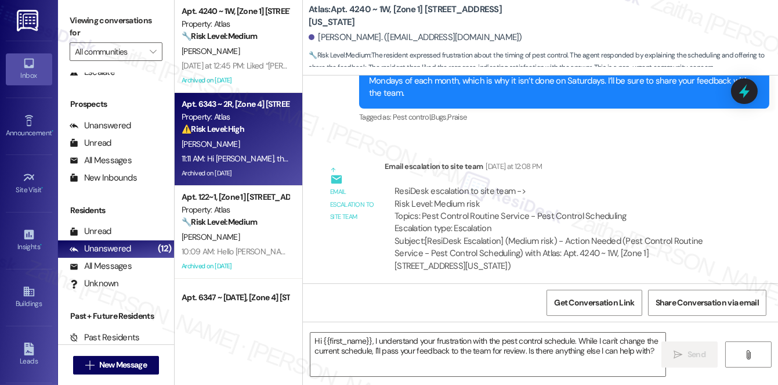
type textarea "Fetching suggested responses. Please feel free to read through the conversation…"
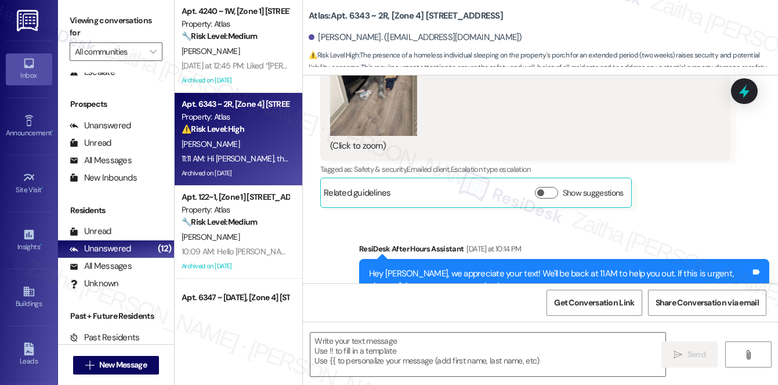
type textarea "Fetching suggested responses. Please feel free to read through the conversation…"
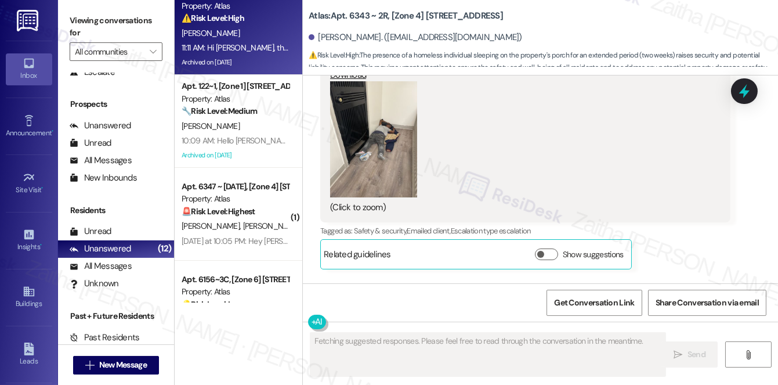
scroll to position [158, 0]
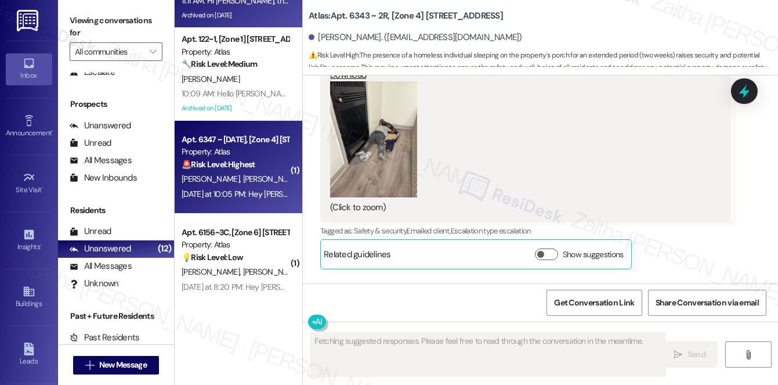
click at [224, 178] on span "L. Chambers" at bounding box center [213, 179] width 62 height 10
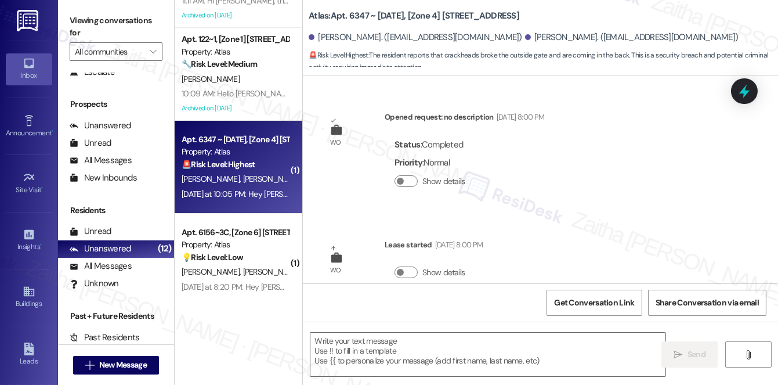
scroll to position [7415, 0]
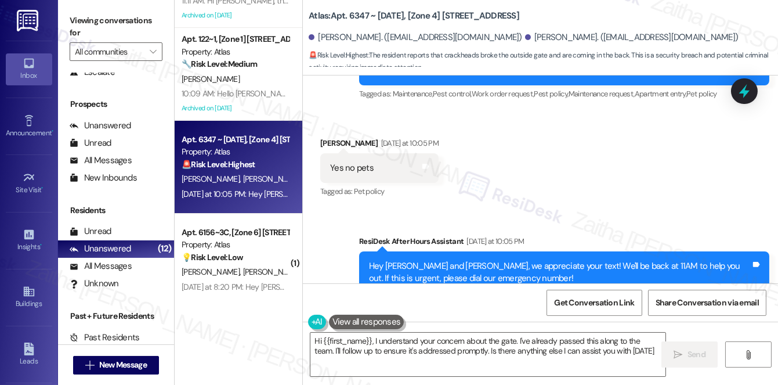
type textarea "Hi {{first_name}}, I understand your concern about the gate. I've already passe…"
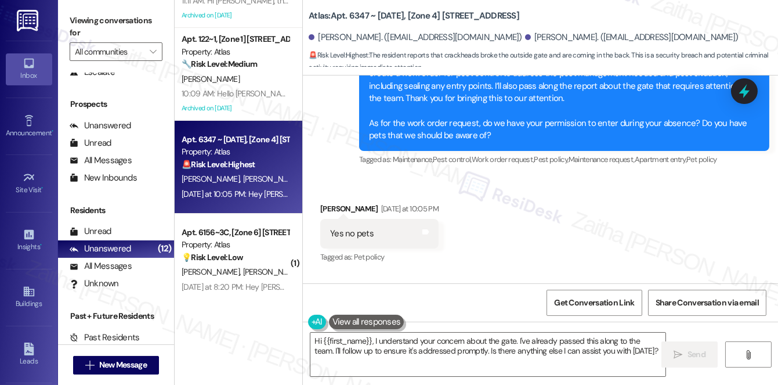
scroll to position [7205, 0]
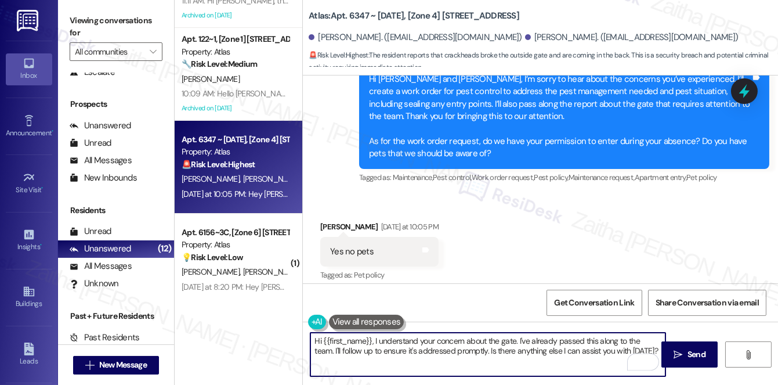
drag, startPoint x: 374, startPoint y: 338, endPoint x: 635, endPoint y: 347, distance: 261.3
click at [635, 347] on textarea "Hi {{first_name}}, I understand your concern about the gate. I've already passe…" at bounding box center [487, 355] width 355 height 44
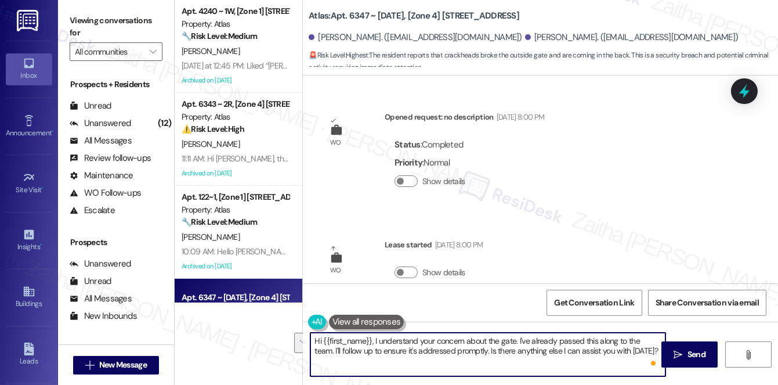
scroll to position [7205, 0]
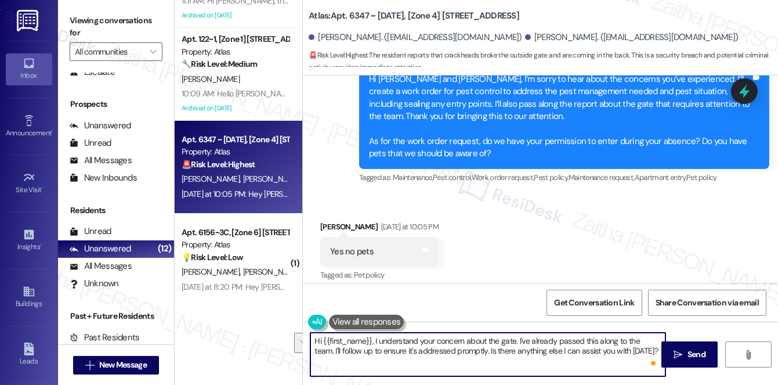
click at [324, 221] on div "Liane Chambers Yesterday at 10:05 PM" at bounding box center [379, 229] width 118 height 16
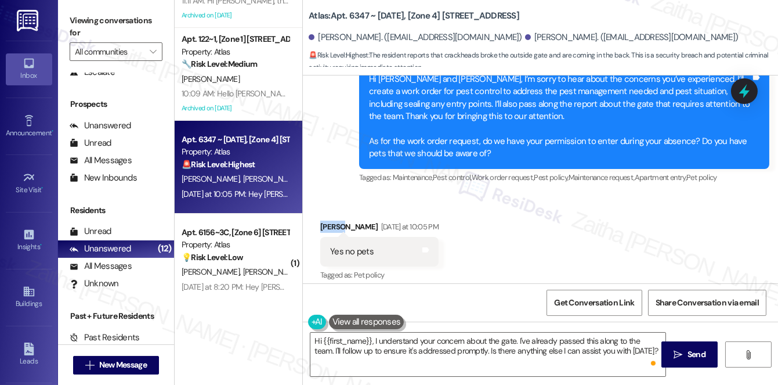
click at [324, 221] on div "Liane Chambers Yesterday at 10:05 PM" at bounding box center [379, 229] width 118 height 16
copy div "Liane"
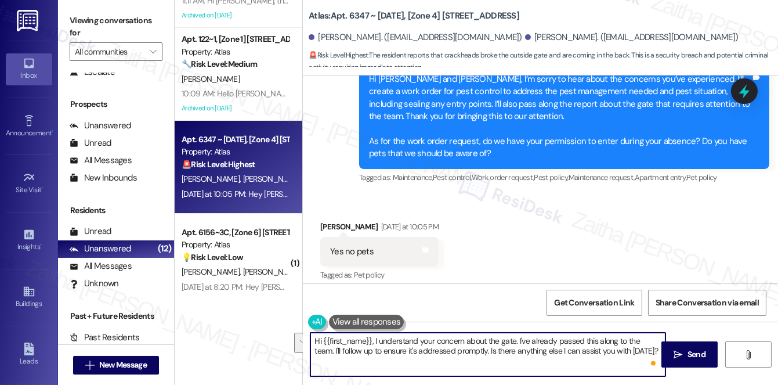
drag, startPoint x: 314, startPoint y: 339, endPoint x: 639, endPoint y: 358, distance: 325.5
click at [639, 358] on textarea "Hi {{first_name}}, I understand your concern about the gate. I've already passe…" at bounding box center [487, 355] width 355 height 44
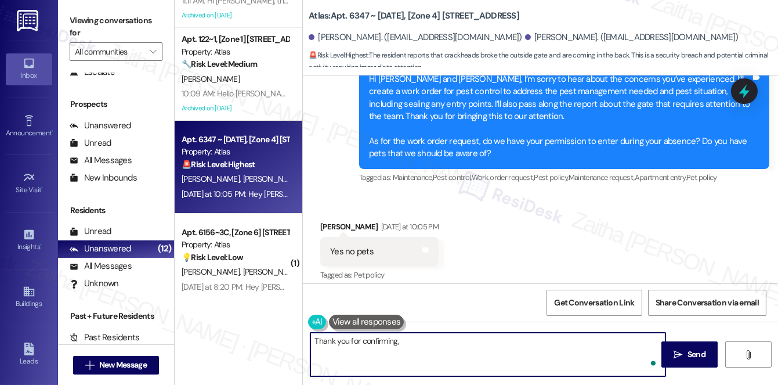
paste textarea "Liane"
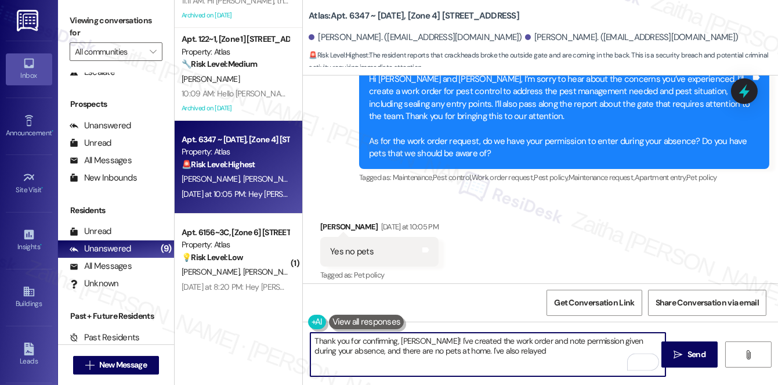
click at [370, 317] on button at bounding box center [366, 322] width 75 height 15
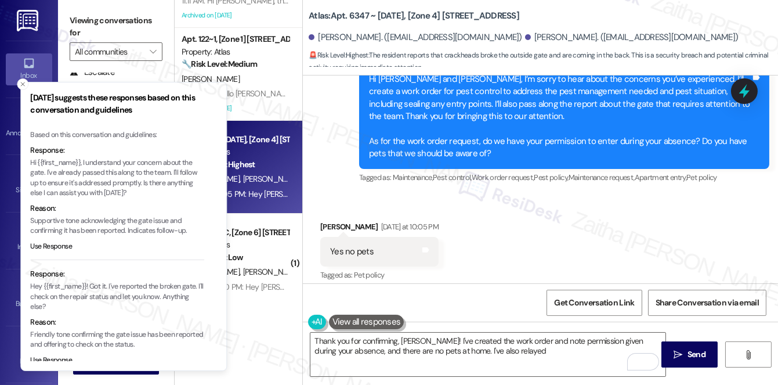
drag, startPoint x: 39, startPoint y: 171, endPoint x: 59, endPoint y: 169, distance: 19.8
click at [62, 171] on p "Hi {{first_name}}, I understand your concern about the gate. I've already passe…" at bounding box center [117, 178] width 174 height 41
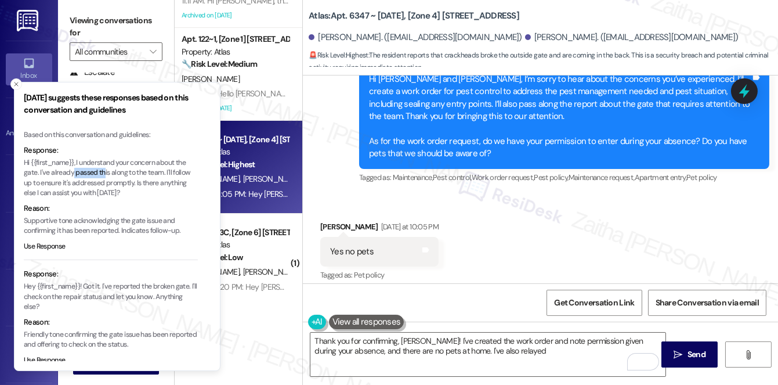
drag, startPoint x: 73, startPoint y: 172, endPoint x: 103, endPoint y: 172, distance: 30.8
click at [103, 172] on p "Hi {{first_name}}, I understand your concern about the gate. I've already passe…" at bounding box center [111, 178] width 174 height 41
click at [19, 84] on icon "Close toast" at bounding box center [16, 84] width 7 height 7
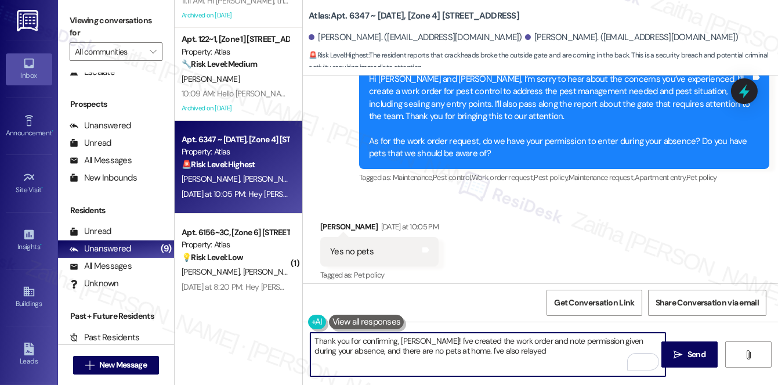
click at [493, 351] on textarea "Thank you for confirming, Liane! I've created the work order and note permissio…" at bounding box center [487, 355] width 355 height 44
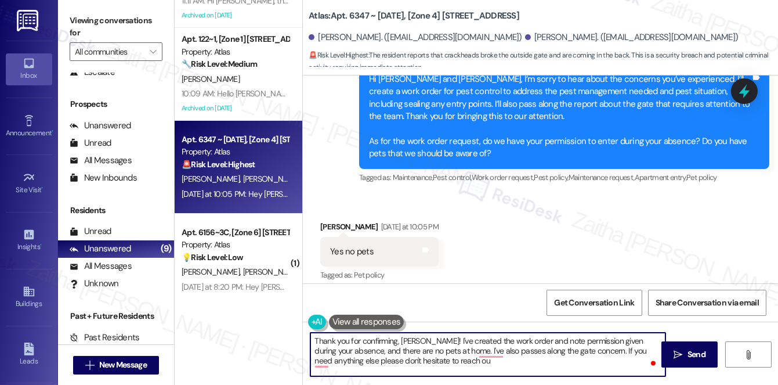
type textarea "Thank you for confirming, Liane! I've created the work order and note permissio…"
drag, startPoint x: 315, startPoint y: 339, endPoint x: 460, endPoint y: 363, distance: 146.9
click at [460, 363] on textarea "Thank you for confirming, Liane! I've created the work order and note permissio…" at bounding box center [487, 355] width 355 height 44
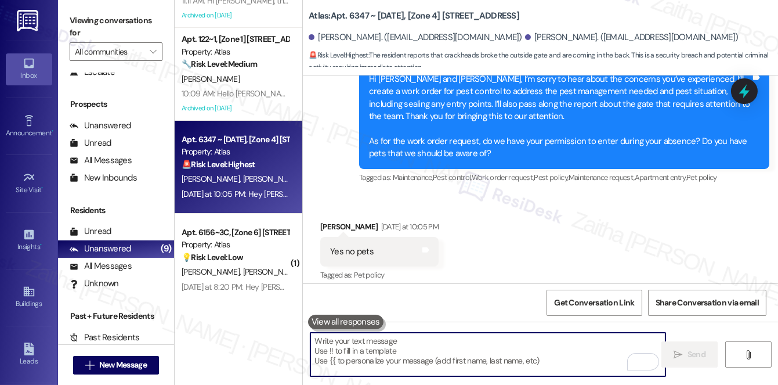
click at [385, 342] on textarea "To enrich screen reader interactions, please activate Accessibility in Grammarl…" at bounding box center [487, 355] width 355 height 44
paste textarea "Thank you for confirming, Liane! I’ve created the work order and noted that you…"
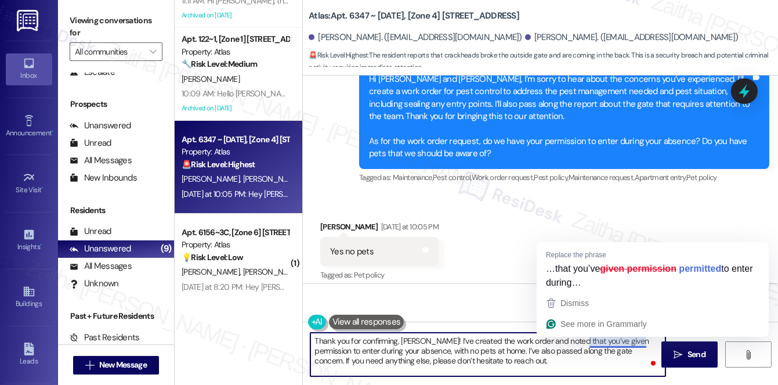
click at [606, 338] on textarea "Thank you for confirming, Liane! I’ve created the work order and noted that you…" at bounding box center [487, 355] width 355 height 44
click at [608, 341] on textarea "Thank you for confirming, Liane! I’ve created the work order and noted that you…" at bounding box center [487, 355] width 355 height 44
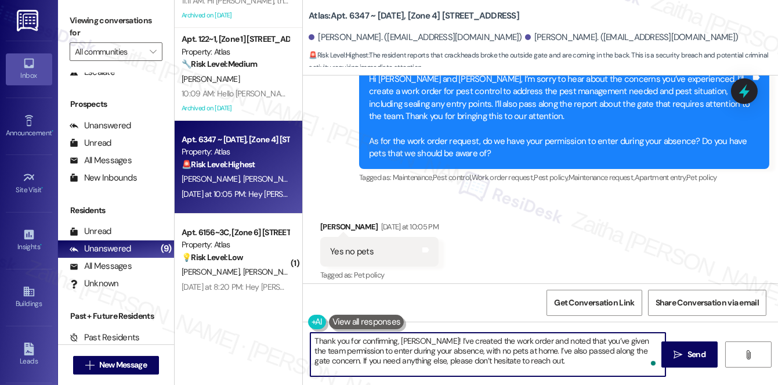
click at [574, 365] on textarea "Thank you for confirming, Liane! I’ve created the work order and noted that you…" at bounding box center [487, 355] width 355 height 44
type textarea "Thank you for confirming, Liane! I’ve created the work order and noted that you…"
drag, startPoint x: 684, startPoint y: 350, endPoint x: 644, endPoint y: 320, distance: 50.6
click at [685, 350] on span "Send" at bounding box center [696, 354] width 23 height 12
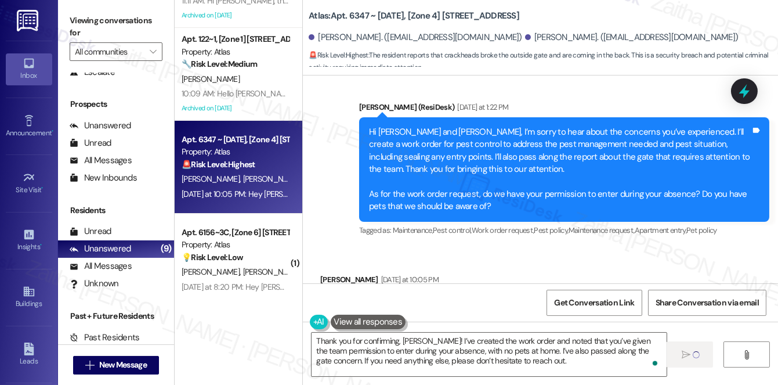
scroll to position [7198, 0]
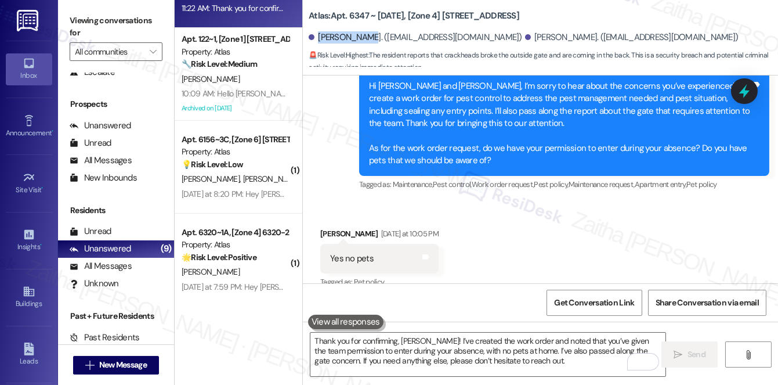
drag, startPoint x: 317, startPoint y: 35, endPoint x: 367, endPoint y: 34, distance: 49.9
click at [367, 34] on div "James Wright. (iamjayy6@gmail.com)" at bounding box center [416, 37] width 214 height 12
copy div "James Wright"
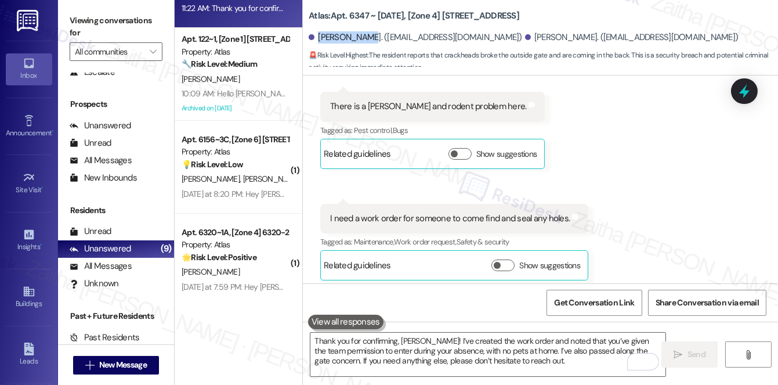
scroll to position [6723, 0]
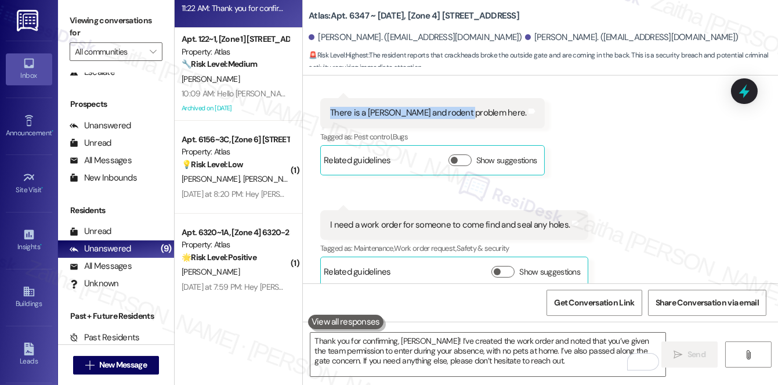
drag, startPoint x: 324, startPoint y: 93, endPoint x: 464, endPoint y: 96, distance: 139.9
click at [464, 98] on div "There is a roach and rodent problem here. Tags and notes" at bounding box center [432, 113] width 225 height 30
copy div "There is a roach and rodent problem"
click at [428, 183] on div "Received via SMS Liane Chambers Sep 12, 2025 at 2:21 PM I just saw another mous…" at bounding box center [540, 183] width 475 height 419
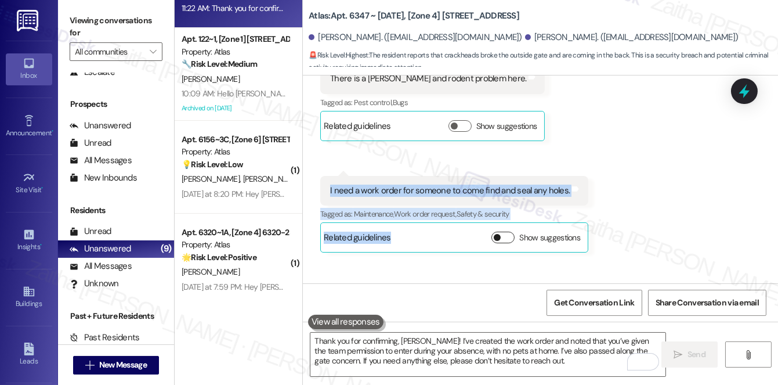
scroll to position [6776, 0]
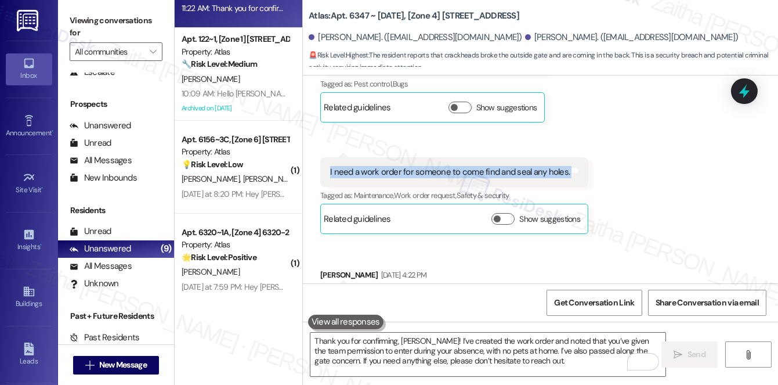
drag, startPoint x: 326, startPoint y: 204, endPoint x: 566, endPoint y: 165, distance: 242.9
click at [566, 165] on div "I need a work order for someone to come find and seal any holes. Tags and notes" at bounding box center [454, 172] width 268 height 30
click at [403, 124] on div "Received via SMS Liane Chambers Sep 12, 2025 at 2:21 PM I just saw another mous…" at bounding box center [540, 131] width 475 height 419
drag, startPoint x: 359, startPoint y: 157, endPoint x: 565, endPoint y: 162, distance: 205.5
click at [565, 162] on div "I need a work order for someone to come find and seal any holes. Tags and notes" at bounding box center [454, 172] width 268 height 30
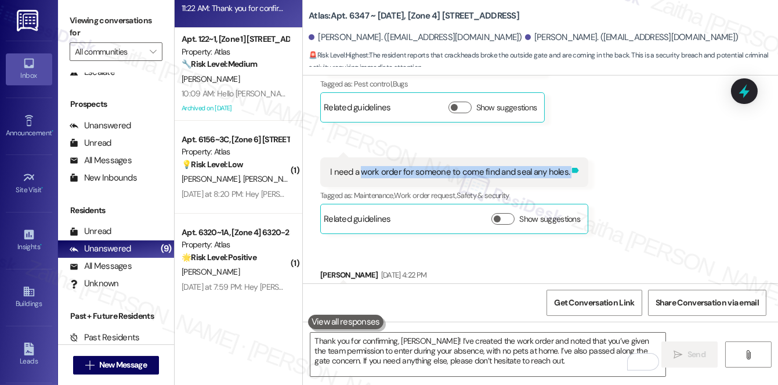
copy div "work order for someone to come find and seal any holes. Tags and notes"
click at [685, 166] on div "Received via SMS Liane Chambers Sep 12, 2025 at 2:21 PM I just saw another mous…" at bounding box center [540, 131] width 475 height 419
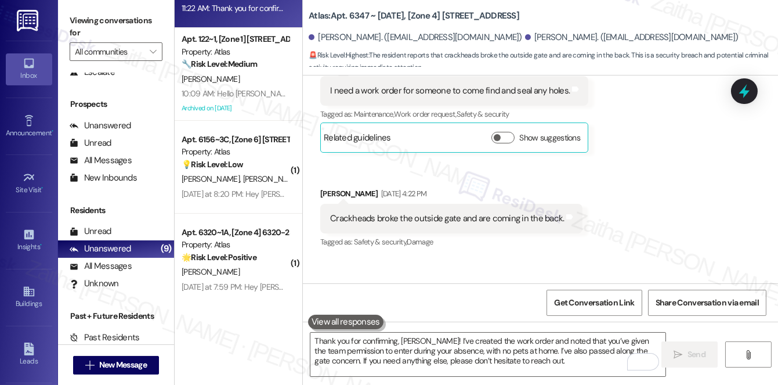
scroll to position [6881, 0]
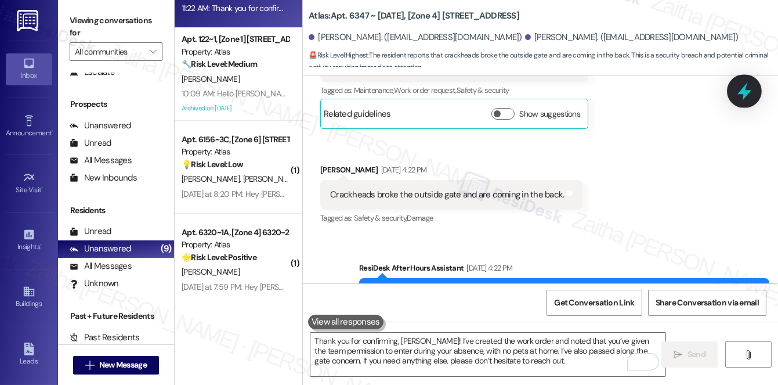
click at [743, 89] on icon at bounding box center [745, 91] width 14 height 18
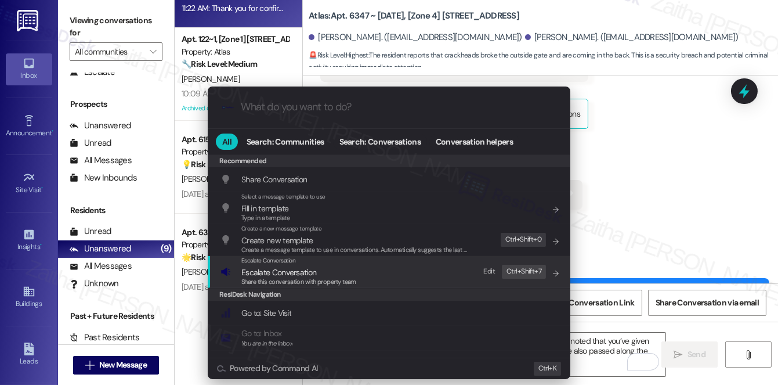
click at [279, 269] on span "Escalate Conversation" at bounding box center [278, 272] width 75 height 10
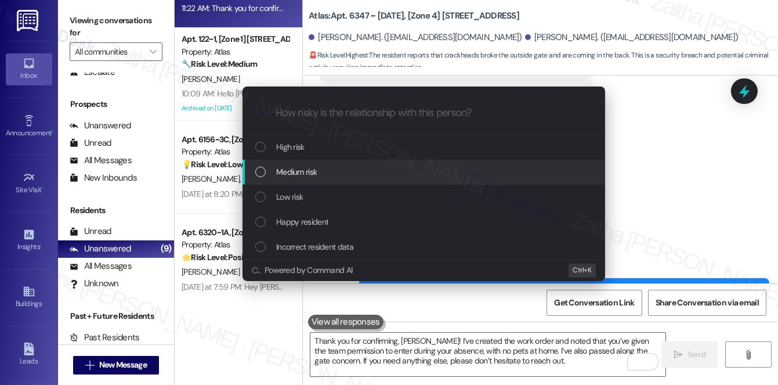
click at [324, 172] on div "Medium risk" at bounding box center [424, 171] width 339 height 13
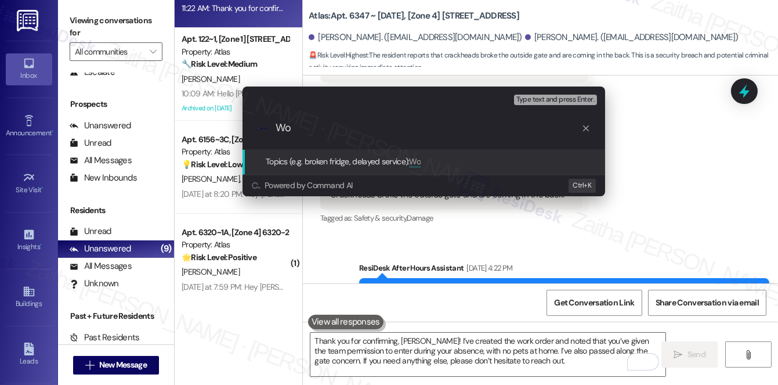
paste input "#169072"
click at [289, 129] on input "Wo #169072" at bounding box center [429, 128] width 306 height 12
click at [379, 127] on input "WO #169072" at bounding box center [429, 128] width 306 height 12
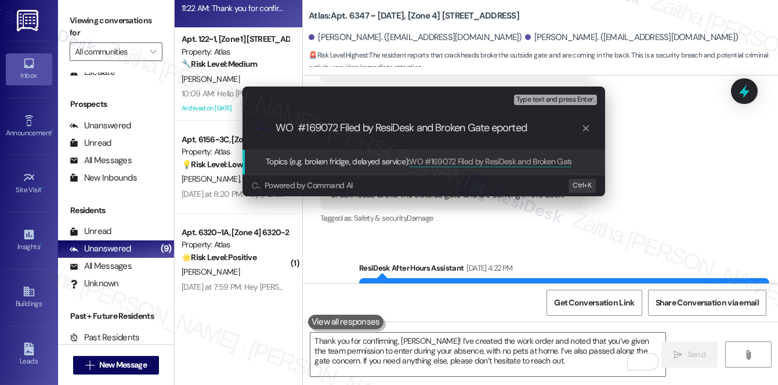
type input "WO #169072 Filed by ResiDesk and Broken Gate Reported"
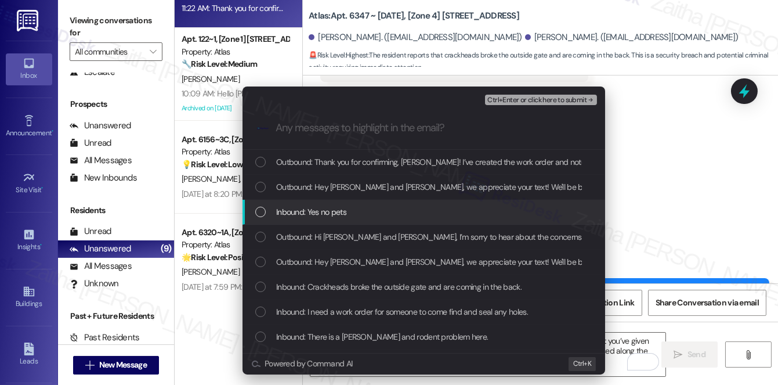
click at [380, 211] on div "Inbound: Yes no pets" at bounding box center [424, 211] width 339 height 13
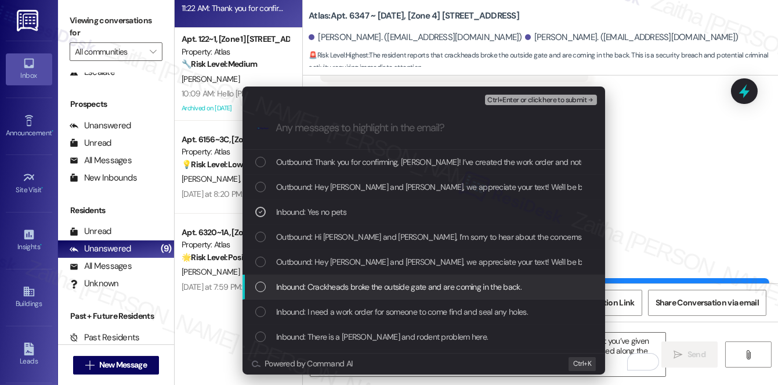
click at [374, 281] on span "Inbound: Crackheads broke the outside gate and are coming in the back." at bounding box center [398, 286] width 245 height 13
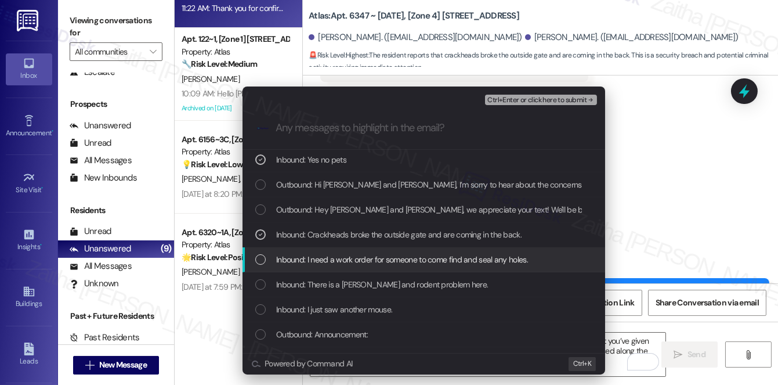
click at [372, 253] on span "Inbound: I need a work order for someone to come find and seal any holes." at bounding box center [402, 259] width 252 height 13
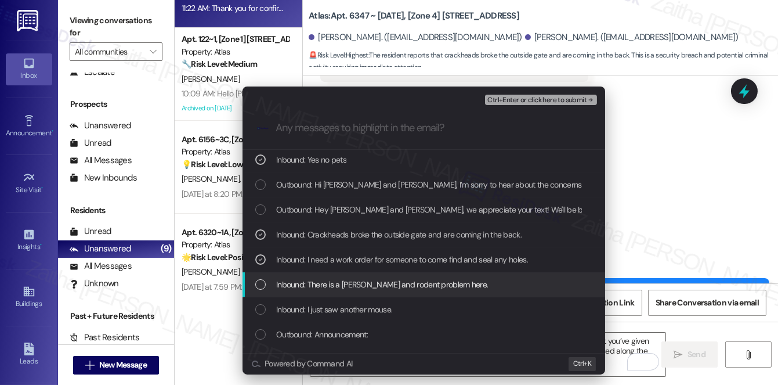
click at [364, 281] on span "Inbound: There is a roach and rodent problem here." at bounding box center [382, 284] width 212 height 13
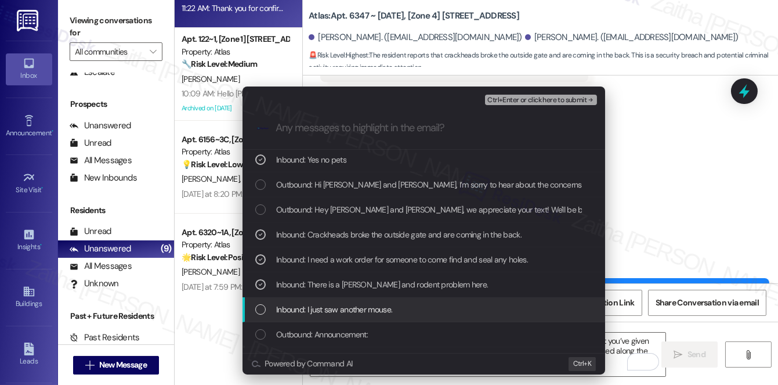
click at [414, 306] on div "Inbound: I just saw another mouse." at bounding box center [424, 309] width 339 height 13
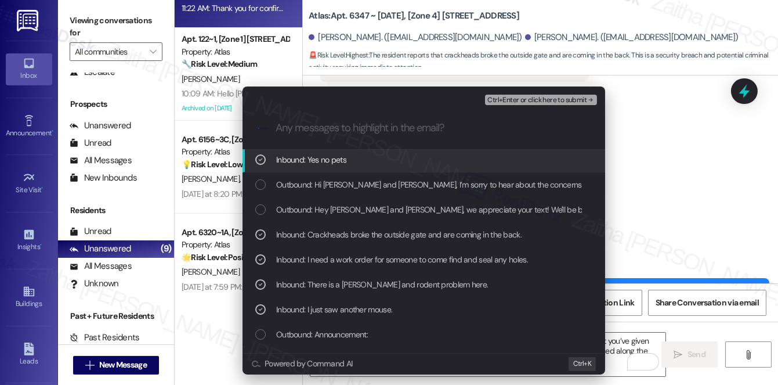
click at [532, 102] on span "Ctrl+Enter or click here to submit" at bounding box center [536, 100] width 99 height 8
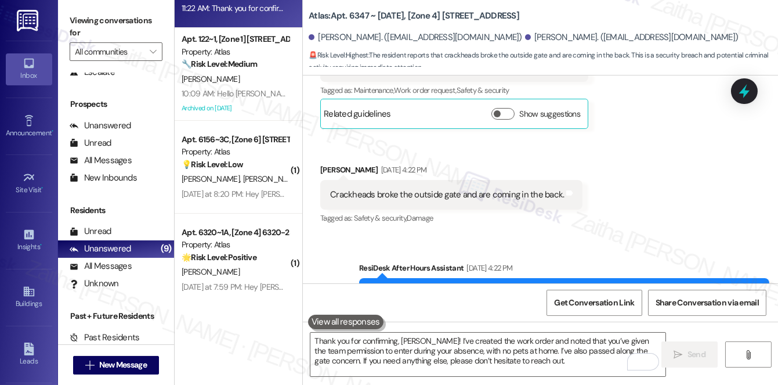
scroll to position [7521, 0]
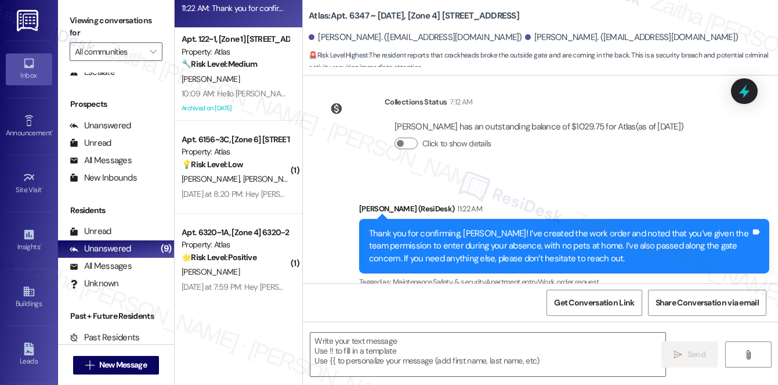
type textarea "Fetching suggested responses. Please feel free to read through the conversation…"
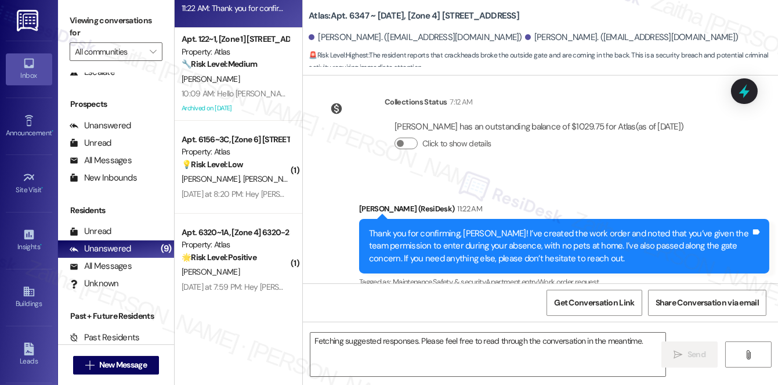
scroll to position [7198, 0]
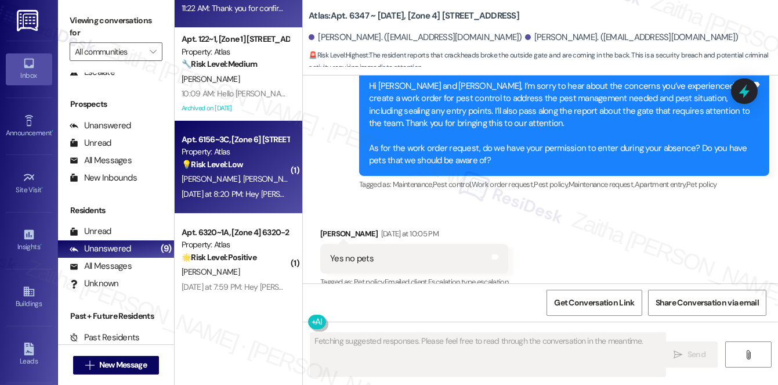
click at [265, 158] on div "💡 Risk Level: Low The message appears to be a non-essential or nonsensical requ…" at bounding box center [235, 164] width 107 height 12
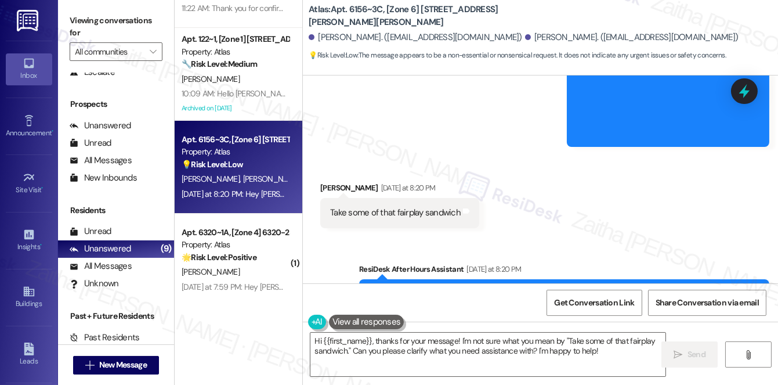
scroll to position [4066, 0]
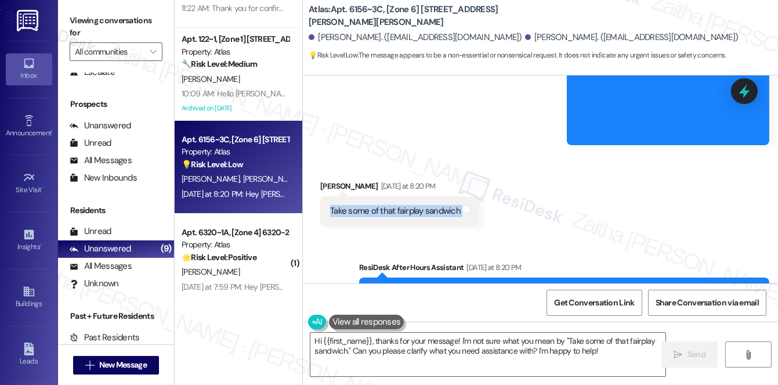
drag, startPoint x: 327, startPoint y: 146, endPoint x: 476, endPoint y: 157, distance: 148.9
click at [476, 196] on div "Take some of that fairplay sandwich Tags and notes" at bounding box center [399, 211] width 159 height 30
copy div "Take some of that fairplay sandwich Tags and notes Sent via SMS"
click at [327, 180] on div "Kofi Papafio Yesterday at 8:20 PM" at bounding box center [399, 188] width 159 height 16
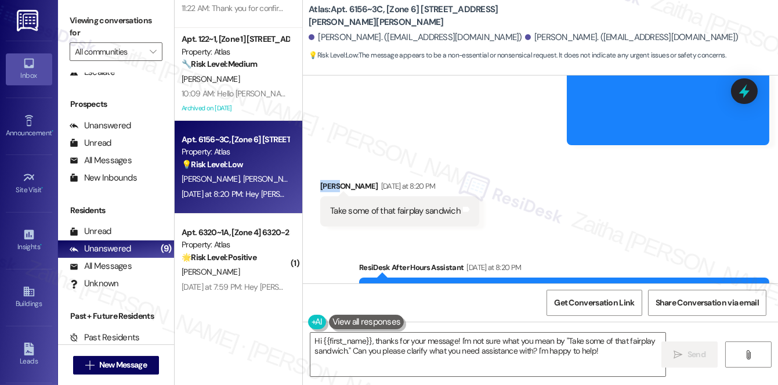
copy div "Kofi"
click at [357, 338] on textarea "Hi {{first_name}}, thanks for your message! I'm not sure what you mean by "Take…" at bounding box center [487, 355] width 355 height 44
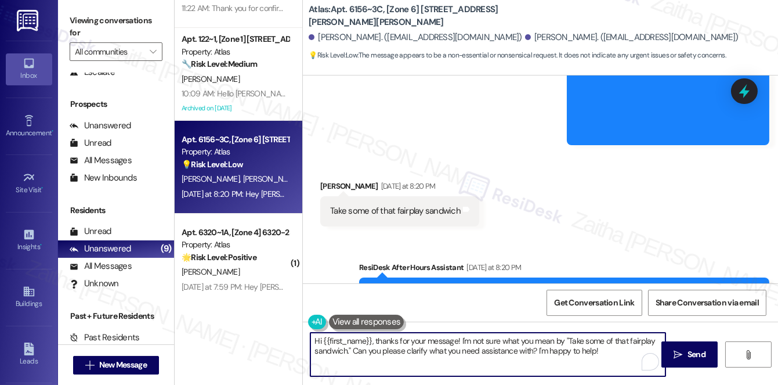
click at [357, 338] on textarea "Hi {{first_name}}, thanks for your message! I'm not sure what you mean by "Take…" at bounding box center [487, 355] width 355 height 44
paste textarea "Kofi"
type textarea "Hi Kofi, thanks for your message! I'm not sure what you mean by "Take some of t…"
click at [687, 347] on button " Send" at bounding box center [690, 354] width 56 height 26
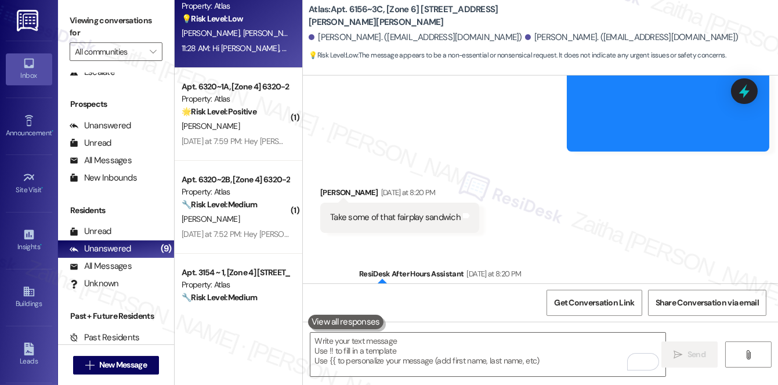
scroll to position [4061, 0]
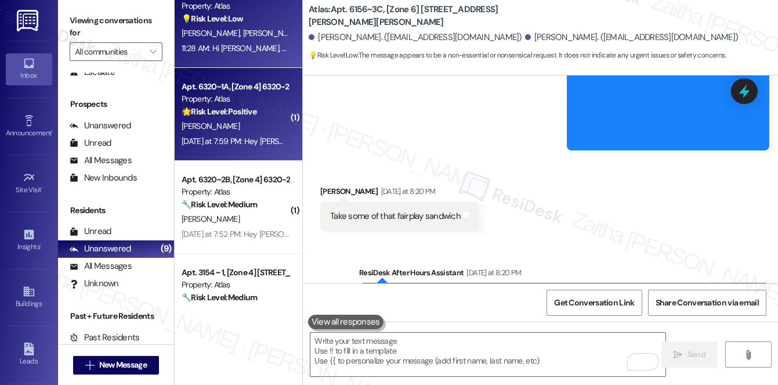
click at [258, 122] on div "[PERSON_NAME]" at bounding box center [235, 126] width 110 height 15
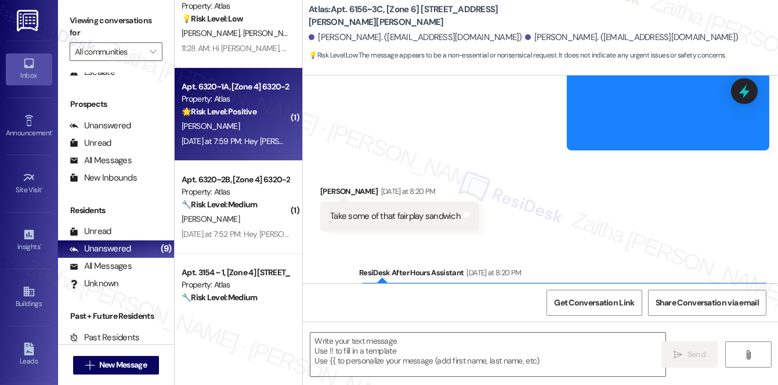
type textarea "Fetching suggested responses. Please feel free to read through the conversation…"
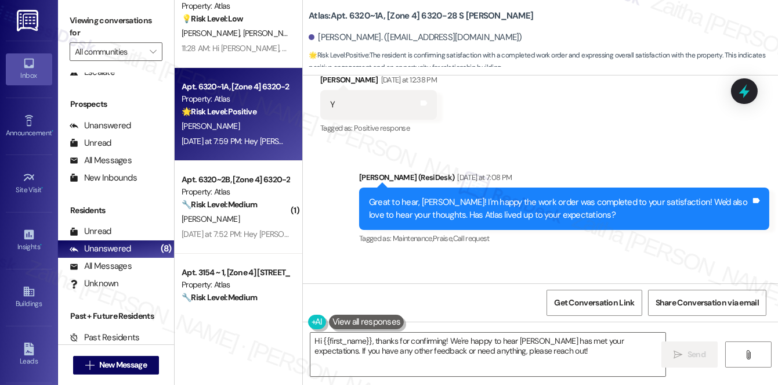
scroll to position [11991, 0]
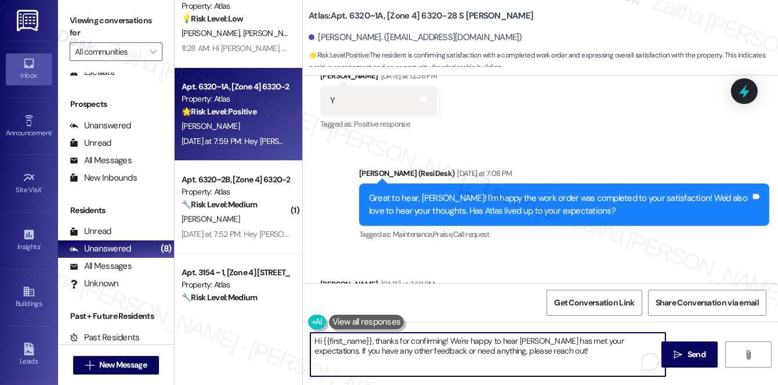
drag, startPoint x: 630, startPoint y: 339, endPoint x: 634, endPoint y: 352, distance: 13.6
click at [634, 352] on textarea "Hi {{first_name}}, thanks for confirming! We're happy to hear Atlas has met you…" at bounding box center [487, 355] width 355 height 44
paste textarea "Could I ask a quick favor? If you don’t mind, would you be willing to share you…"
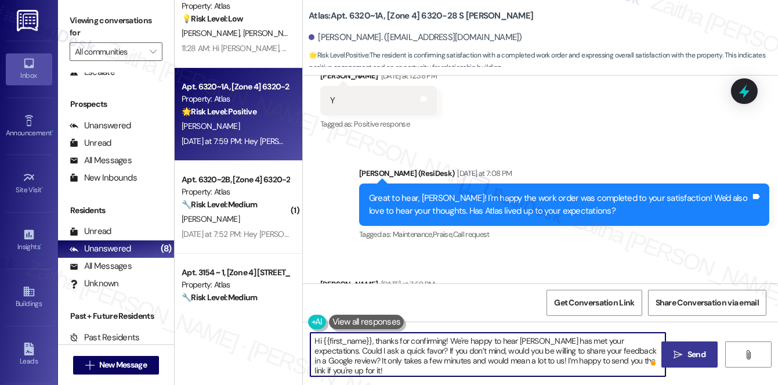
type textarea "Hi {{first_name}}, thanks for confirming! We're happy to hear Atlas has met you…"
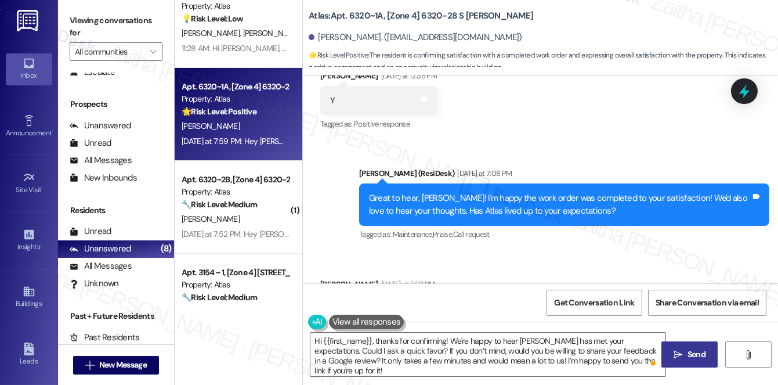
click at [705, 355] on span "Send" at bounding box center [697, 354] width 18 height 12
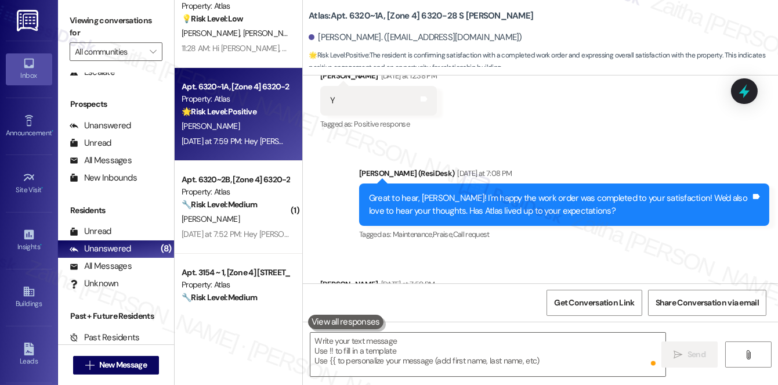
scroll to position [11880, 0]
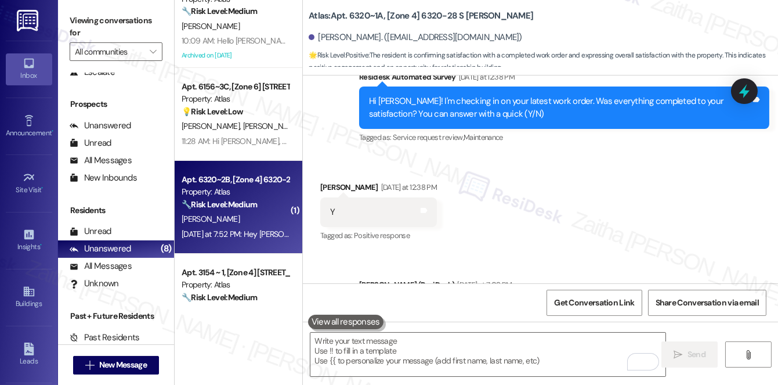
click at [247, 224] on div "[PERSON_NAME]" at bounding box center [235, 219] width 110 height 15
type textarea "Fetching suggested responses. Please feel free to read through the conversation…"
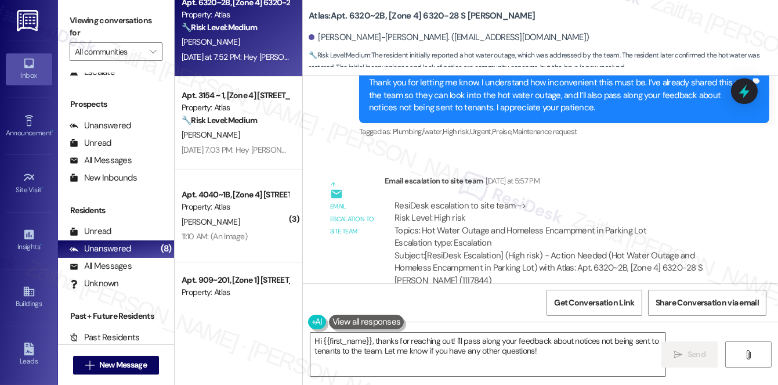
scroll to position [37147, 0]
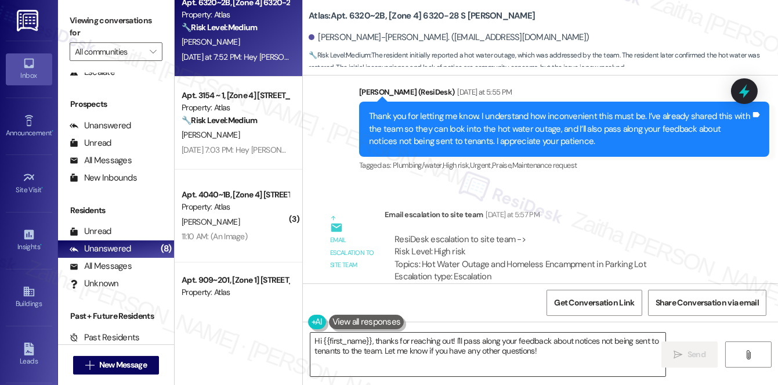
click at [317, 341] on textarea "Hi {{first_name}}, thanks for reaching out! I'll pass along your feedback about…" at bounding box center [487, 355] width 355 height 44
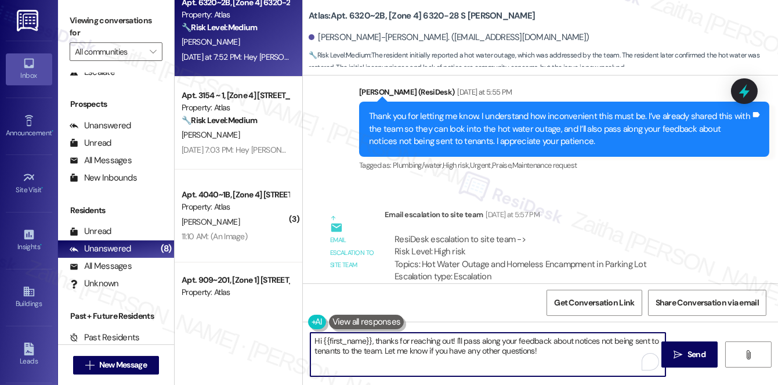
click at [317, 341] on textarea "Hi {{first_name}}, thanks for reaching out! I'll pass along your feedback about…" at bounding box center [487, 355] width 355 height 44
type textarea "Great, {{first_name}}, thanks for reaching out! I'll pass along your feedback a…"
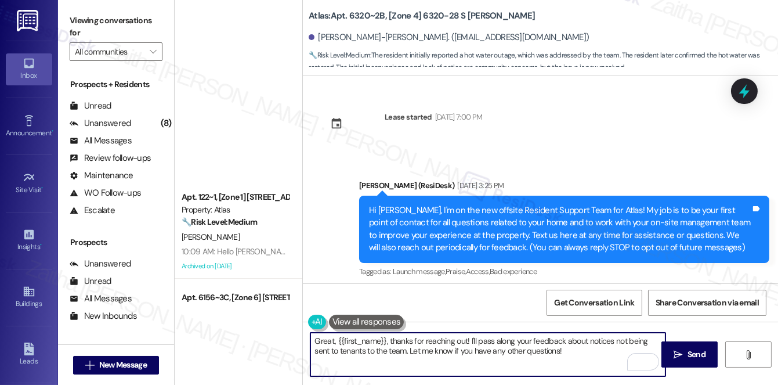
scroll to position [37147, 0]
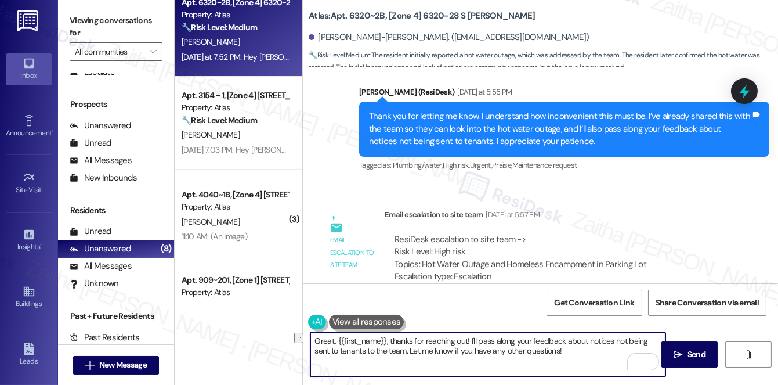
drag, startPoint x: 384, startPoint y: 339, endPoint x: 436, endPoint y: 346, distance: 53.3
click at [436, 346] on textarea "Great, {{first_name}}, thanks for reaching out! I'll pass along your feedback a…" at bounding box center [487, 355] width 355 height 44
click at [403, 351] on textarea "Great, {{first_name}}, thanks for reaching out! I'll pass along your feedback a…" at bounding box center [487, 355] width 355 height 44
drag, startPoint x: 385, startPoint y: 339, endPoint x: 576, endPoint y: 355, distance: 191.6
click at [576, 355] on textarea "Great, {{first_name}}, thanks for reaching out! I'll pass along your feedback a…" at bounding box center [487, 355] width 355 height 44
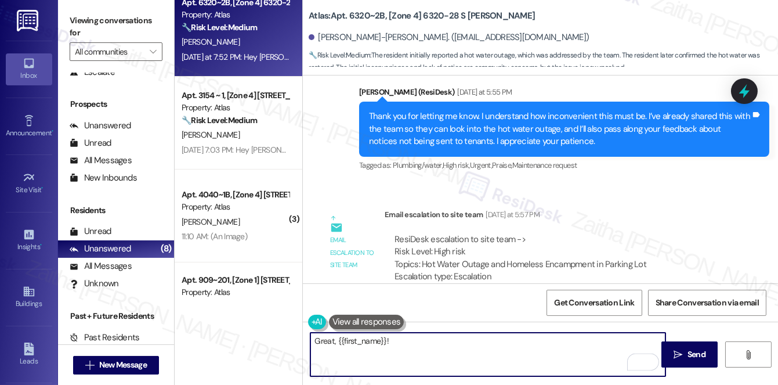
click at [413, 339] on textarea "Great, {{first_name}}!" at bounding box center [487, 355] width 355 height 44
type textarea "Great, {{first_name}}! 😊"
click at [704, 359] on span "Send" at bounding box center [697, 354] width 18 height 12
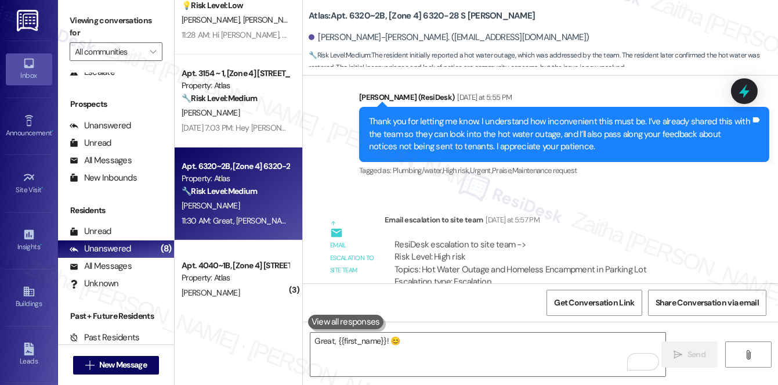
scroll to position [335, 0]
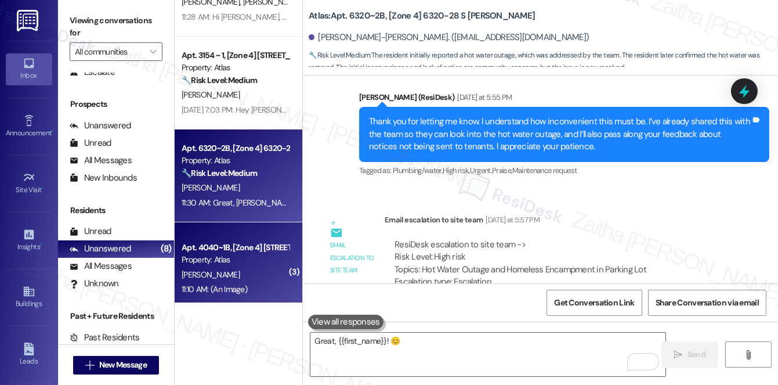
click at [247, 277] on div "[PERSON_NAME]" at bounding box center [235, 275] width 110 height 15
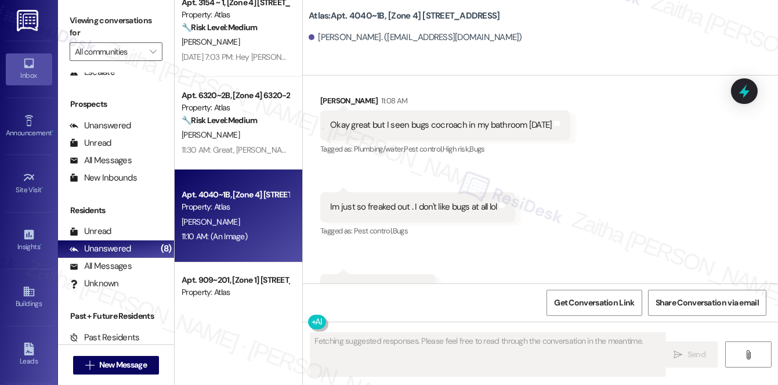
scroll to position [8802, 0]
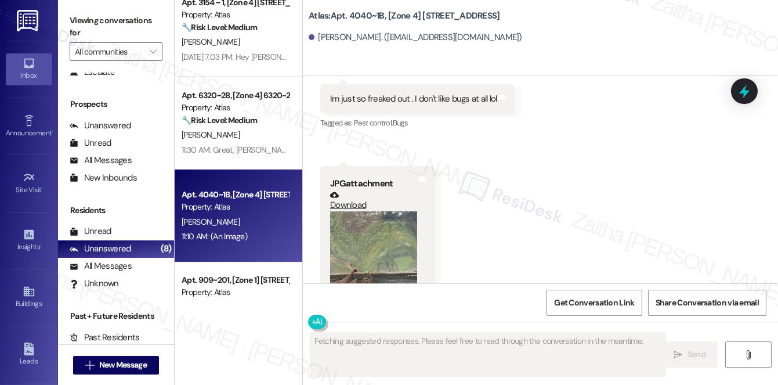
click at [381, 211] on button "Zoom image" at bounding box center [373, 269] width 87 height 116
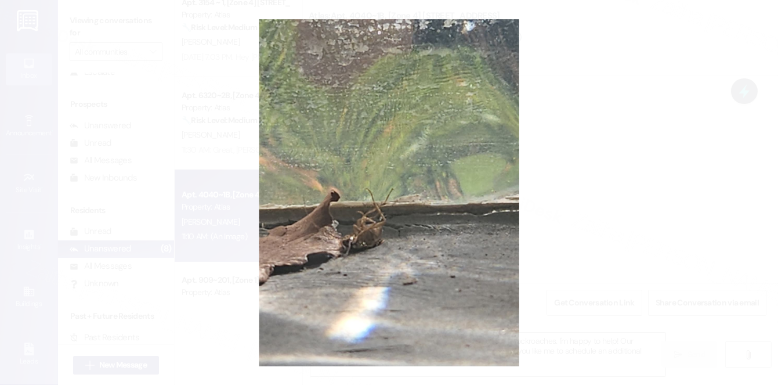
type textarea "Hi {{first_name}}, I understand your concern about seeing cockroaches. I'm happ…"
click at [607, 186] on button "Unzoom image" at bounding box center [389, 192] width 778 height 385
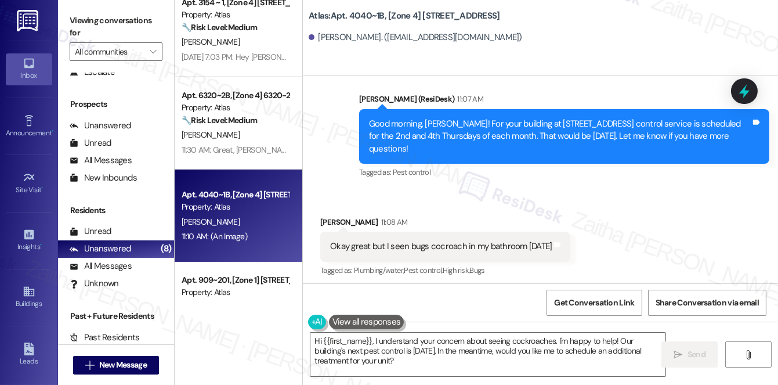
scroll to position [8591, 0]
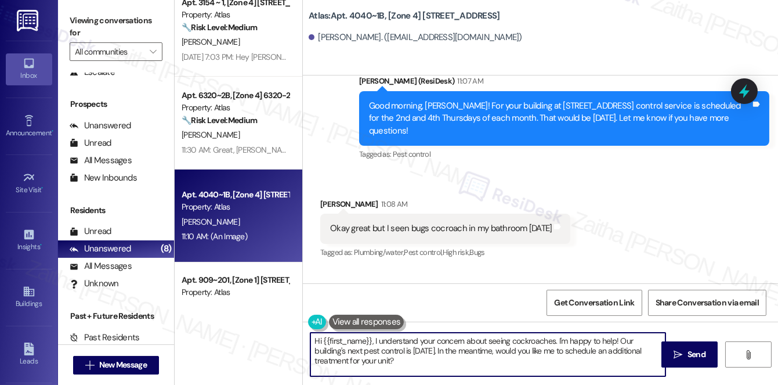
click at [316, 341] on textarea "Hi {{first_name}}, I understand your concern about seeing cockroaches. I'm happ…" at bounding box center [487, 355] width 355 height 44
click at [351, 341] on textarea "Hi {{first_name}}, I understand your concern about seeing cockroaches. I'm happ…" at bounding box center [487, 355] width 355 height 44
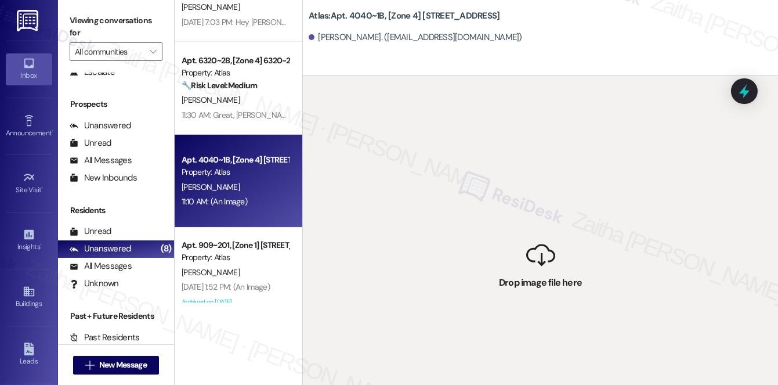
scroll to position [440, 0]
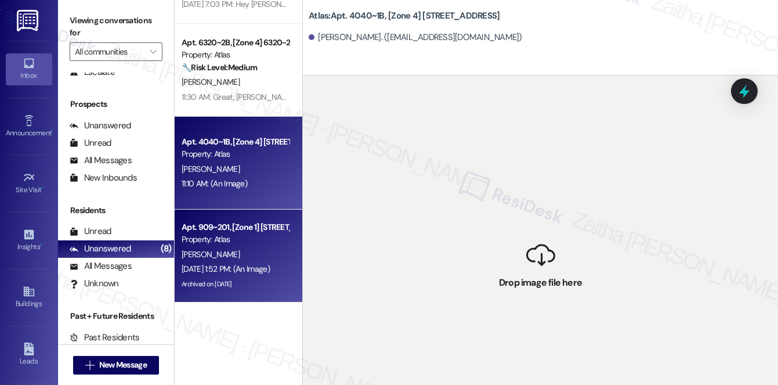
click at [254, 257] on div "[PERSON_NAME]" at bounding box center [235, 254] width 110 height 15
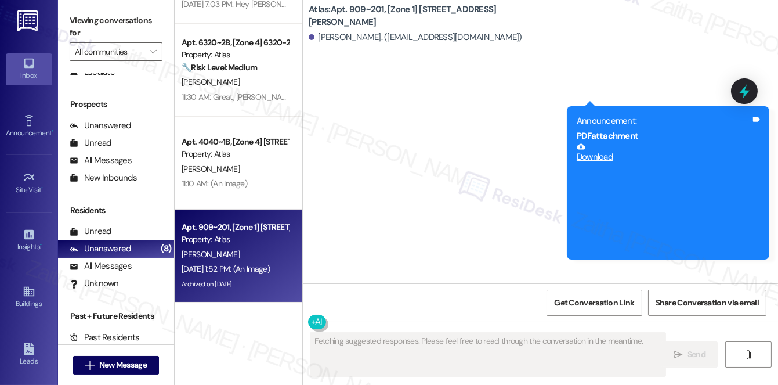
scroll to position [7962, 0]
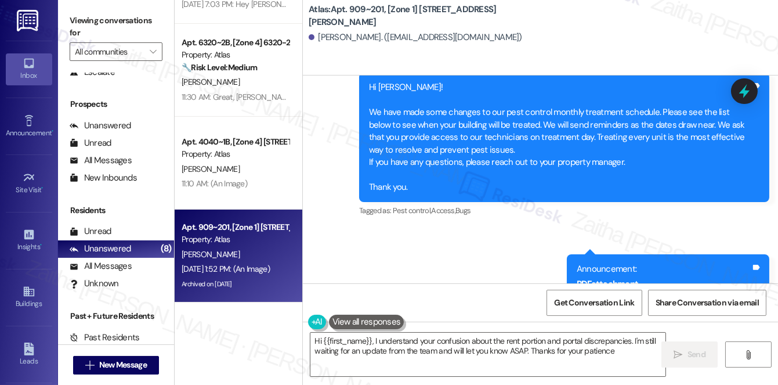
type textarea "Hi {{first_name}}, I understand your confusion about the rent portion and porta…"
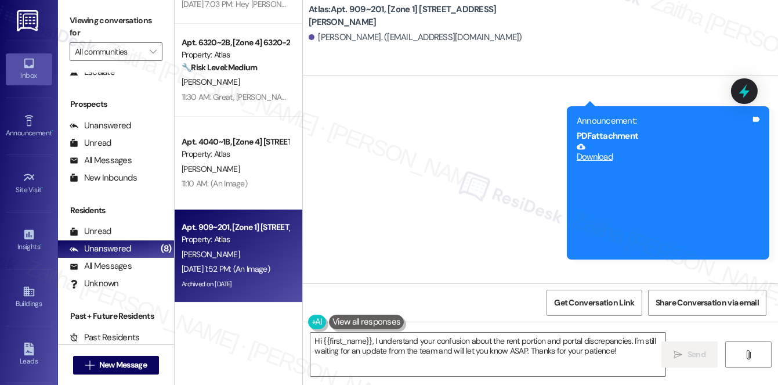
click at [738, 93] on icon at bounding box center [744, 91] width 15 height 15
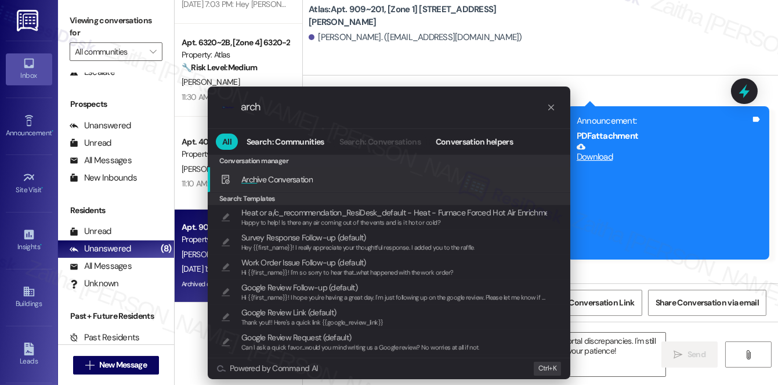
type input "arch"
click at [297, 176] on span "Arch ive Conversation" at bounding box center [276, 179] width 71 height 10
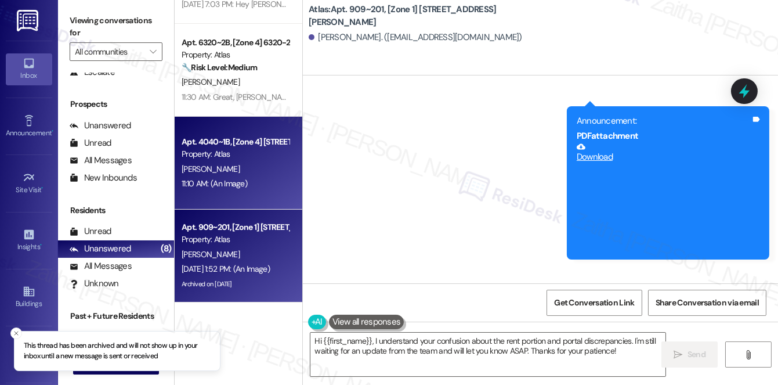
click at [230, 180] on div "11:10 AM: (An Image) 11:10 AM: (An Image)" at bounding box center [215, 183] width 66 height 10
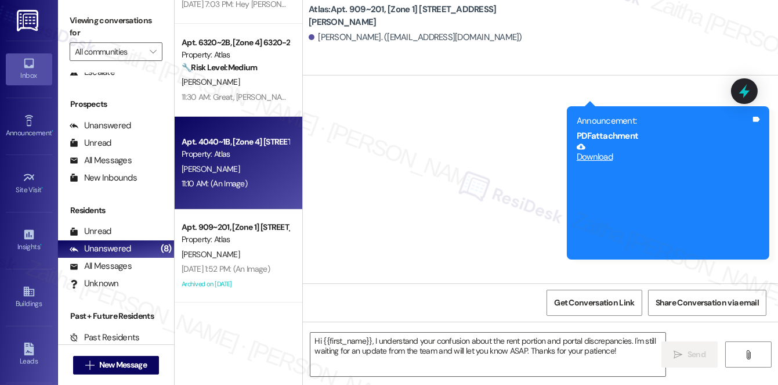
type textarea "Fetching suggested responses. Please feel free to read through the conversation…"
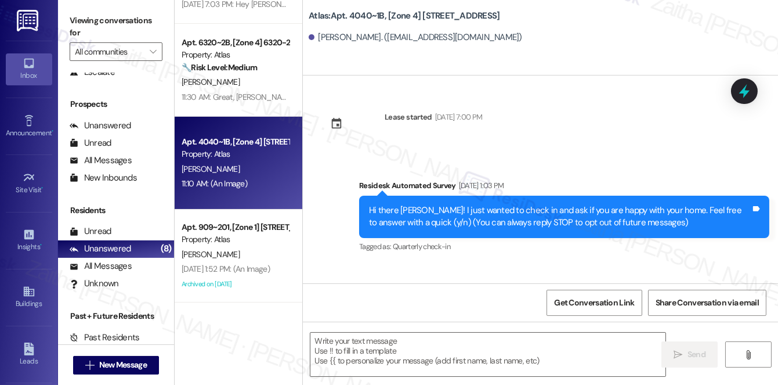
scroll to position [8801, 0]
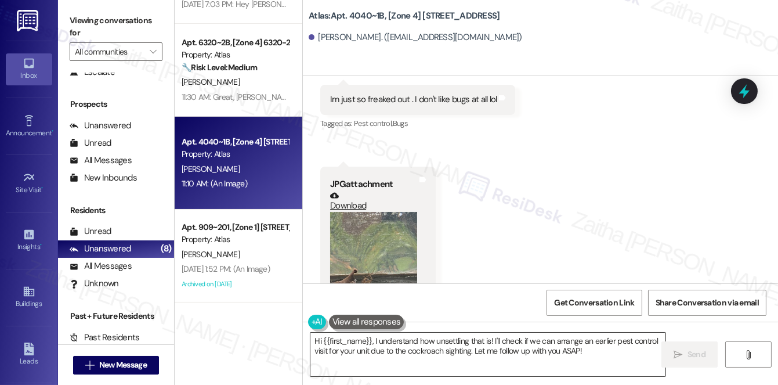
click at [317, 340] on textarea "Hi {{first_name}}, I understand how unsettling that is! I'll check if we can ar…" at bounding box center [487, 355] width 355 height 44
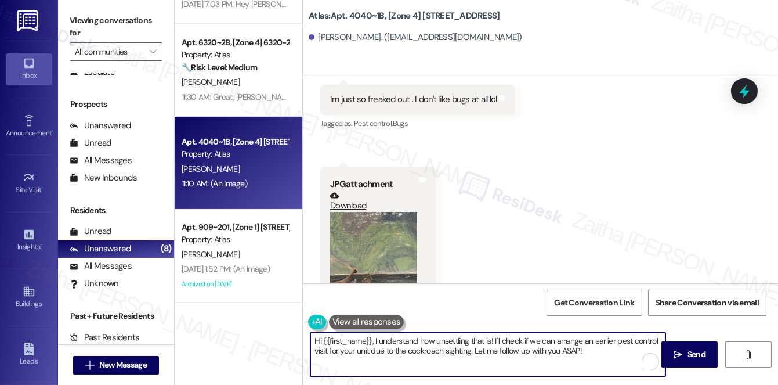
click at [317, 340] on textarea "Hi {{first_name}}, I understand how unsettling that is! I'll check if we can ar…" at bounding box center [487, 355] width 355 height 44
drag, startPoint x: 374, startPoint y: 340, endPoint x: 309, endPoint y: 339, distance: 65.0
click at [310, 339] on textarea "Hi {{first_name}}, I understand how unsettling that is! I'll check if we can ar…" at bounding box center [487, 355] width 355 height 44
drag, startPoint x: 536, startPoint y: 338, endPoint x: 595, endPoint y: 338, distance: 59.2
click at [595, 338] on textarea "Thank you for letting me know. I understand how unsettling that is! I'll check …" at bounding box center [487, 355] width 355 height 44
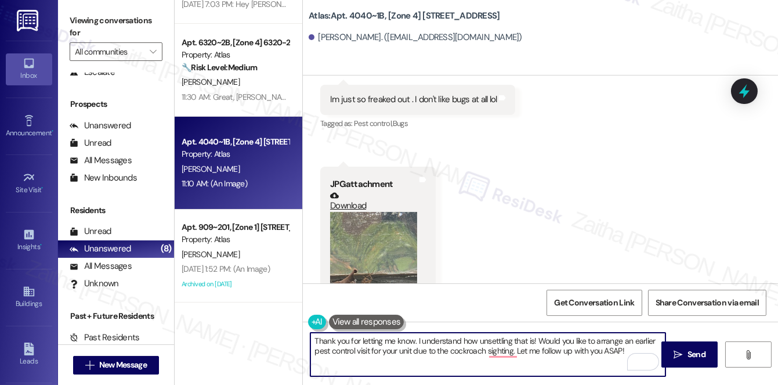
click at [595, 341] on textarea "Thank you for letting me know. I understand how unsettling that is! Would you l…" at bounding box center [487, 355] width 355 height 44
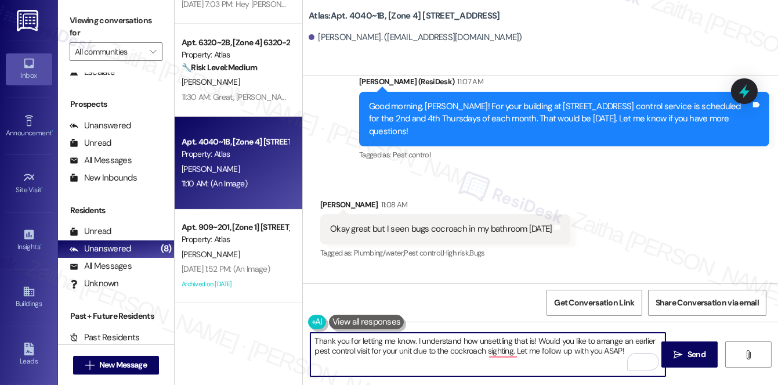
scroll to position [8643, 0]
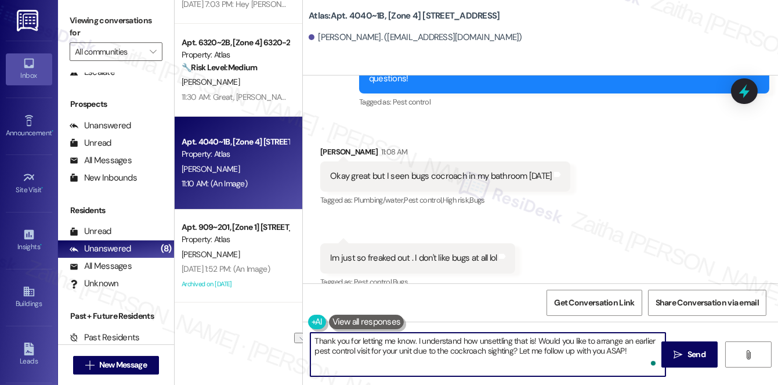
drag, startPoint x: 520, startPoint y: 350, endPoint x: 646, endPoint y: 352, distance: 125.9
click at [646, 352] on textarea "Thank you for letting me know. I understand how unsettling that is! Would you l…" at bounding box center [487, 355] width 355 height 44
drag, startPoint x: 520, startPoint y: 351, endPoint x: 628, endPoint y: 351, distance: 107.9
click at [627, 351] on textarea "Thank you for letting me know. I understand how unsettling that is! Would you l…" at bounding box center [487, 355] width 355 height 44
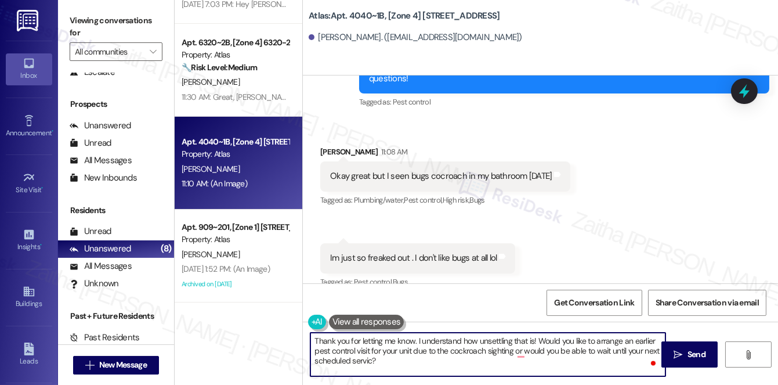
type textarea "Thank you for letting me know. I understand how unsettling that is! Would you l…"
click at [316, 343] on textarea "Thank you for letting me know. I understand how unsettling that is! Would you l…" at bounding box center [487, 355] width 355 height 44
drag, startPoint x: 316, startPoint y: 338, endPoint x: 404, endPoint y: 362, distance: 91.2
click at [404, 362] on textarea "Thank you for letting me know. I understand how unsettling that is! Would you l…" at bounding box center [487, 355] width 355 height 44
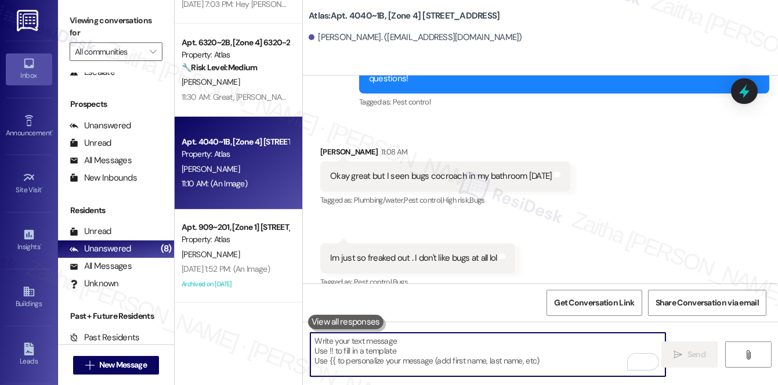
paste textarea "Thank you for letting me know. I understand how unsettling that can be! Would y…"
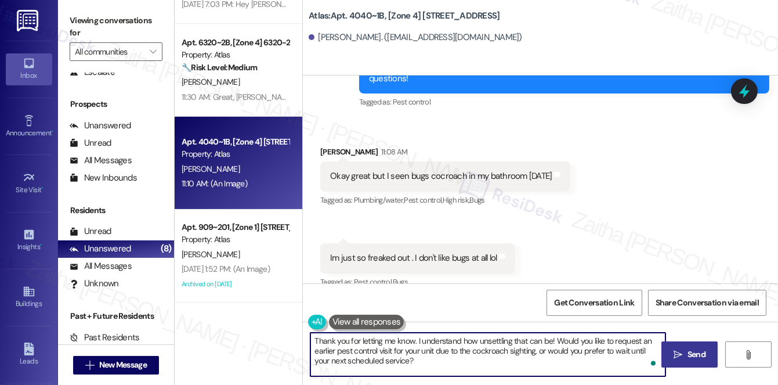
type textarea "Thank you for letting me know. I understand how unsettling that can be! Would y…"
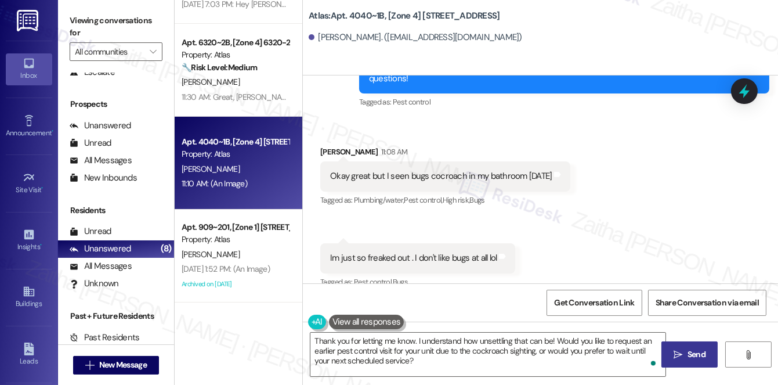
drag, startPoint x: 703, startPoint y: 356, endPoint x: 677, endPoint y: 347, distance: 27.5
click at [703, 356] on span "Send" at bounding box center [697, 354] width 18 height 12
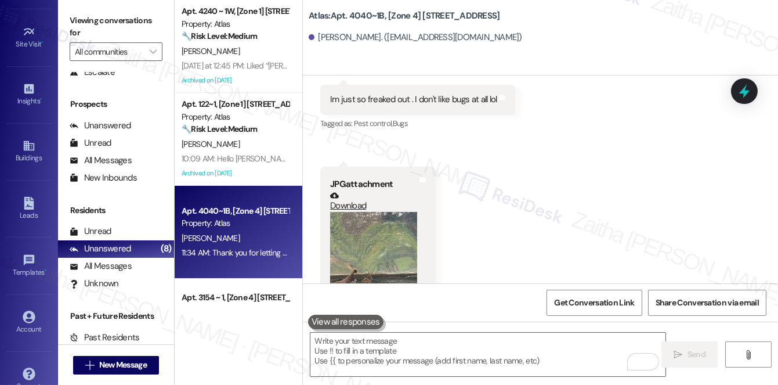
scroll to position [164, 0]
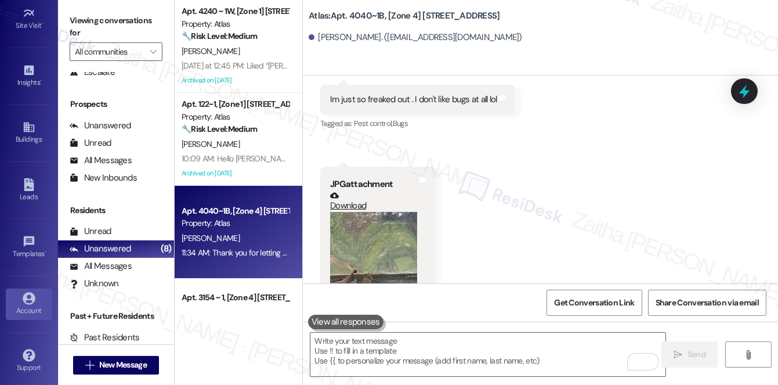
click at [21, 305] on div "Account" at bounding box center [29, 311] width 58 height 12
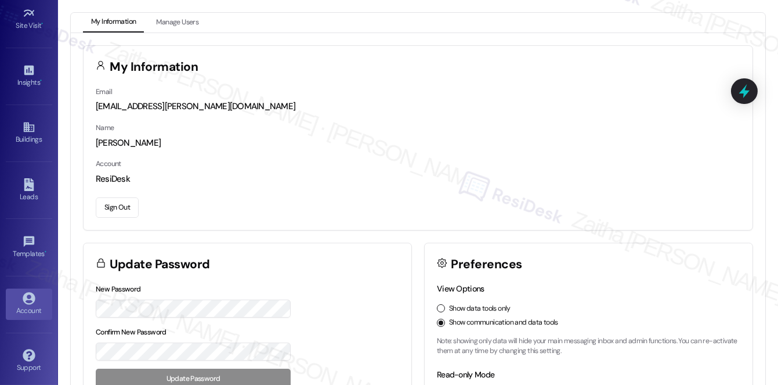
click at [108, 208] on button "Sign Out" at bounding box center [117, 207] width 43 height 20
